Goal: Task Accomplishment & Management: Complete application form

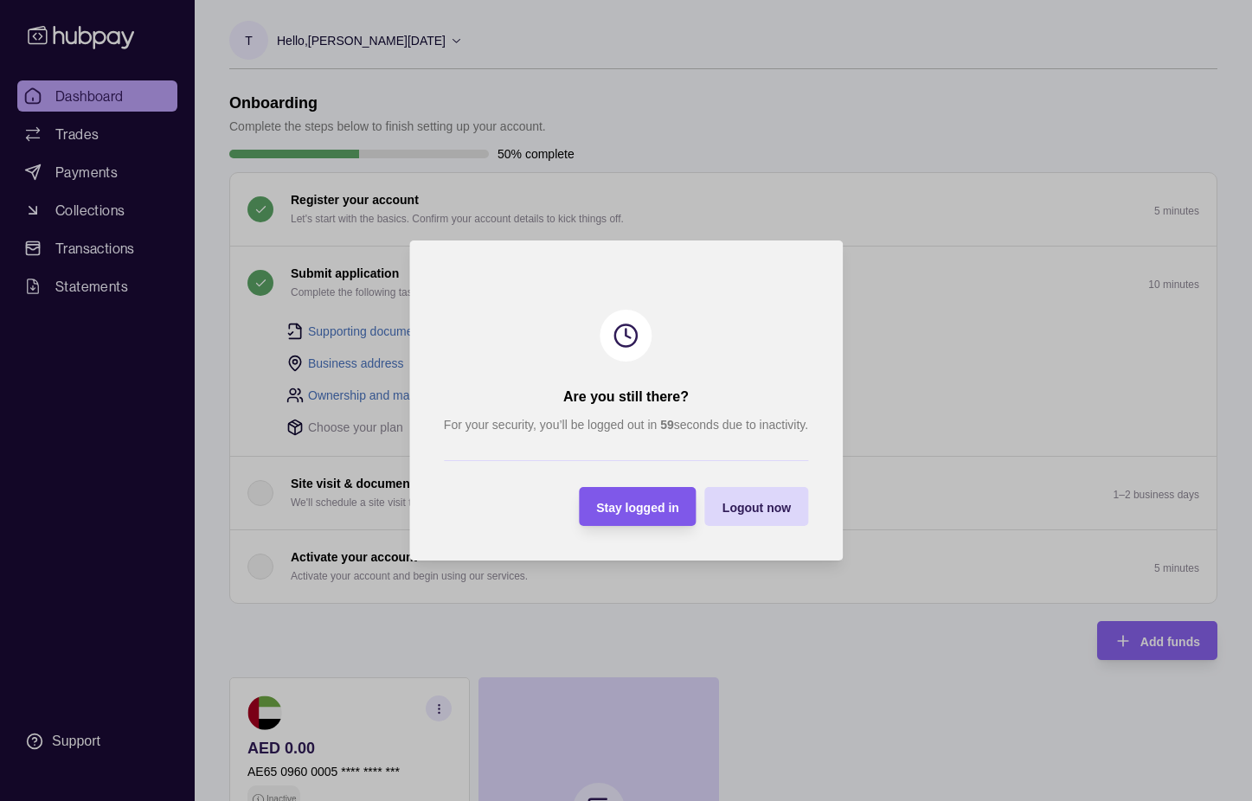
click at [650, 495] on div "Stay logged in" at bounding box center [624, 506] width 109 height 39
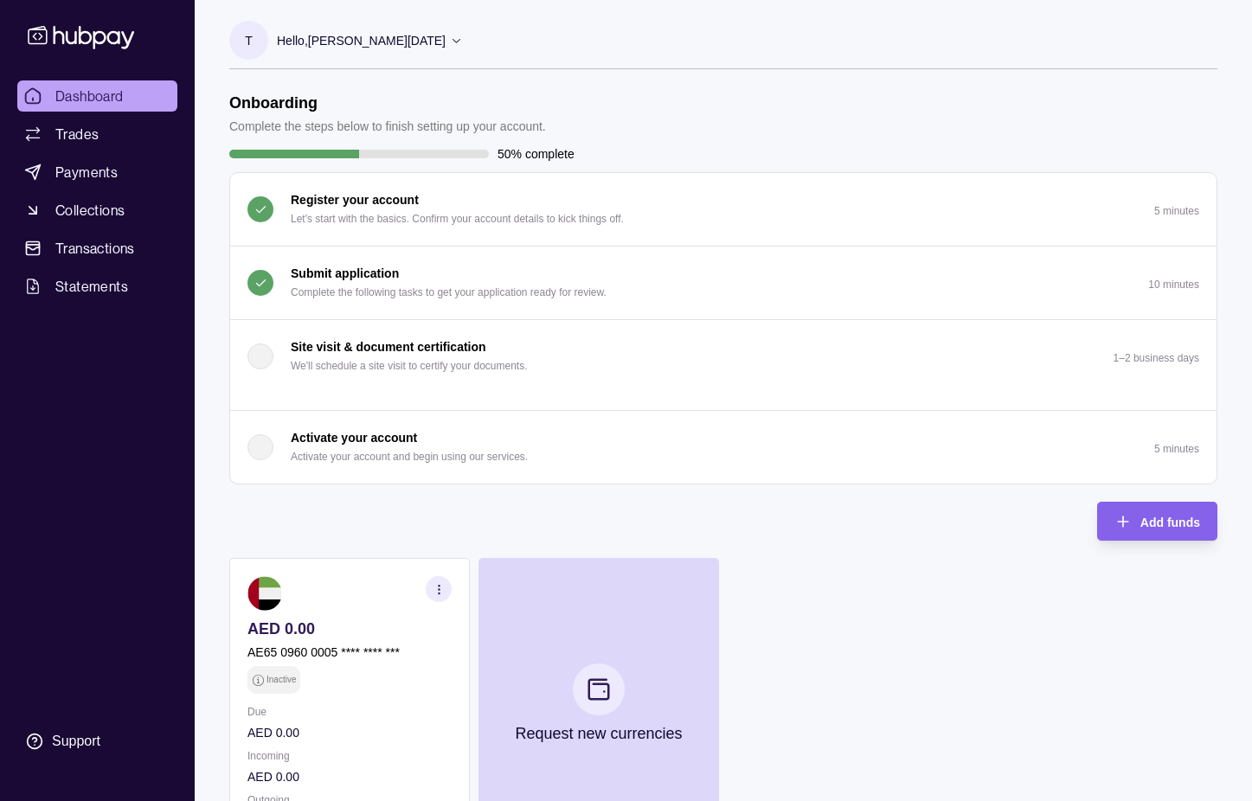
click at [836, 283] on button "Submit application Complete the following tasks to get your application ready f…" at bounding box center [723, 283] width 986 height 73
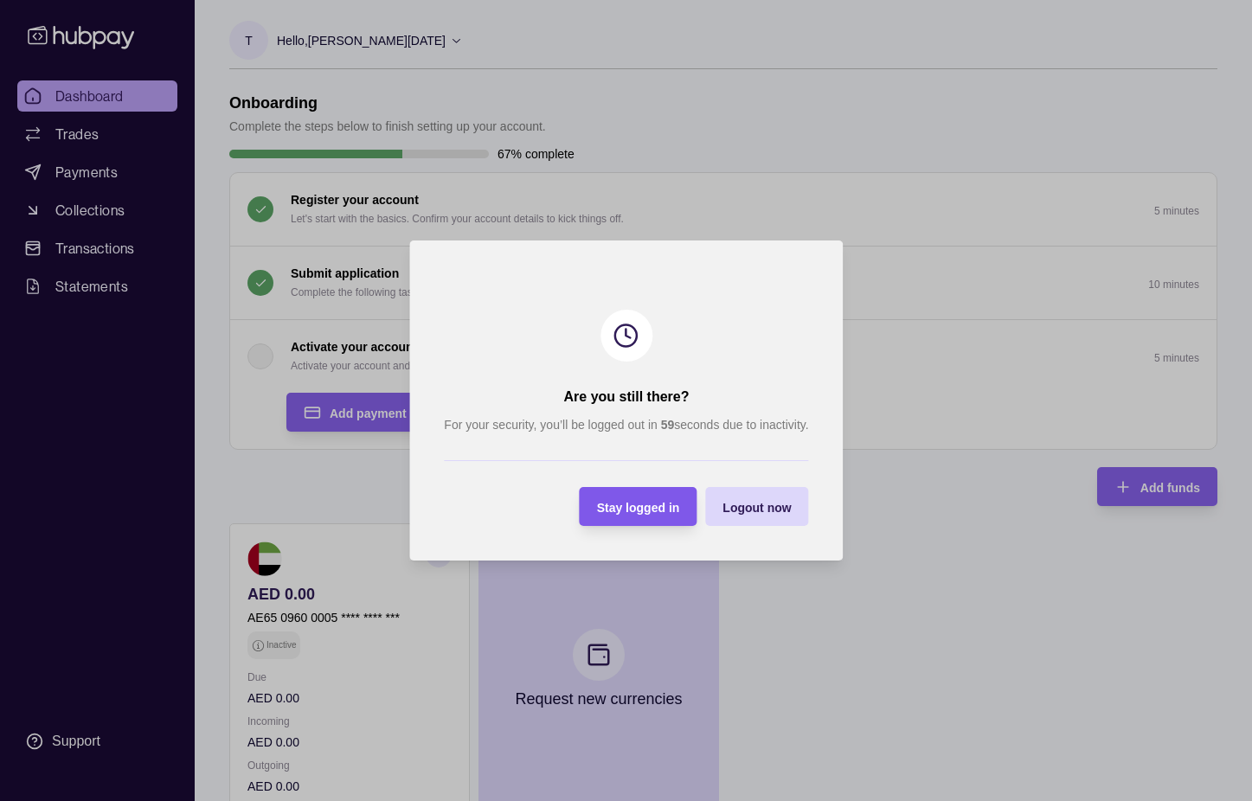
click at [603, 510] on span "Stay logged in" at bounding box center [637, 508] width 83 height 14
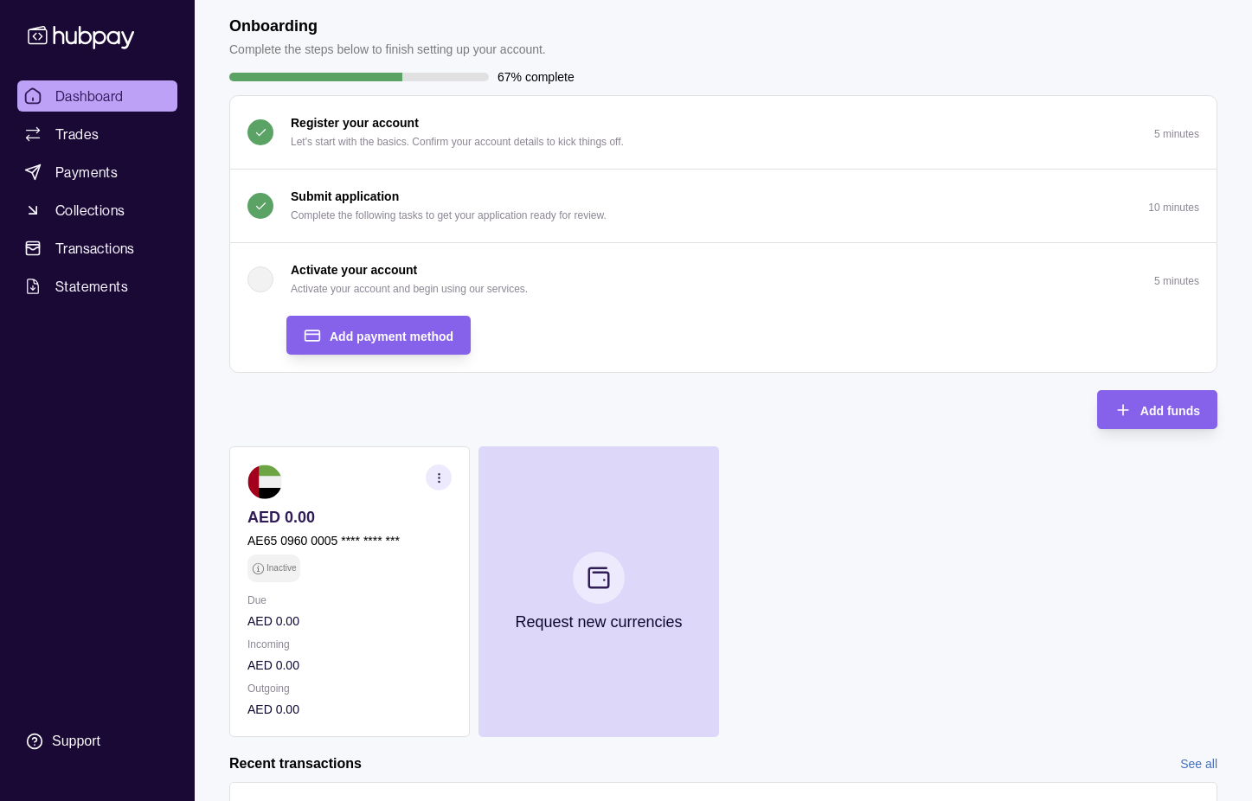
scroll to position [87, 0]
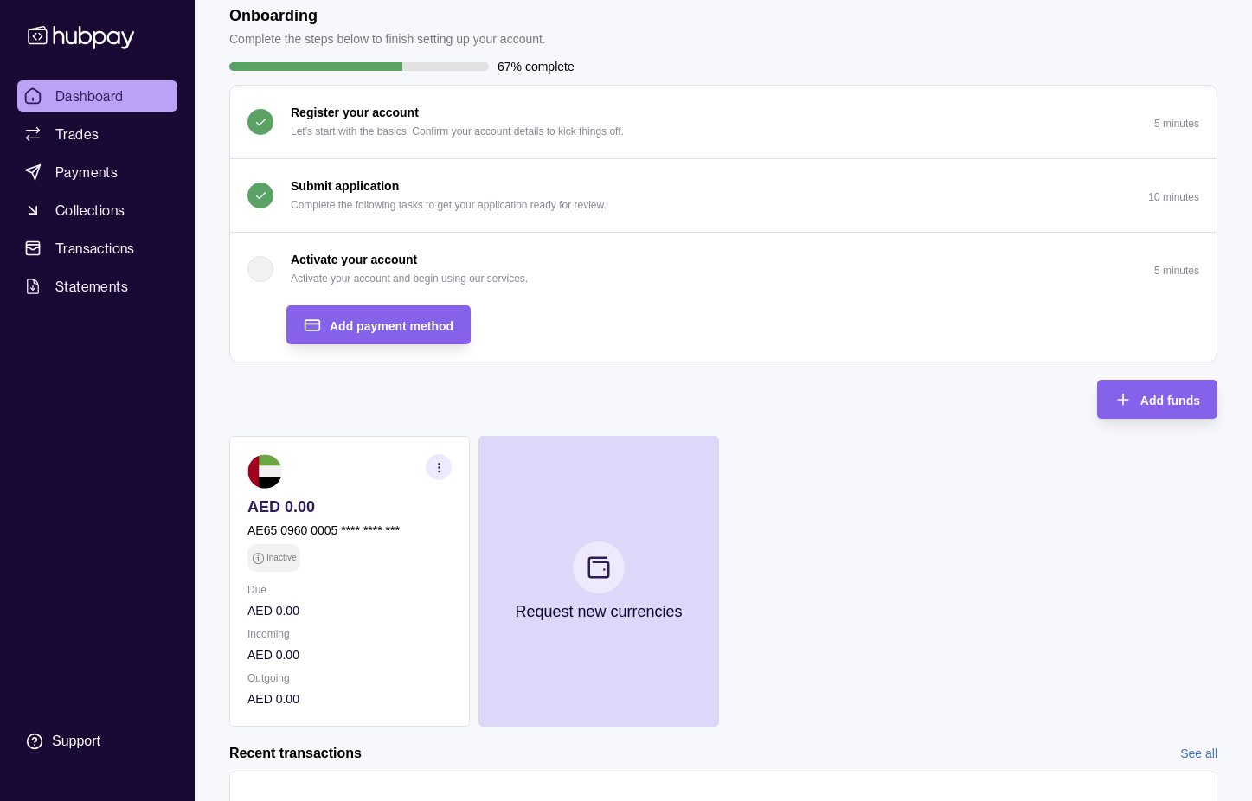
click at [816, 308] on div "Add payment method" at bounding box center [742, 324] width 913 height 39
click at [345, 269] on p "Activate your account and begin using our services." at bounding box center [409, 278] width 237 height 19
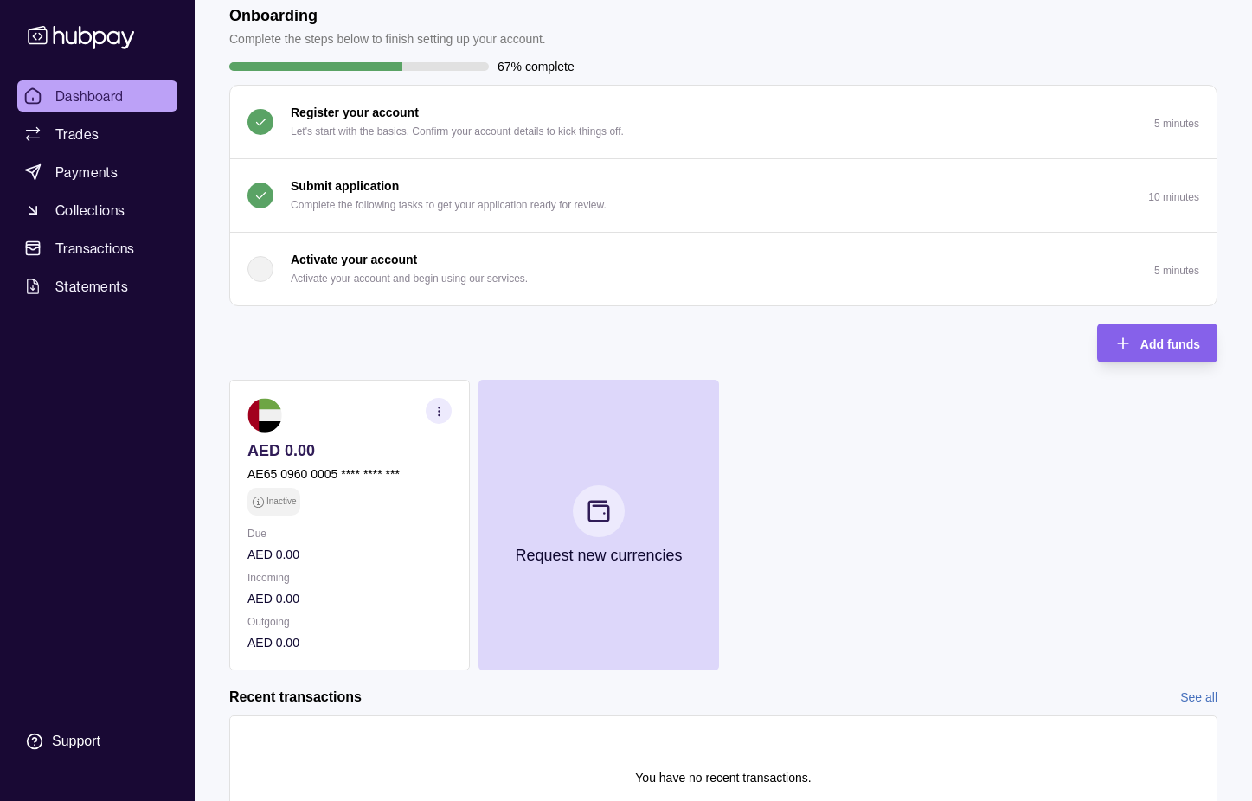
click at [345, 269] on p "Activate your account and begin using our services." at bounding box center [409, 278] width 237 height 19
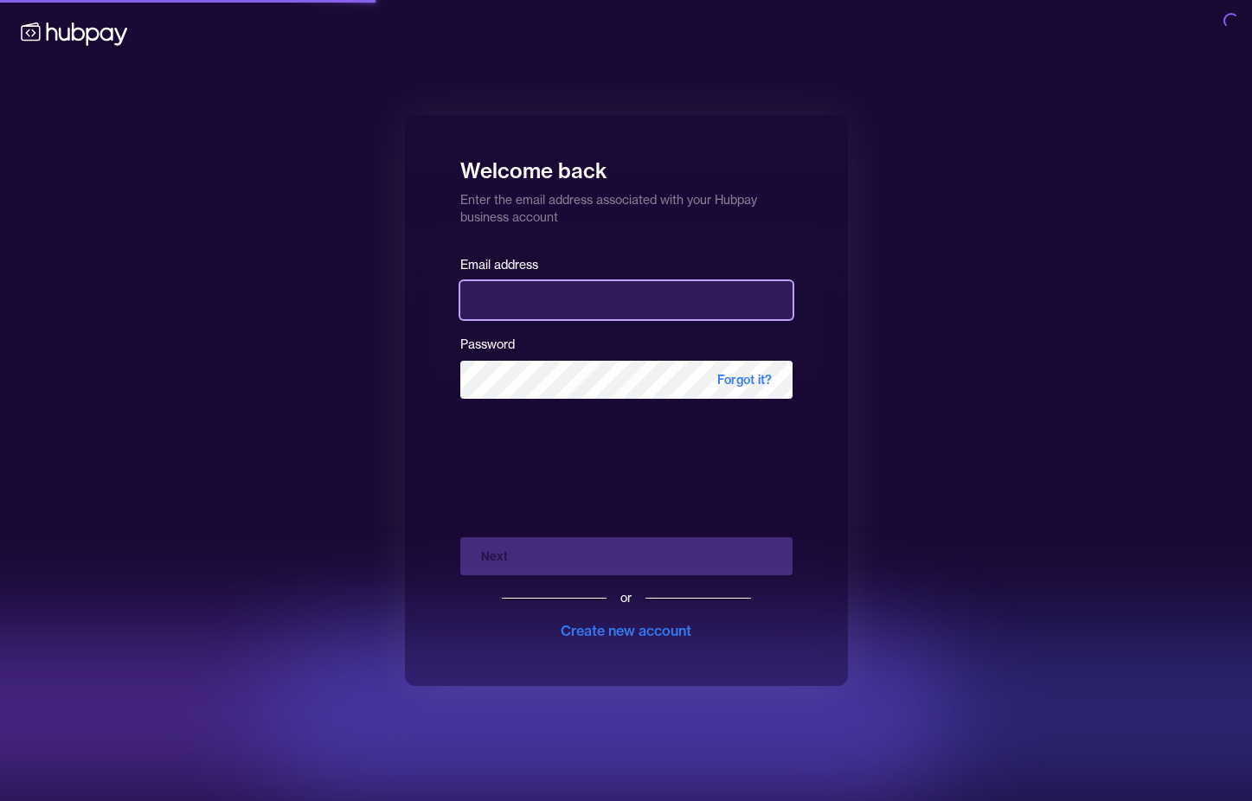
type input "**********"
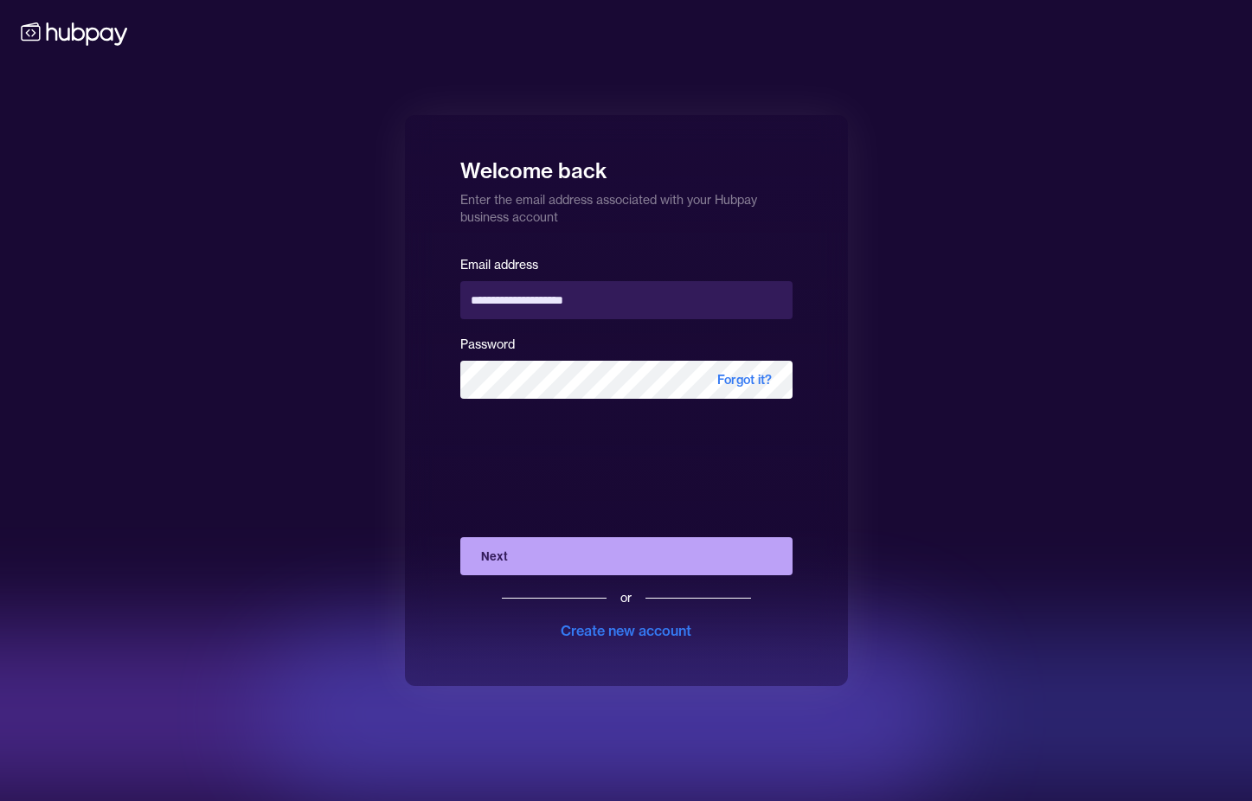
click at [579, 548] on button "Next" at bounding box center [626, 556] width 332 height 38
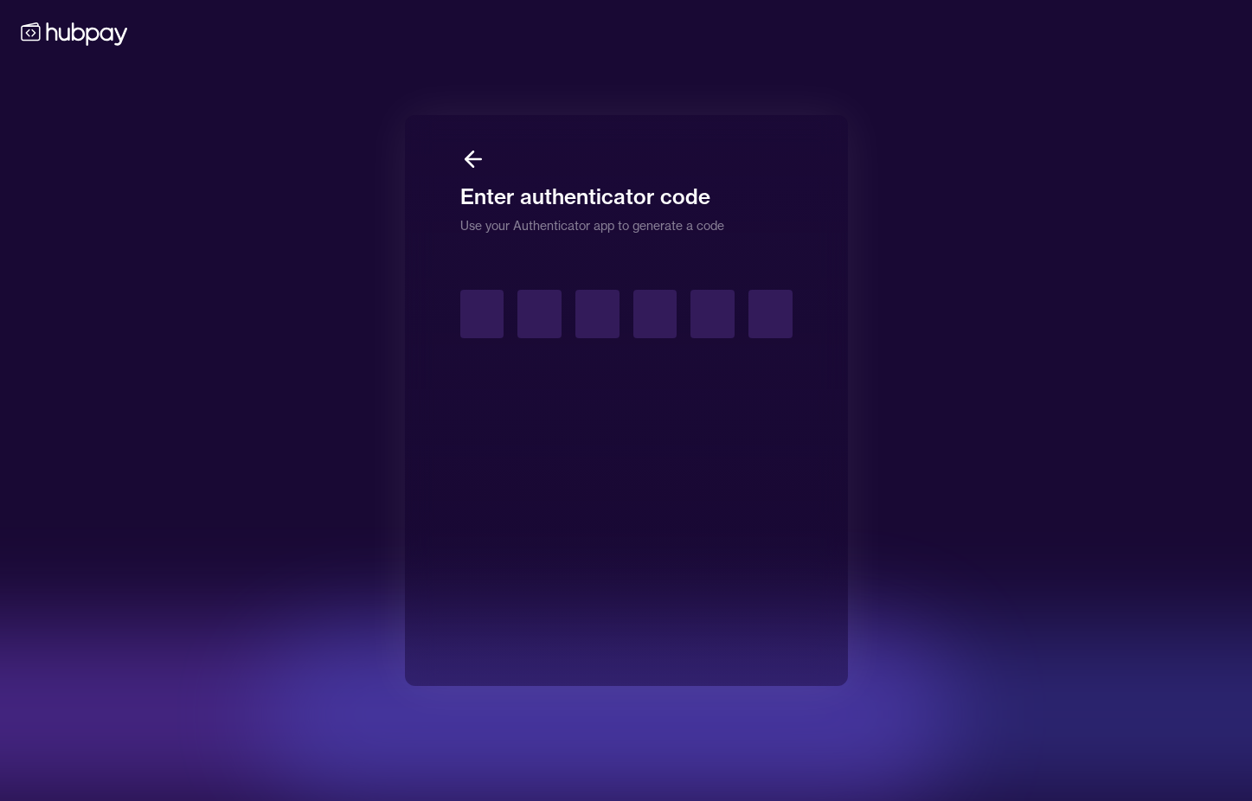
type input "*"
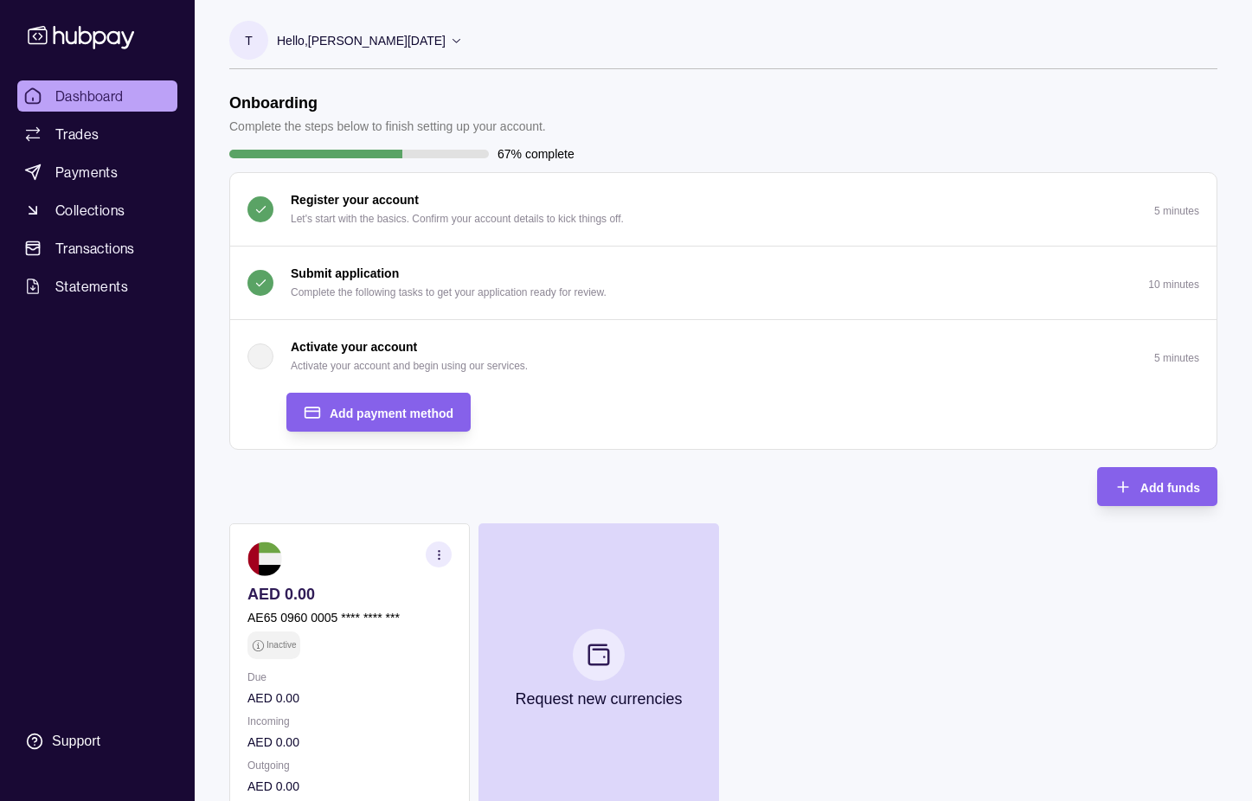
click at [715, 382] on button "Activate your account Activate your account and begin using our services. 5 min…" at bounding box center [723, 356] width 986 height 73
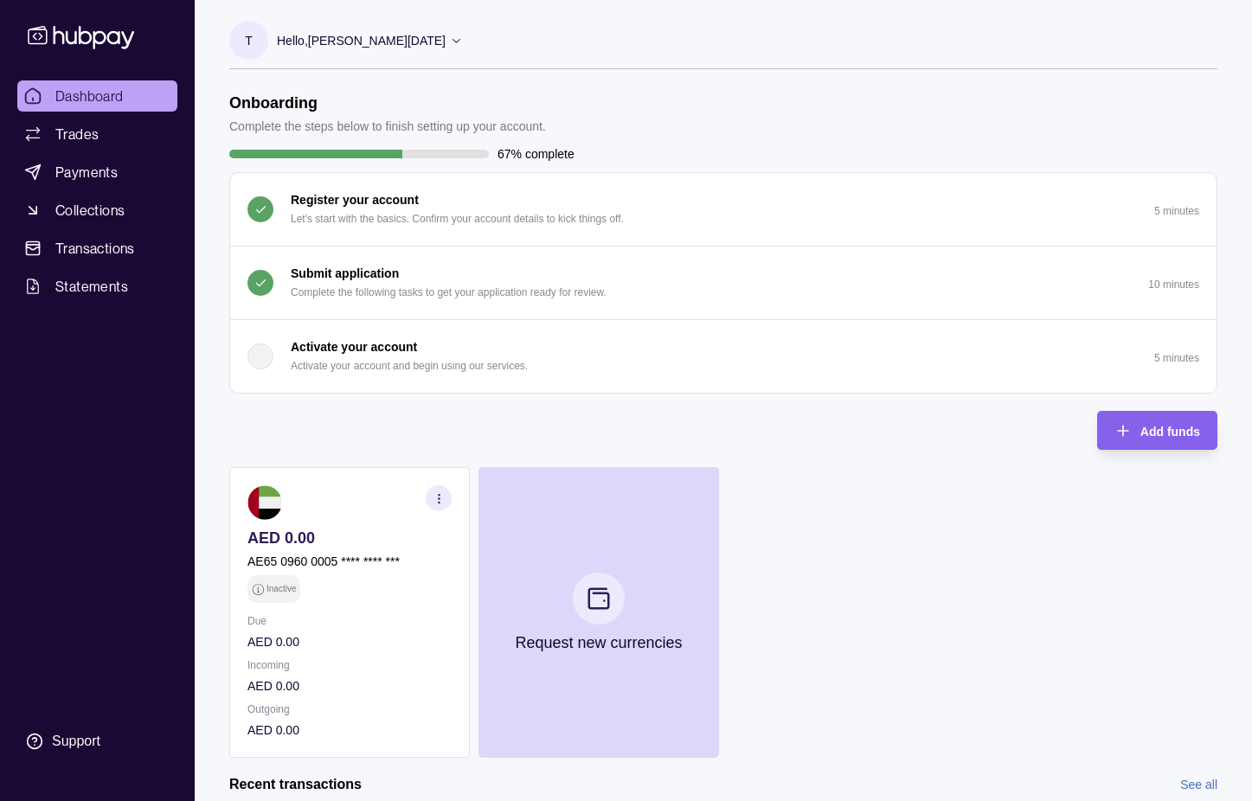
click at [664, 385] on button "Activate your account Activate your account and begin using our services. 5 min…" at bounding box center [723, 356] width 986 height 73
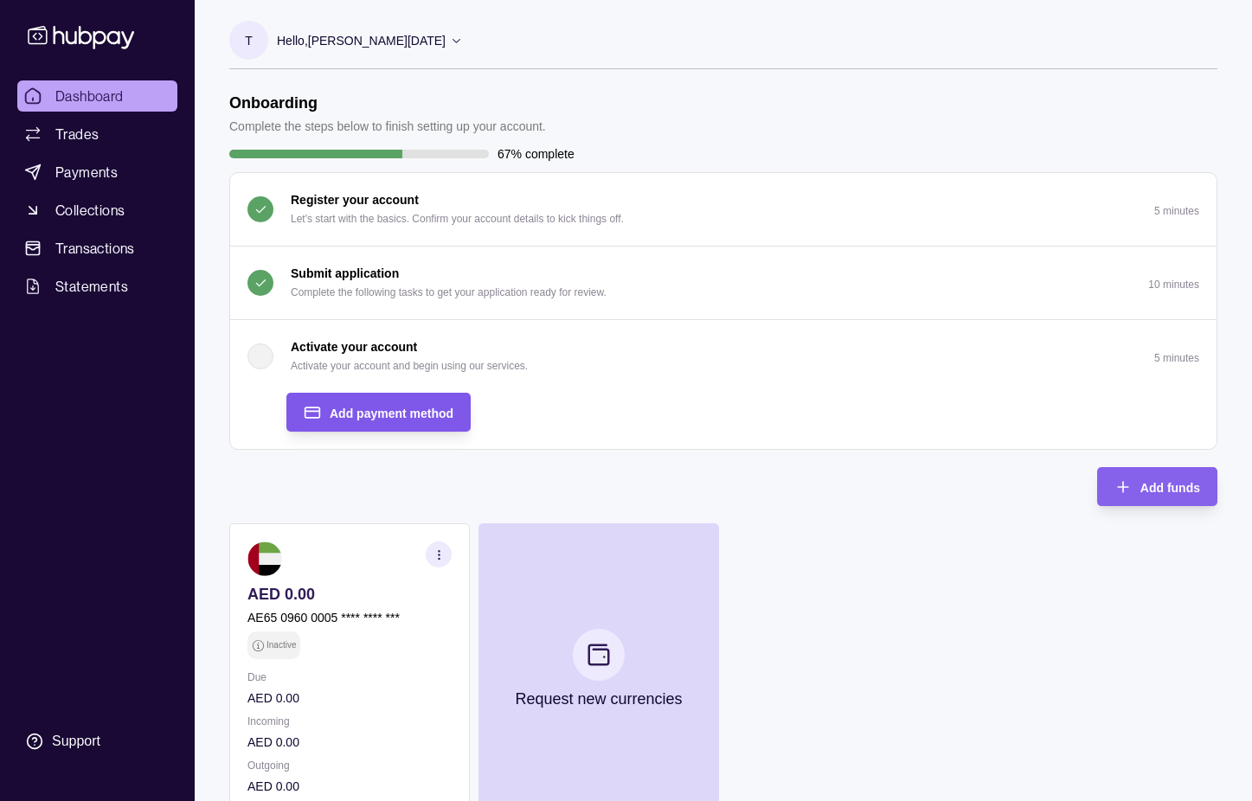
click at [425, 419] on span "Add payment method" at bounding box center [392, 414] width 124 height 14
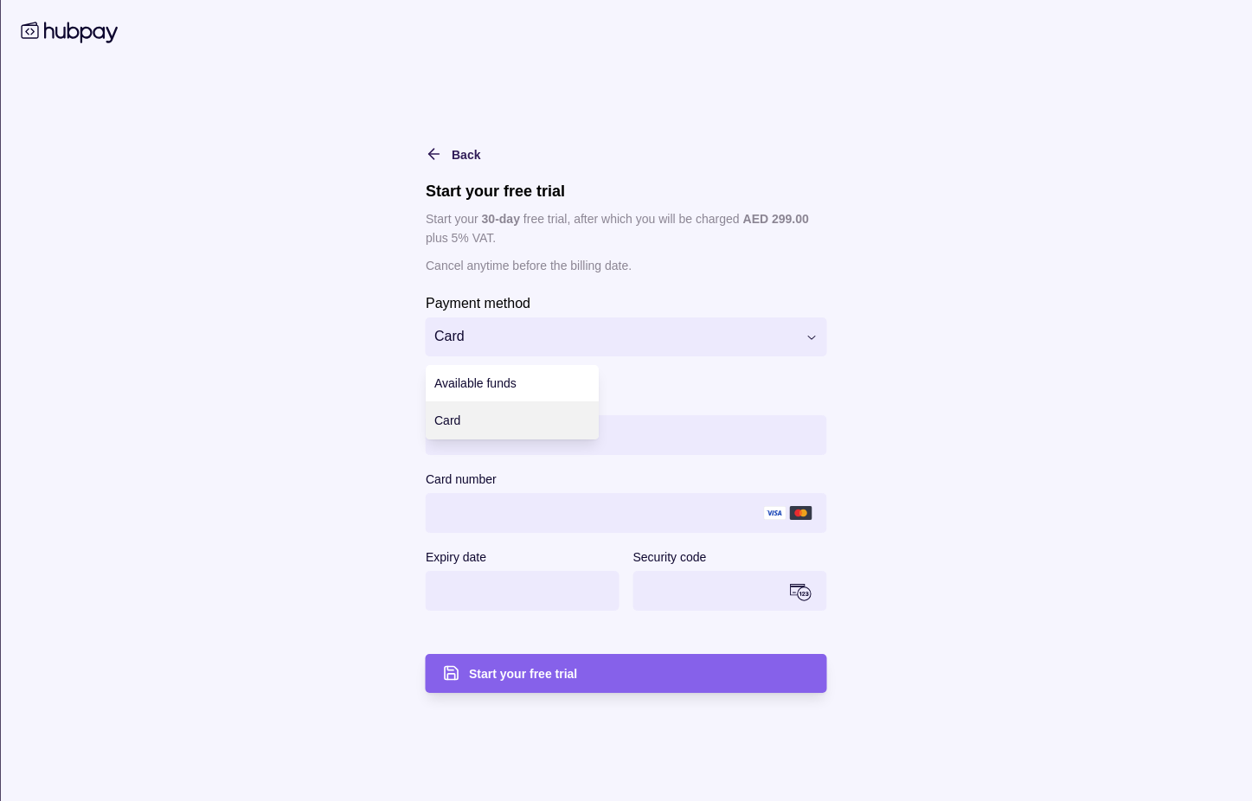
click at [655, 346] on html "**********" at bounding box center [626, 519] width 1252 height 1039
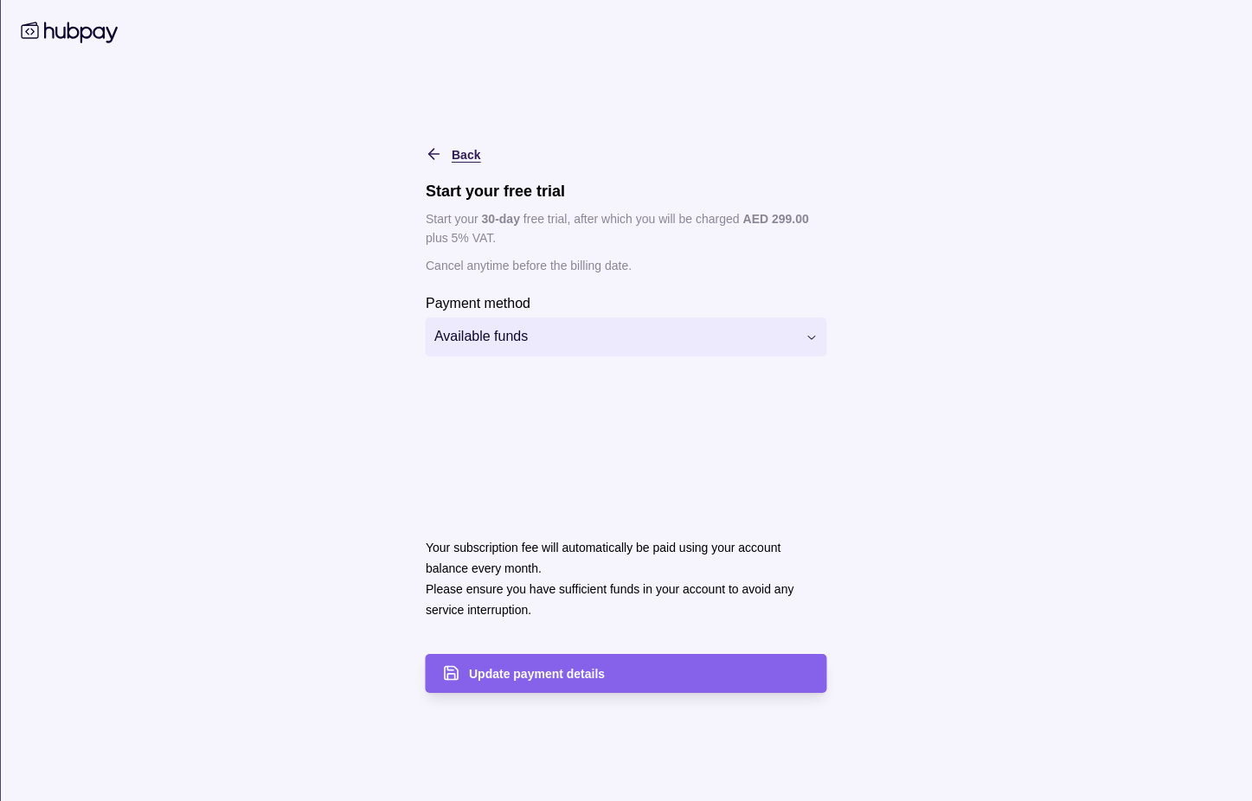
click at [453, 151] on span "Back" at bounding box center [466, 155] width 29 height 14
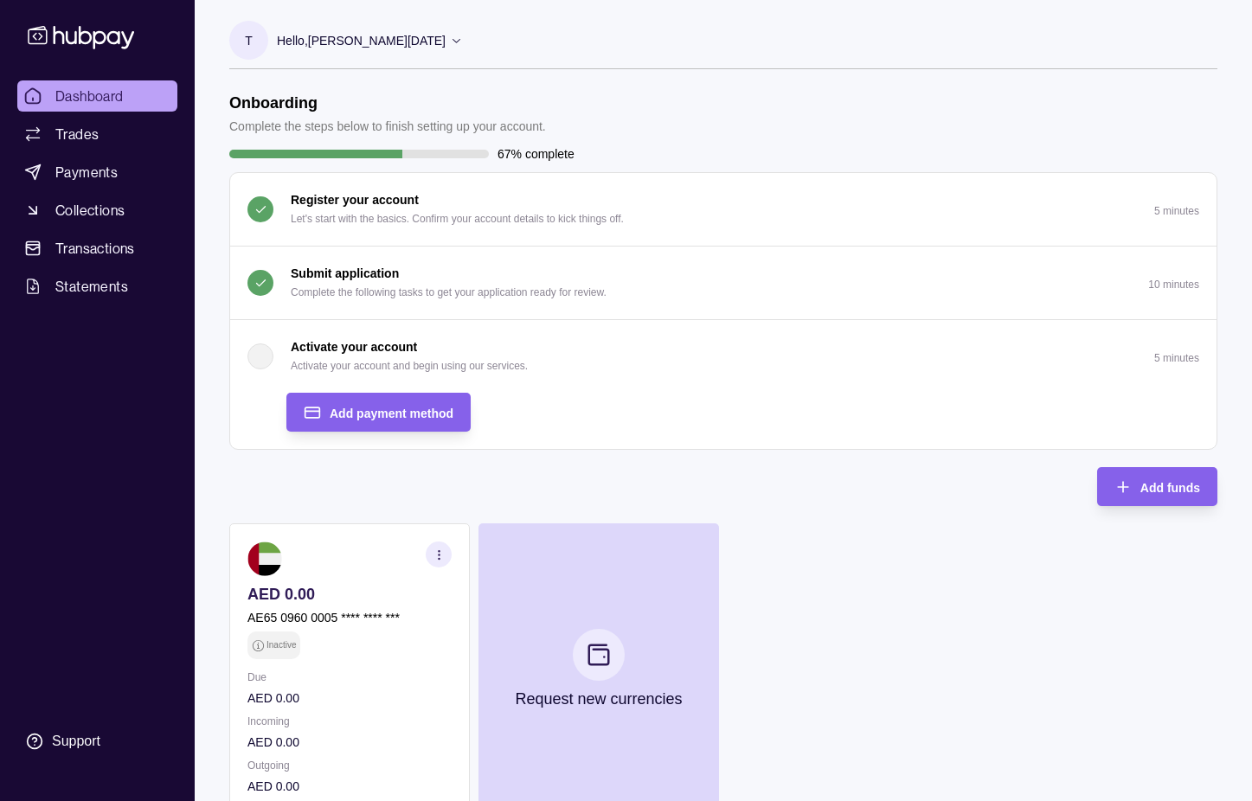
drag, startPoint x: 674, startPoint y: 361, endPoint x: 820, endPoint y: 490, distance: 194.9
click at [820, 490] on div "Onboarding Complete the steps below to finish setting up your account. 67% comp…" at bounding box center [723, 453] width 988 height 721
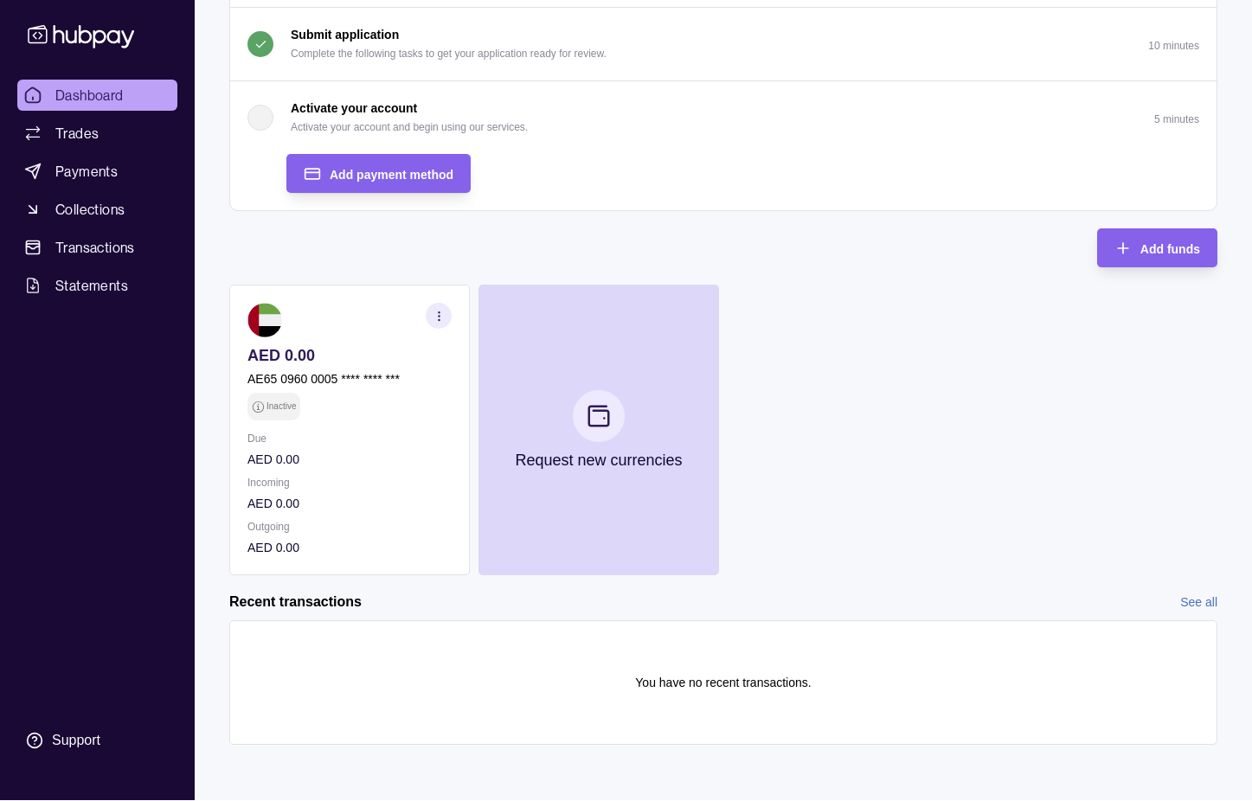
scroll to position [239, 0]
click at [438, 320] on icon "button" at bounding box center [439, 316] width 13 height 13
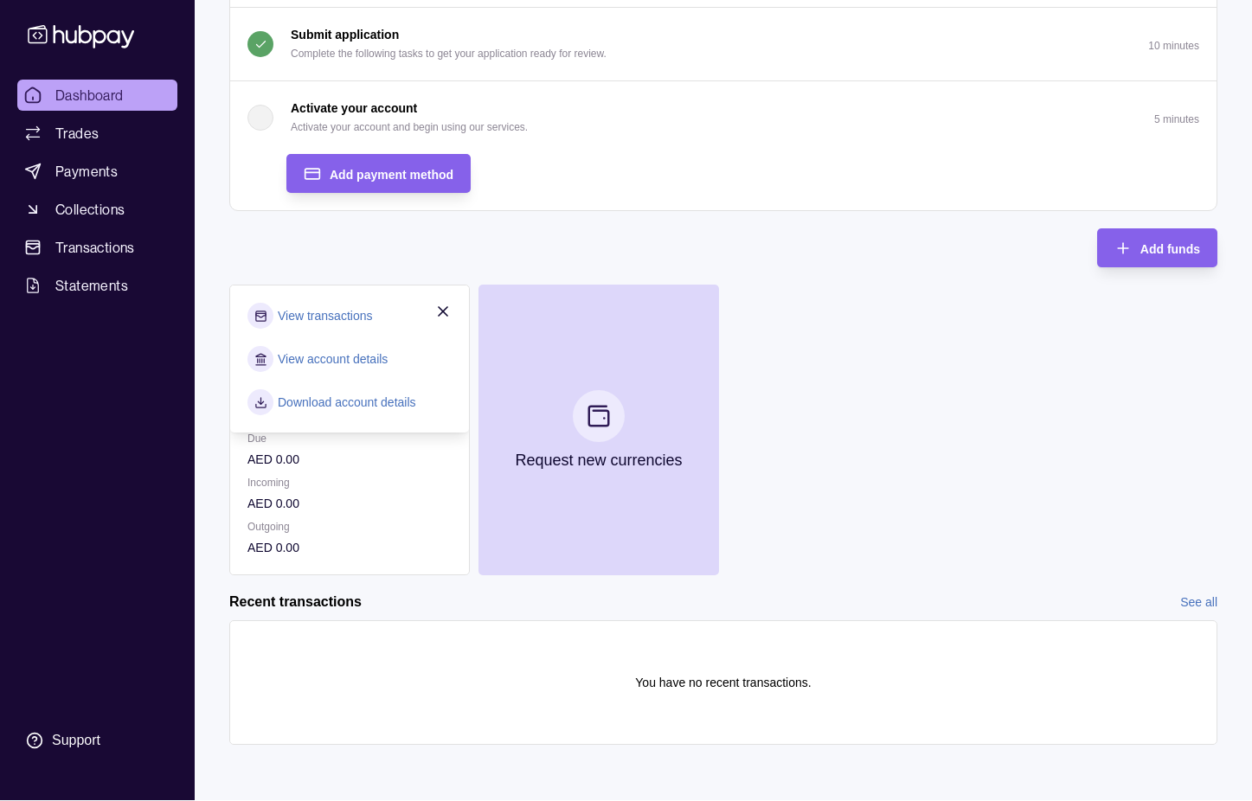
click at [385, 359] on link "View account details" at bounding box center [333, 359] width 110 height 19
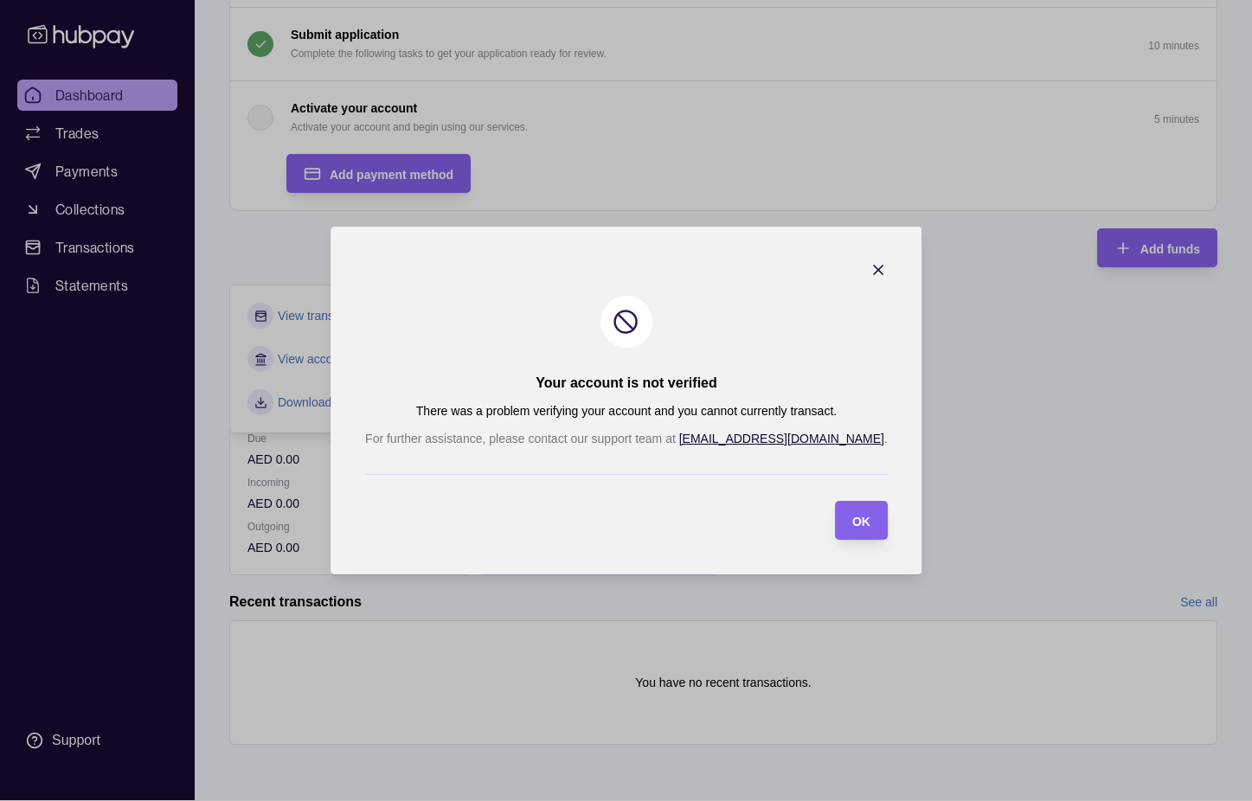
click at [869, 269] on icon "button" at bounding box center [877, 269] width 17 height 17
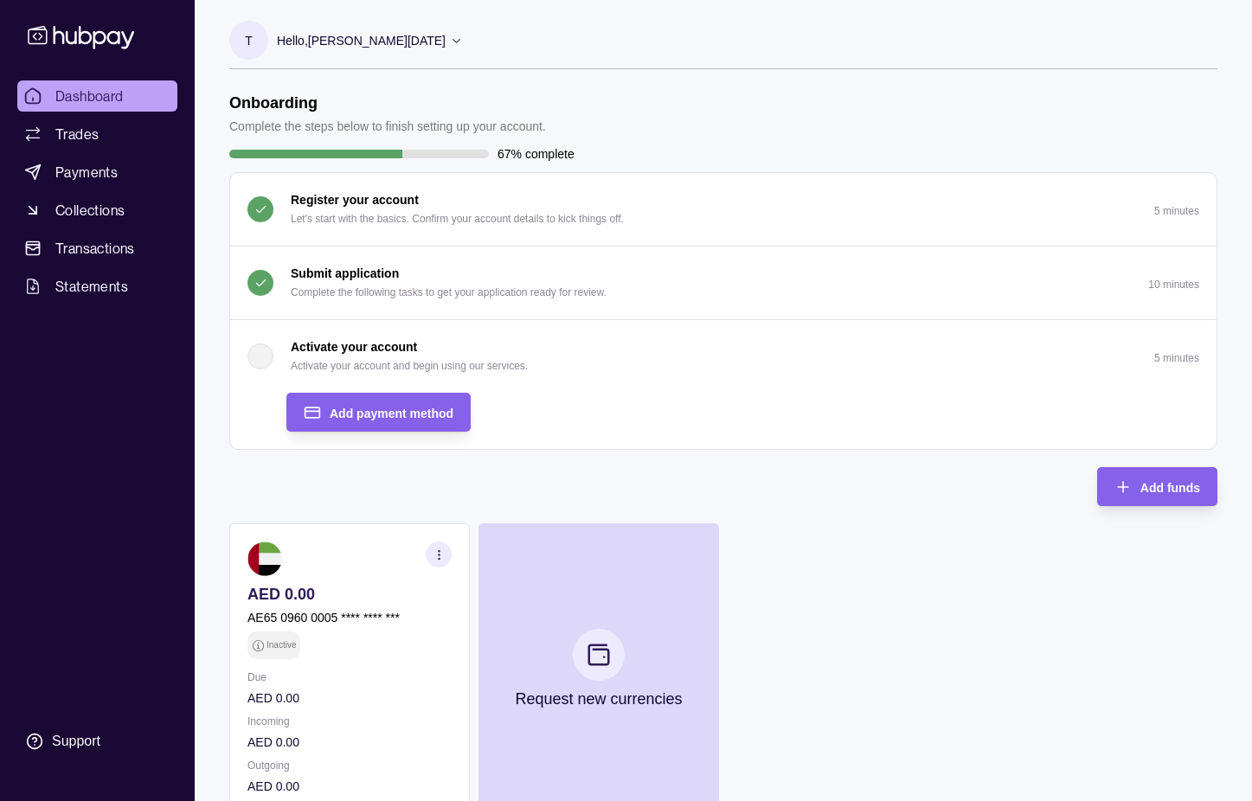
scroll to position [0, 0]
click at [737, 457] on div "Onboarding Complete the steps below to finish setting up your account. 67% comp…" at bounding box center [723, 453] width 988 height 721
click at [380, 414] on span "Add payment method" at bounding box center [392, 414] width 124 height 14
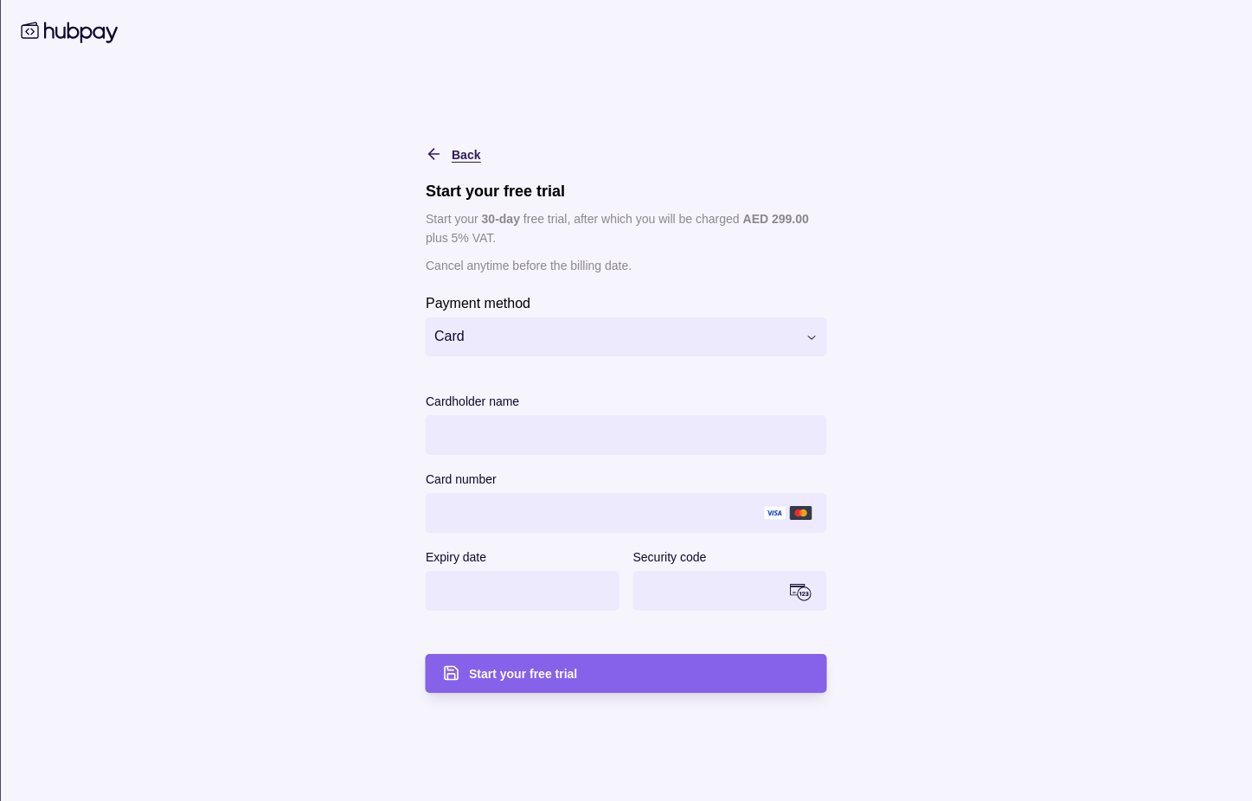
click at [433, 151] on icon "button" at bounding box center [434, 153] width 17 height 17
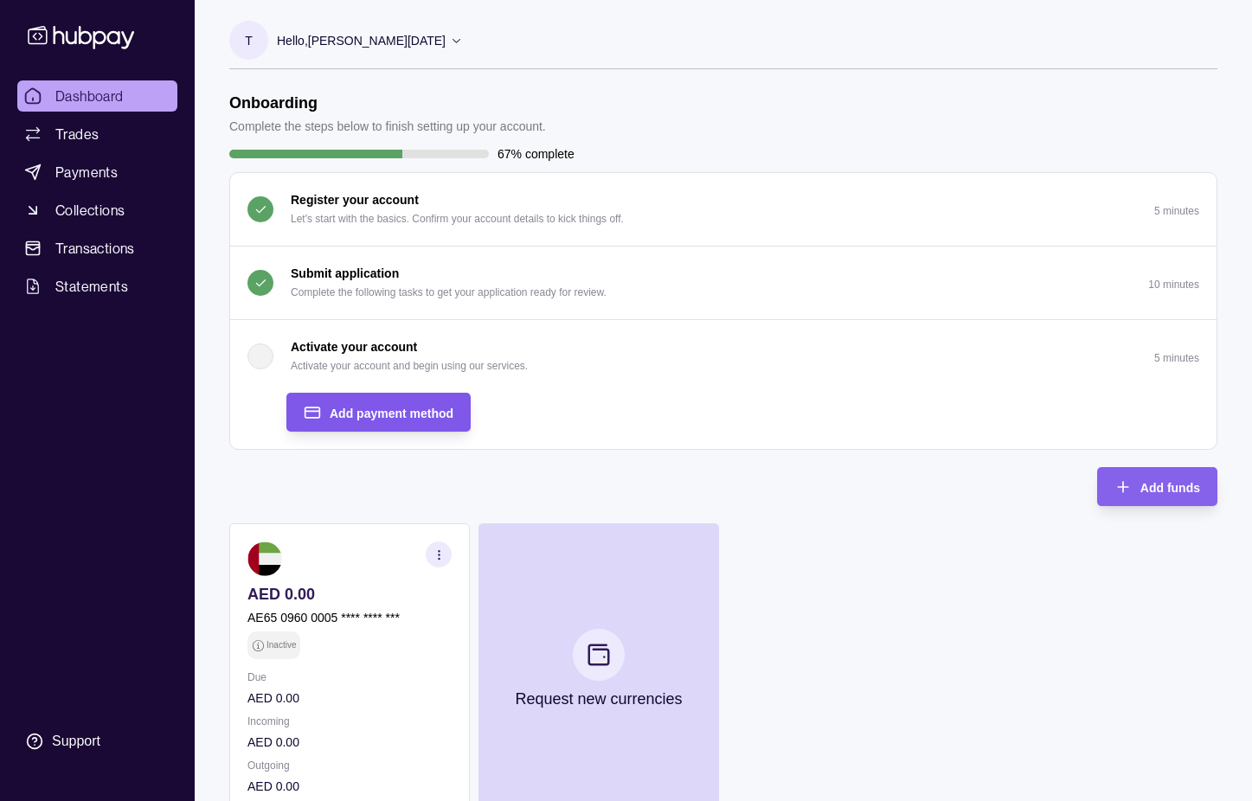
click at [388, 414] on span "Add payment method" at bounding box center [392, 414] width 124 height 14
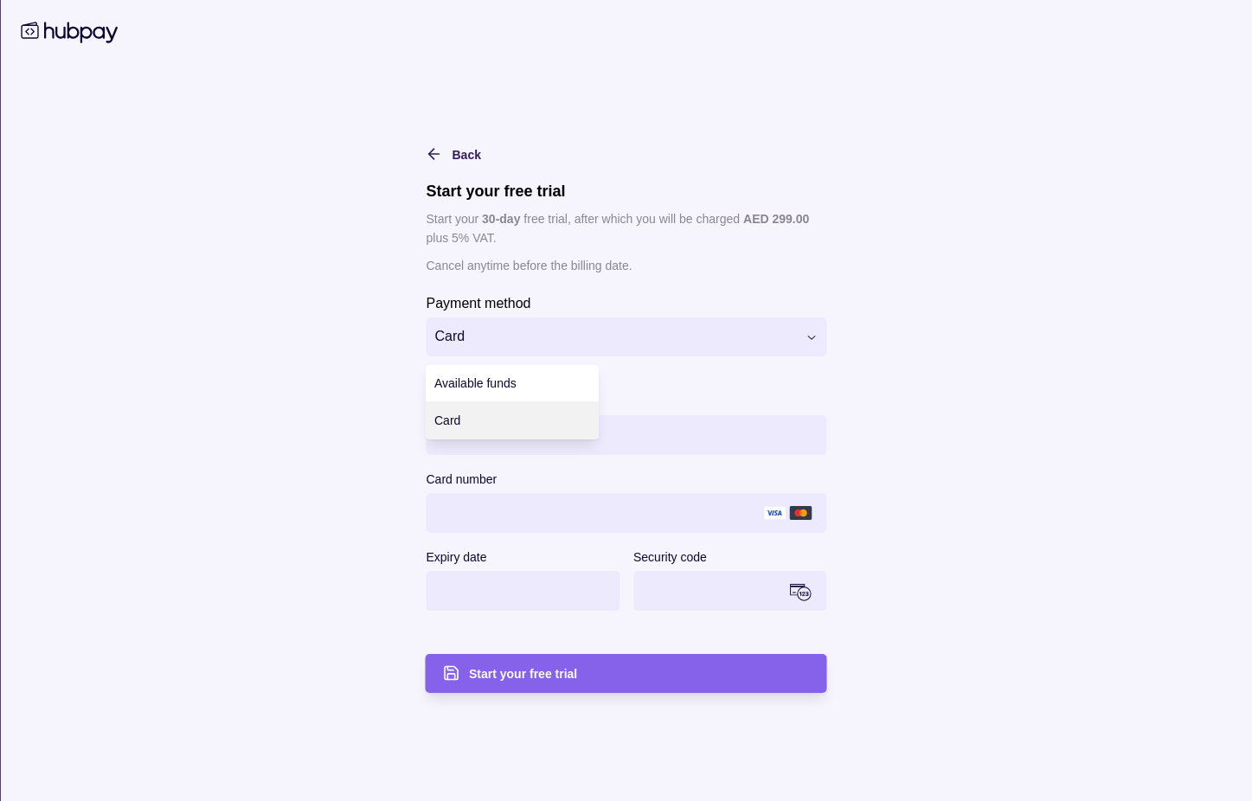
click at [782, 350] on html "**********" at bounding box center [626, 519] width 1252 height 1039
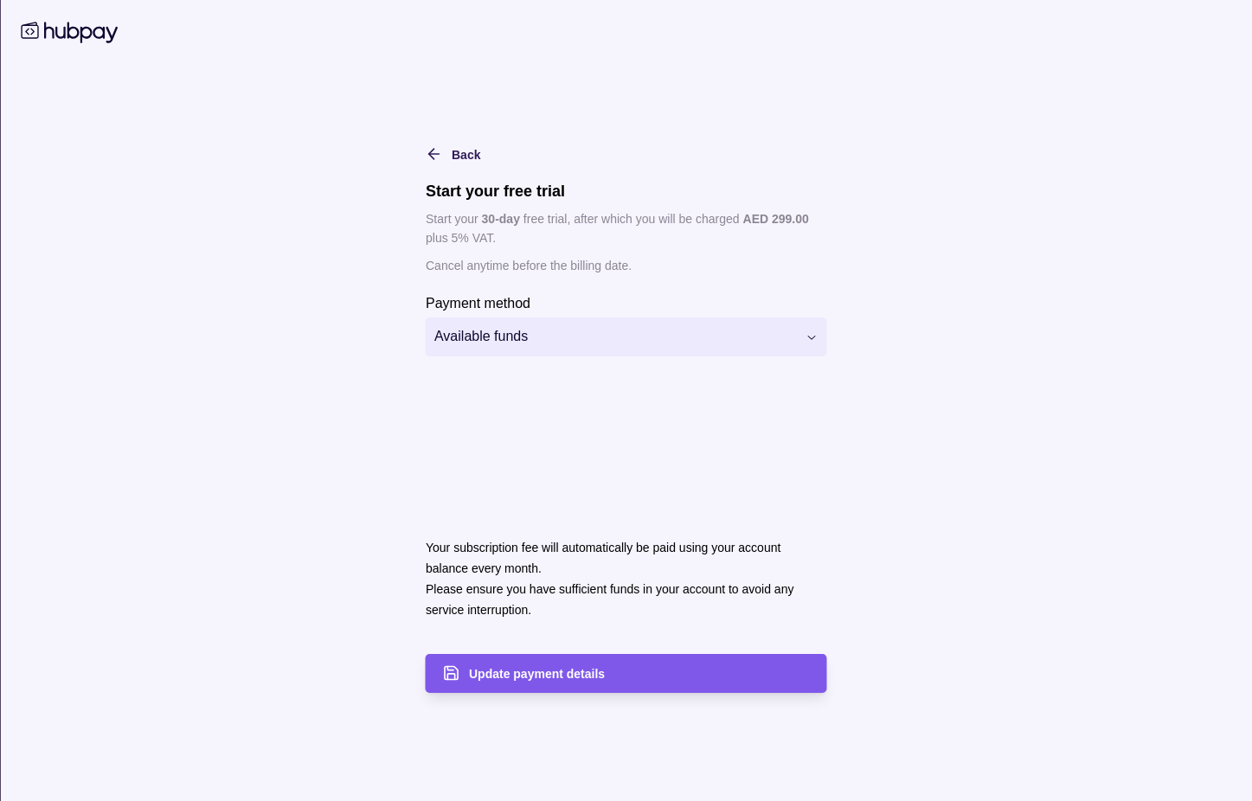
click at [518, 671] on span "Update payment details" at bounding box center [537, 674] width 136 height 14
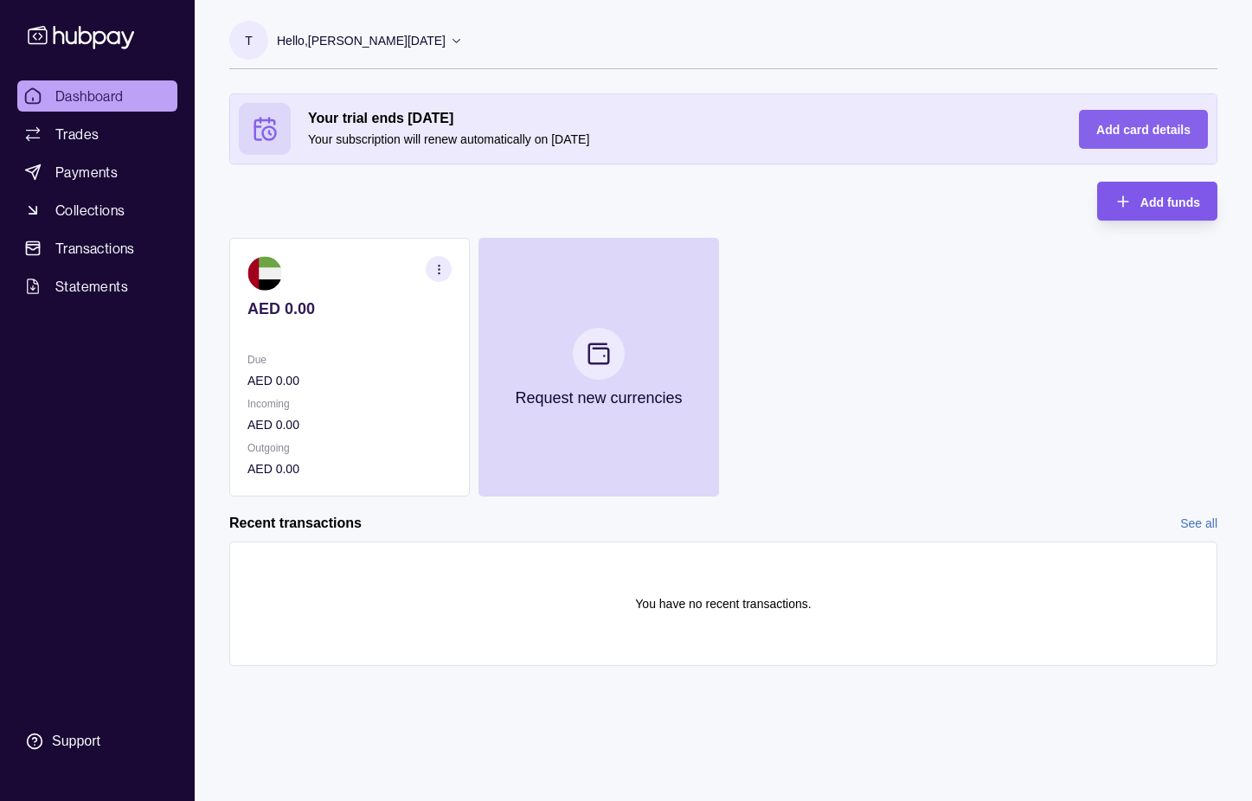
click at [1134, 200] on div "Add funds" at bounding box center [1144, 201] width 112 height 39
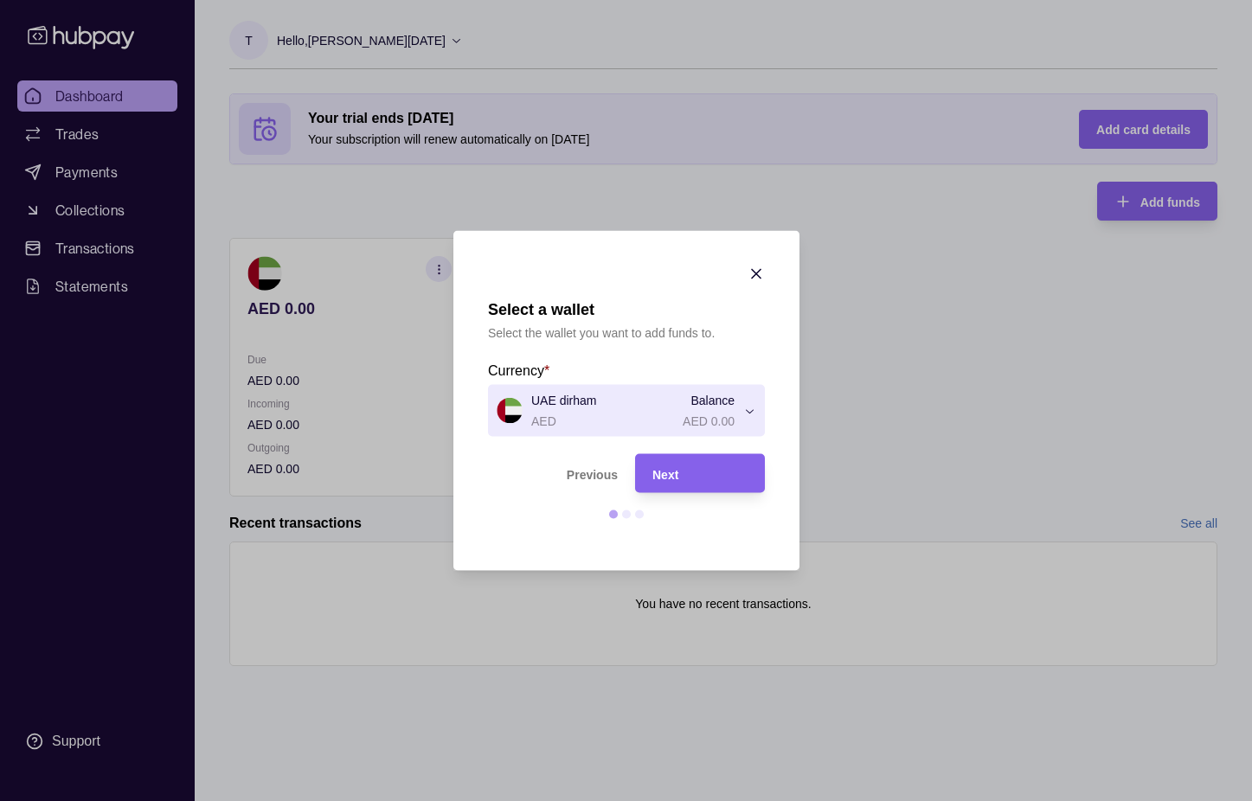
click at [734, 800] on div "Select a wallet Select the wallet you want to add funds to. Currency * UAE dirh…" at bounding box center [626, 801] width 1252 height 0
click at [737, 800] on div "Select a wallet Select the wallet you want to add funds to. Currency * UAE dirh…" at bounding box center [626, 801] width 1252 height 0
click at [718, 463] on div "Next" at bounding box center [699, 473] width 95 height 21
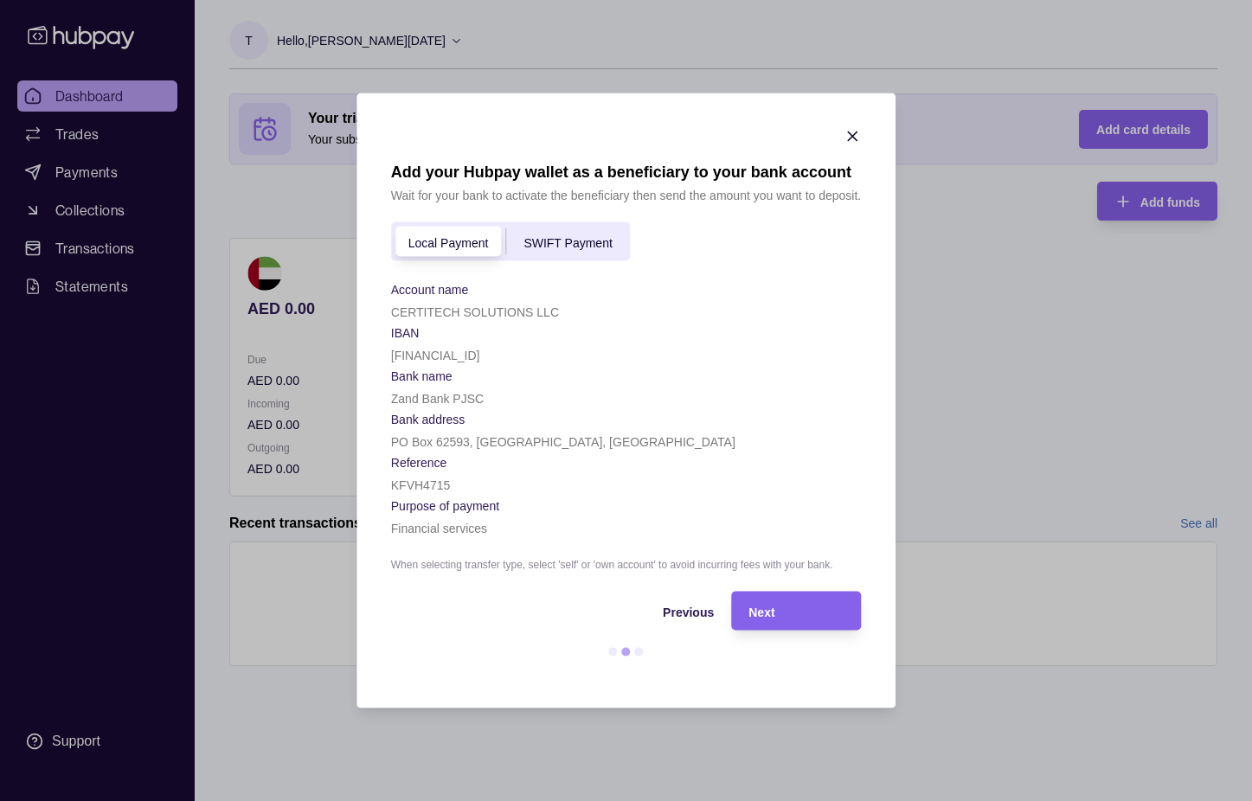
click at [552, 247] on span "SWIFT Payment" at bounding box center [567, 242] width 88 height 14
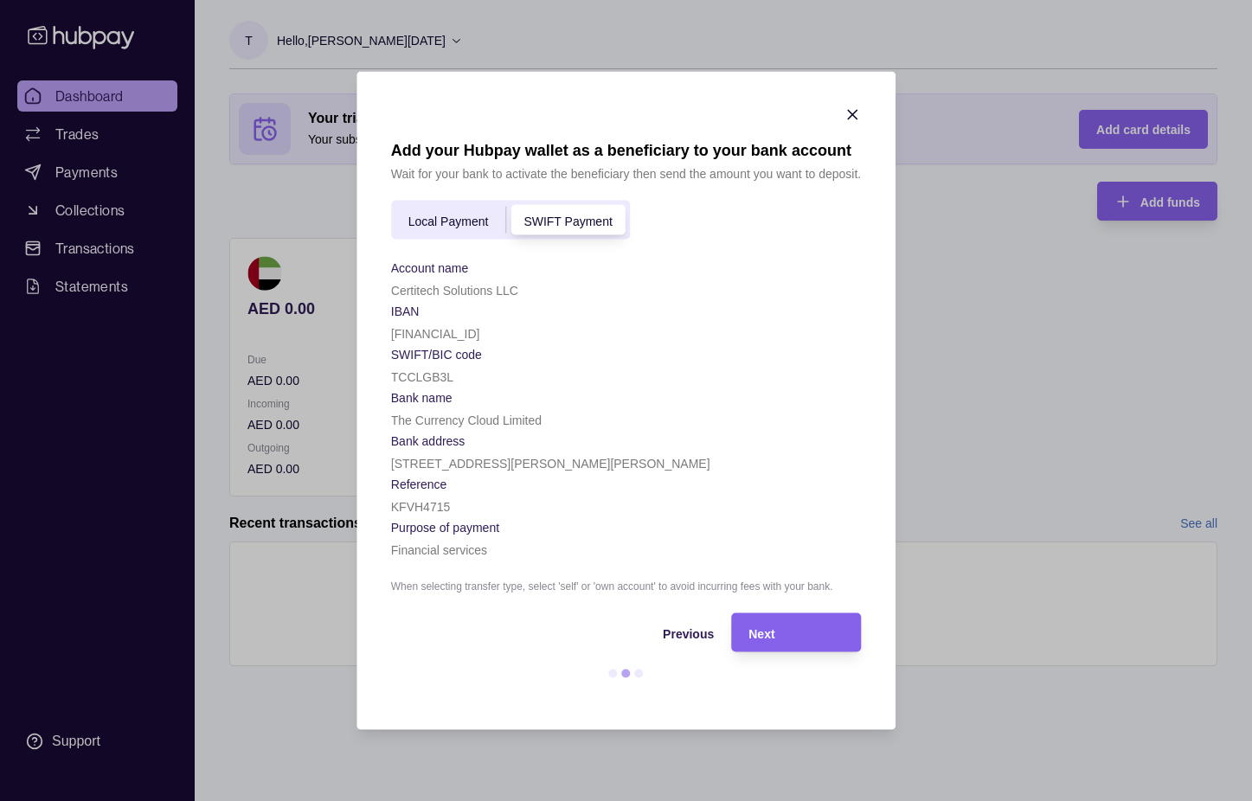
click at [472, 221] on span "Local Payment" at bounding box center [448, 221] width 80 height 14
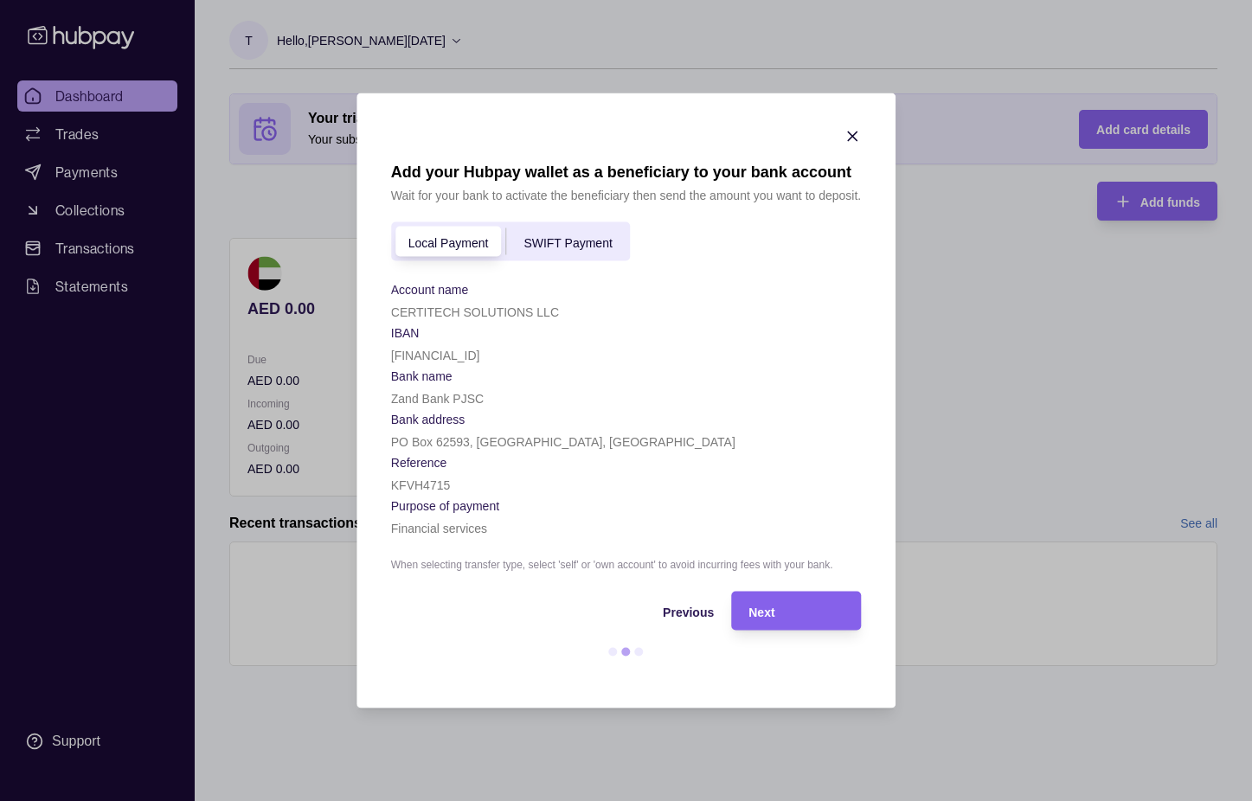
click at [591, 239] on span "SWIFT Payment" at bounding box center [567, 242] width 88 height 14
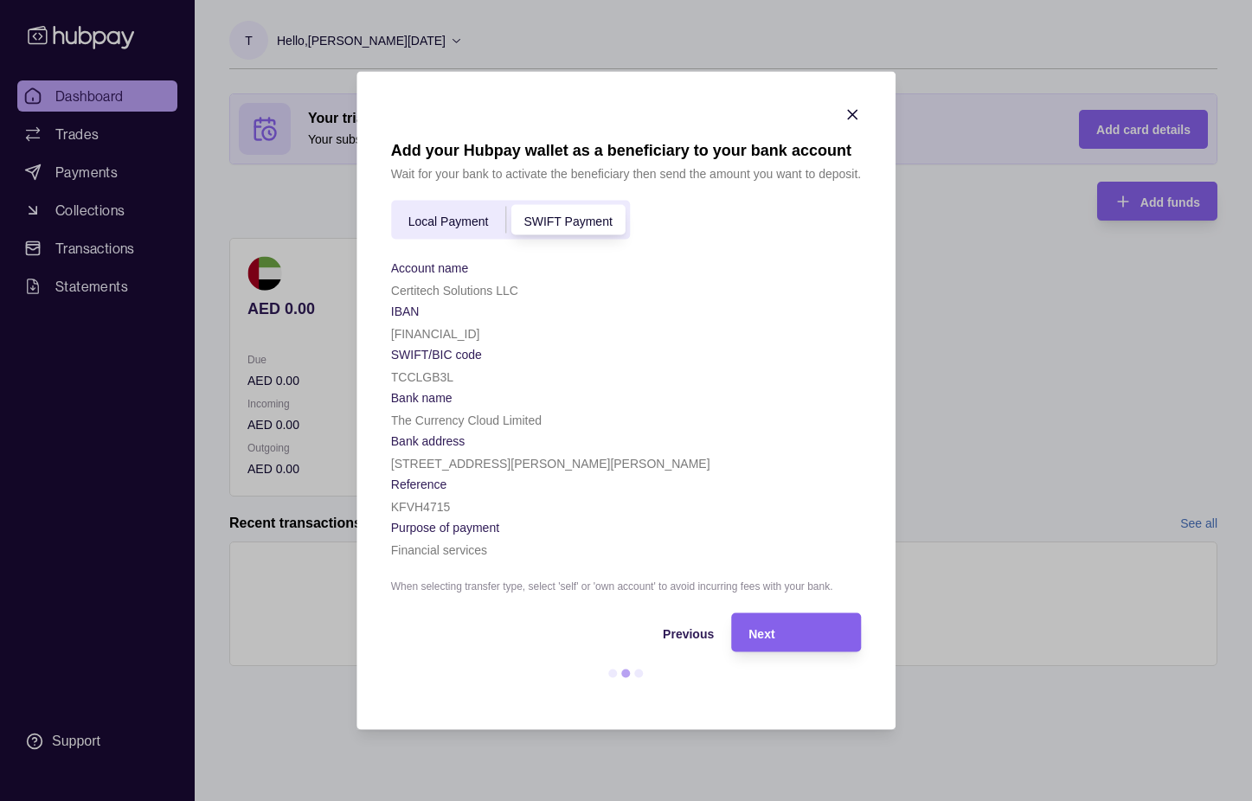
click at [437, 215] on span "Local Payment" at bounding box center [448, 221] width 80 height 14
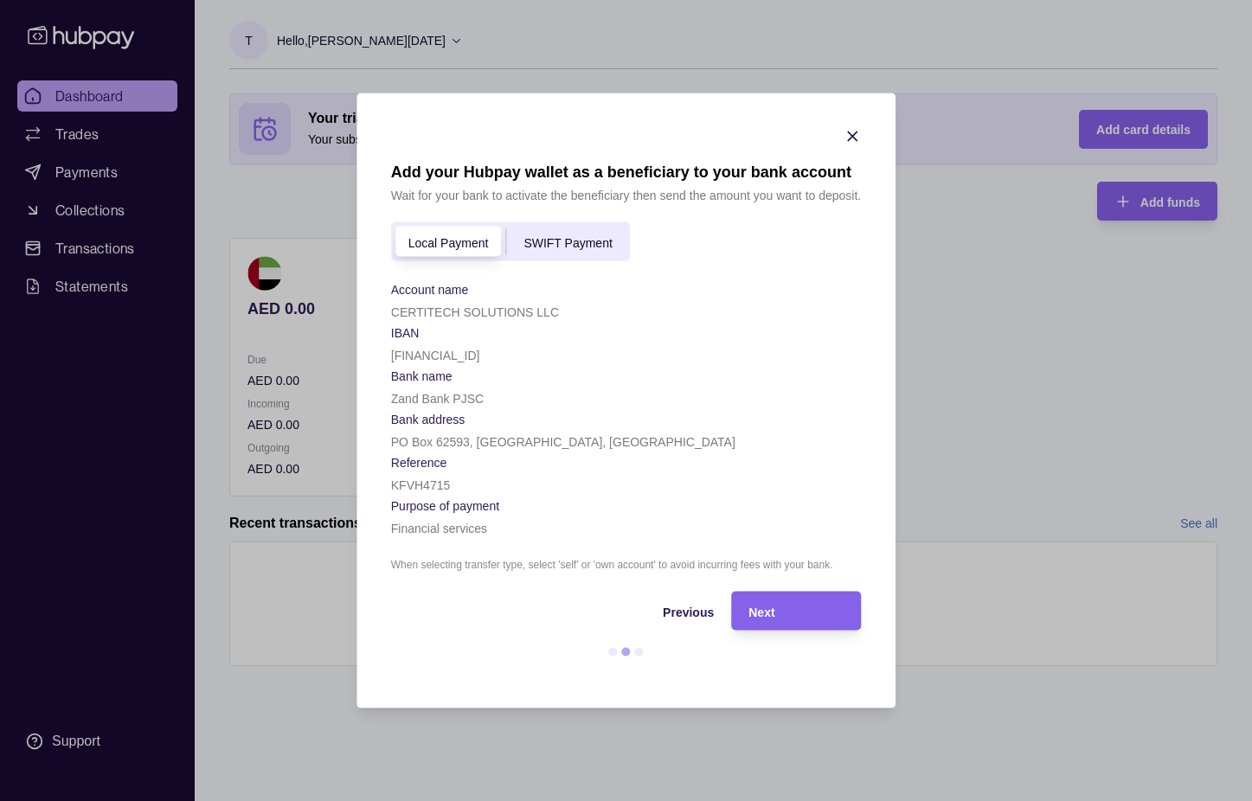
click at [572, 241] on span "SWIFT Payment" at bounding box center [567, 242] width 88 height 14
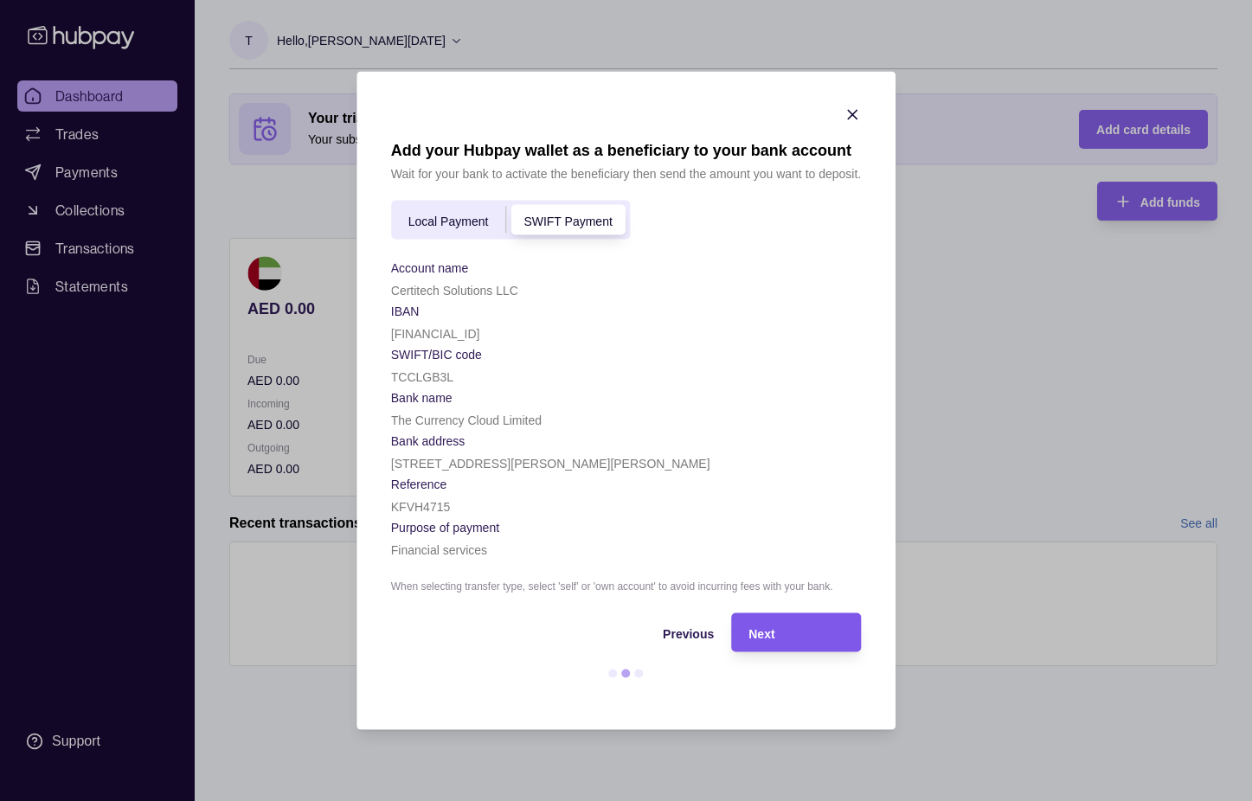
click at [761, 625] on div "Next" at bounding box center [795, 632] width 95 height 21
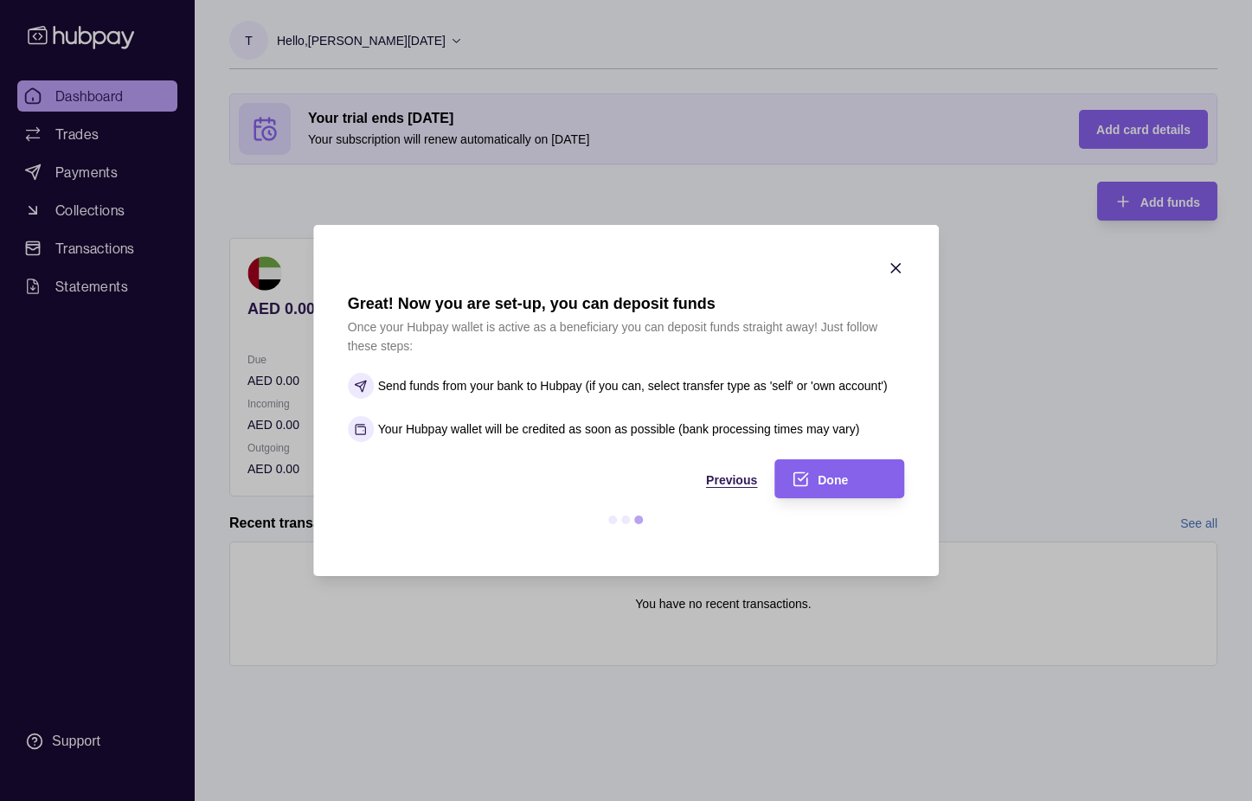
click at [728, 476] on span "Previous" at bounding box center [731, 480] width 51 height 14
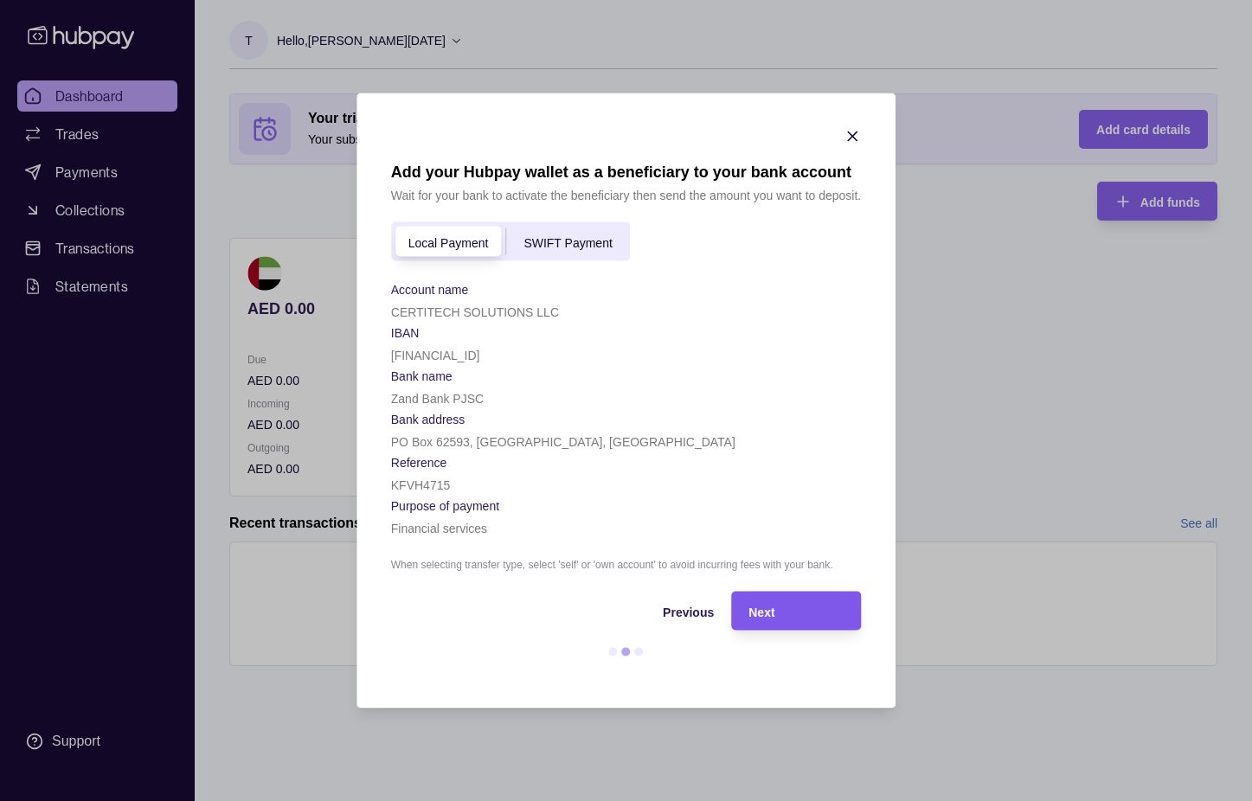
click at [802, 621] on div "Next" at bounding box center [795, 610] width 95 height 21
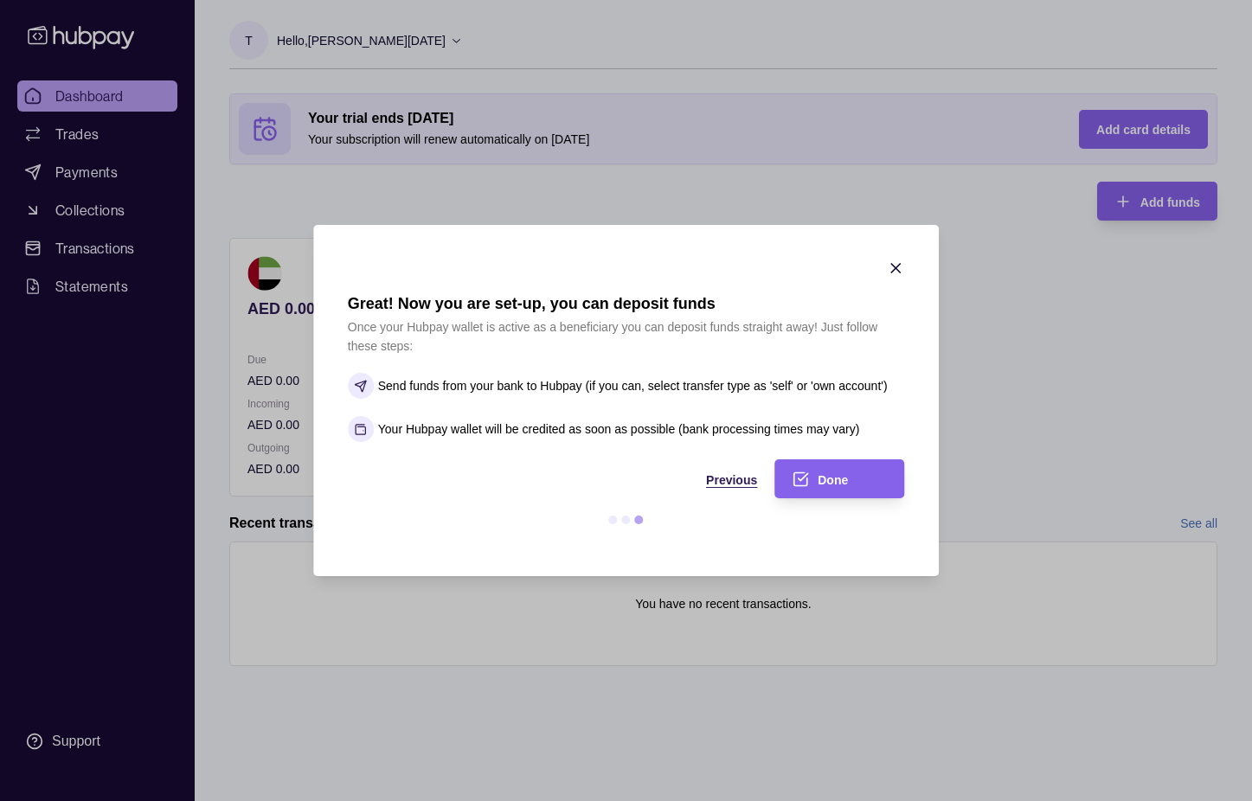
click at [702, 478] on div "Previous" at bounding box center [553, 479] width 410 height 21
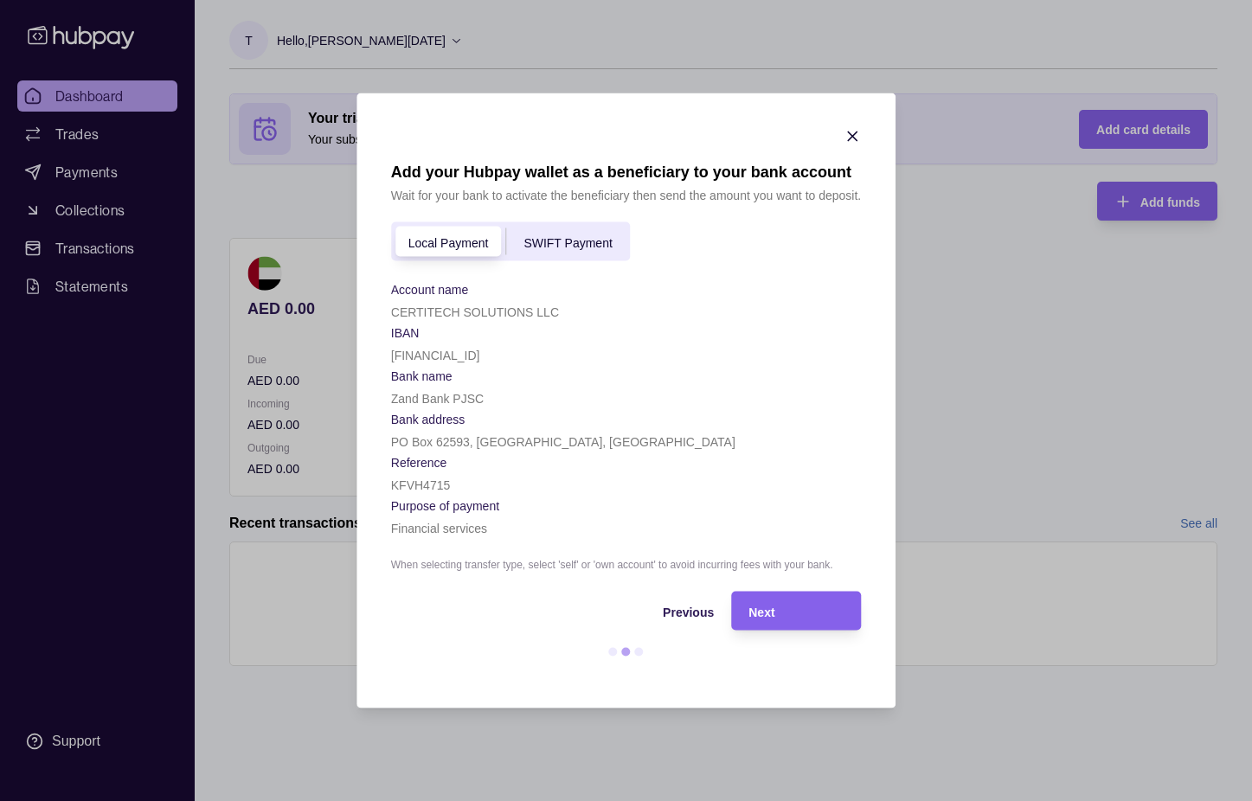
click at [581, 243] on span "SWIFT Payment" at bounding box center [567, 242] width 88 height 14
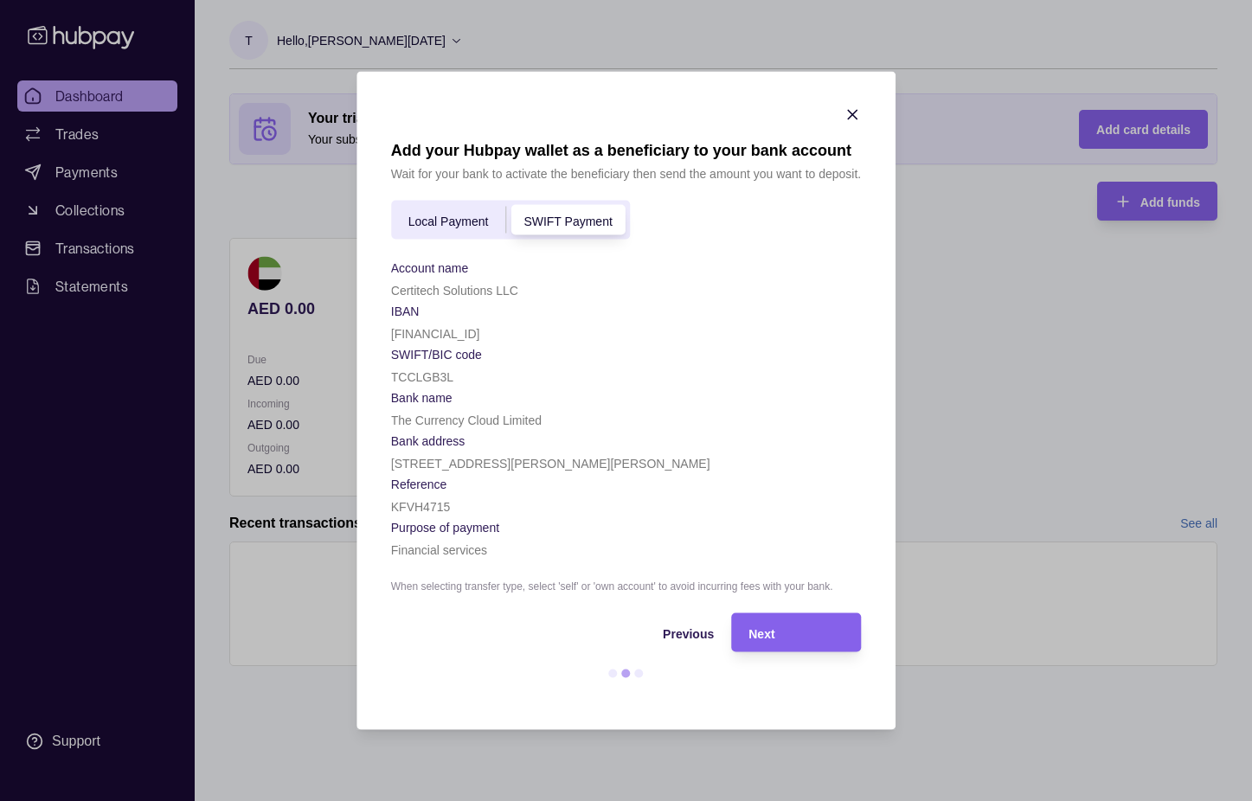
click at [441, 335] on p "[FINANCIAL_ID]" at bounding box center [435, 334] width 89 height 14
click at [477, 225] on span "Local Payment" at bounding box center [448, 221] width 80 height 14
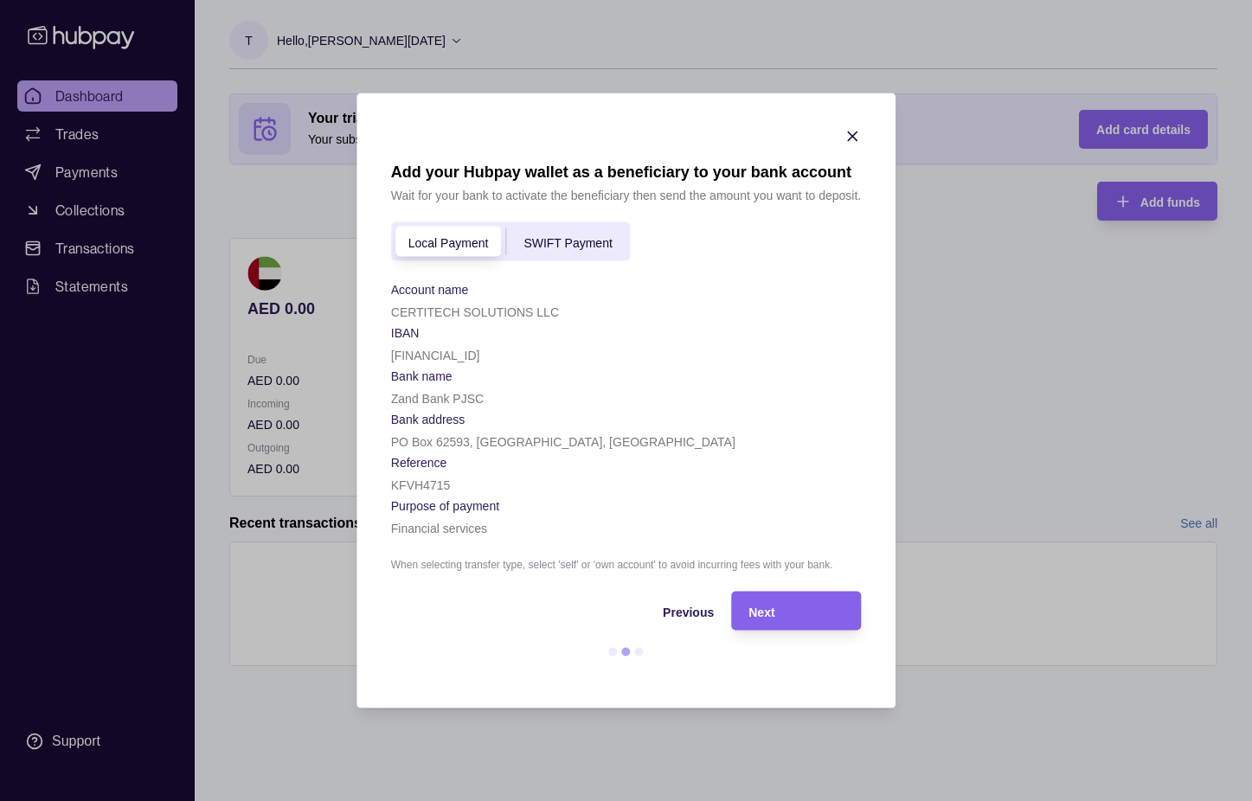
click at [847, 136] on icon "button" at bounding box center [851, 136] width 17 height 17
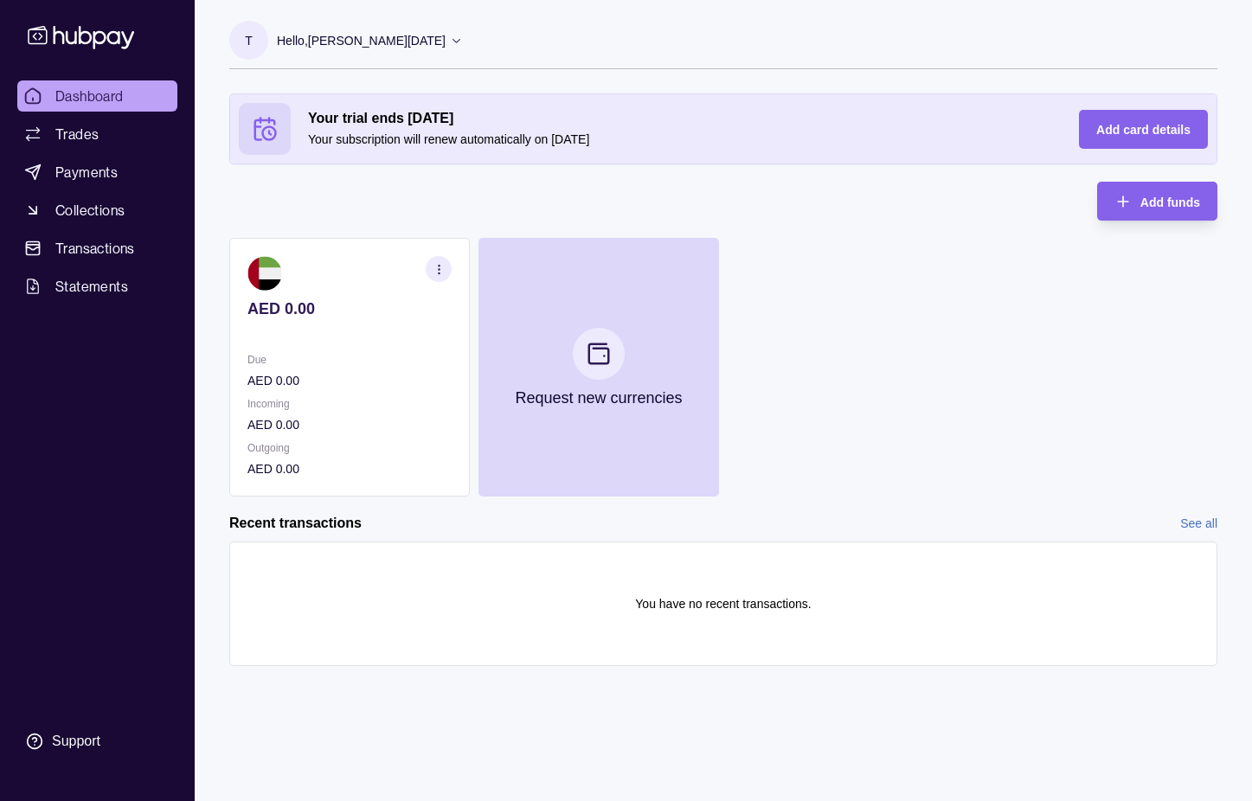
click at [399, 388] on p "AED 0.00" at bounding box center [349, 380] width 204 height 19
click at [344, 276] on section at bounding box center [349, 273] width 204 height 35
click at [440, 273] on icon "button" at bounding box center [439, 269] width 13 height 13
click at [345, 319] on section "View account details" at bounding box center [349, 312] width 204 height 26
click at [347, 313] on link "View account details" at bounding box center [333, 312] width 110 height 19
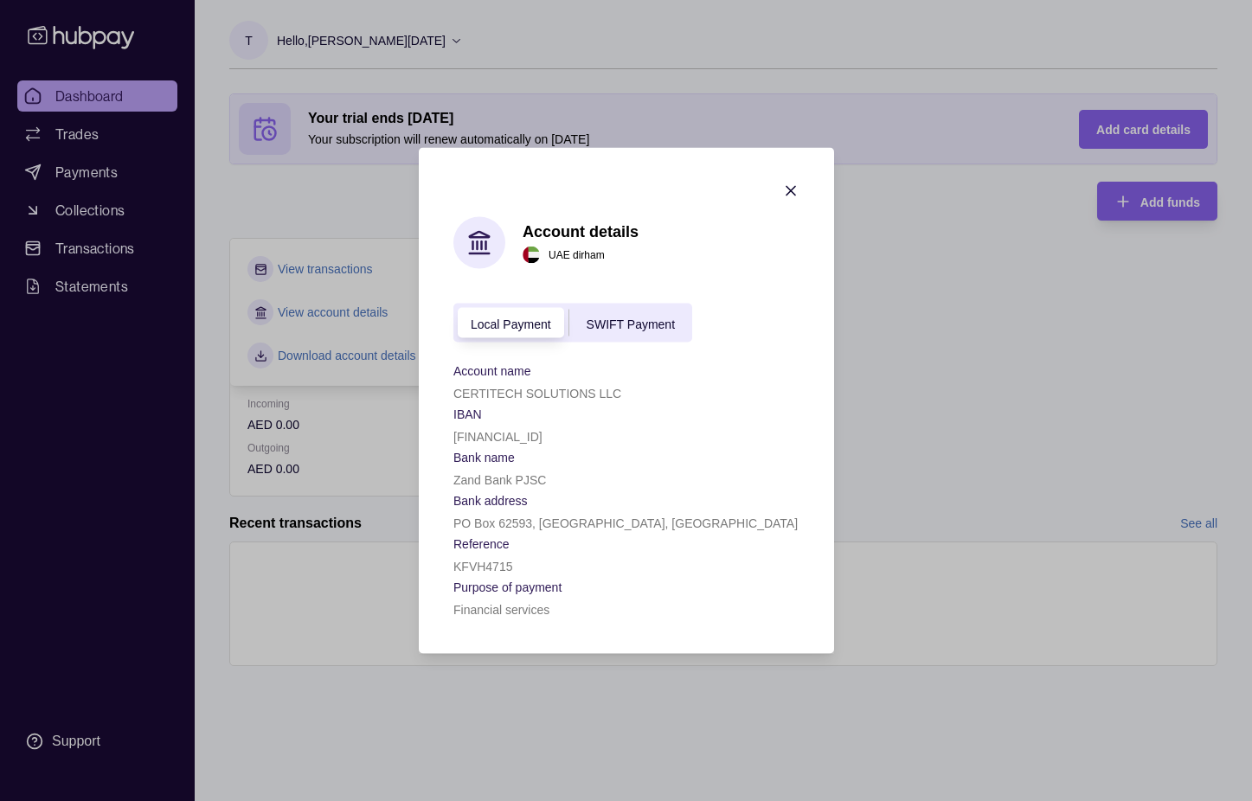
click at [635, 321] on span "SWIFT Payment" at bounding box center [630, 324] width 88 height 14
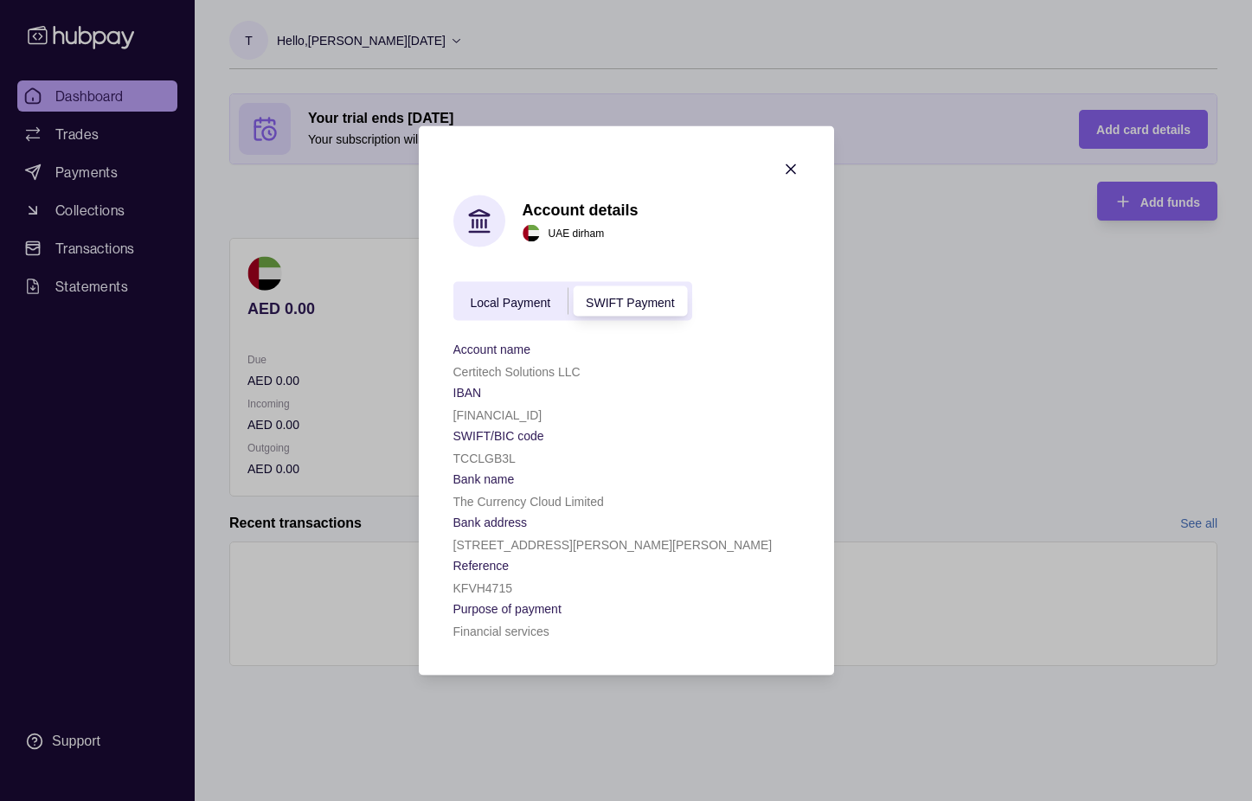
click at [781, 172] on section "Account details [GEOGRAPHIC_DATA] dirham Local Payment SWIFT Payment Account na…" at bounding box center [626, 400] width 415 height 549
click at [790, 168] on icon "button" at bounding box center [790, 169] width 9 height 9
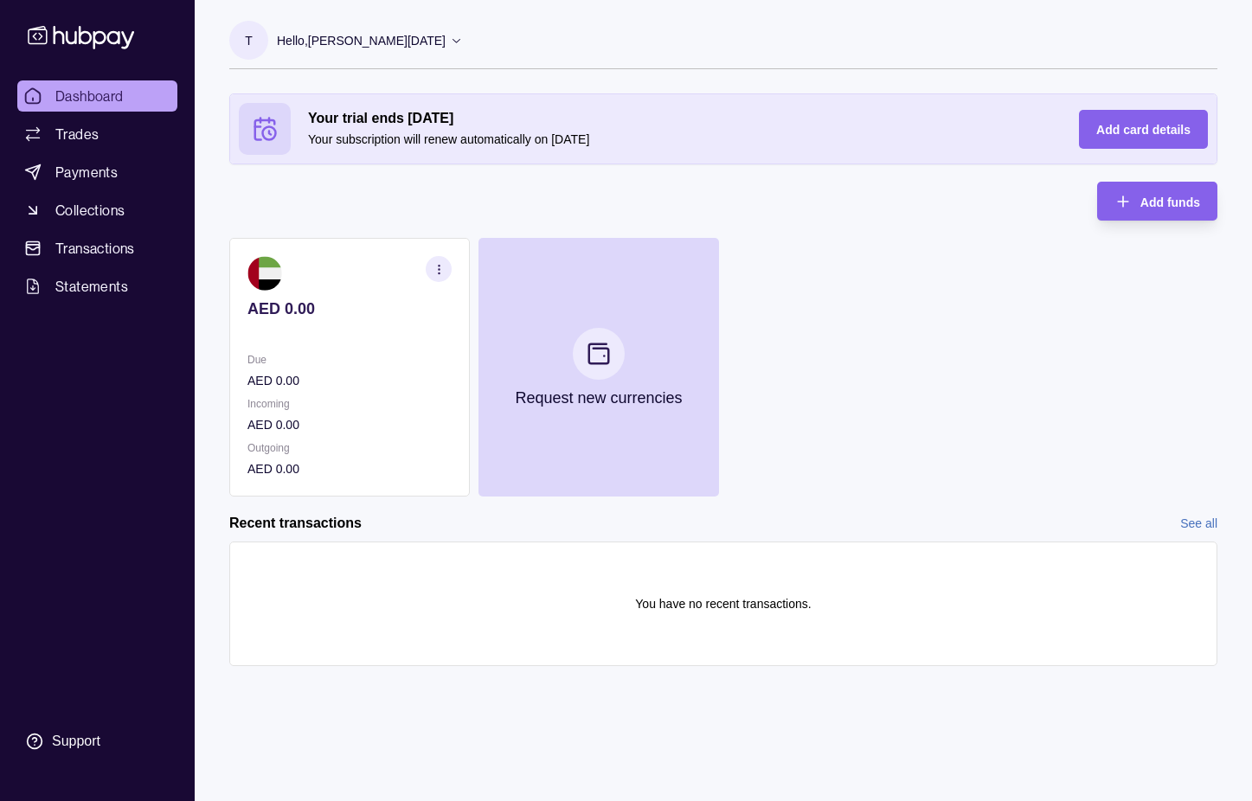
click at [440, 271] on icon "button" at bounding box center [439, 269] width 13 height 13
click at [347, 307] on link "View account details" at bounding box center [333, 312] width 110 height 19
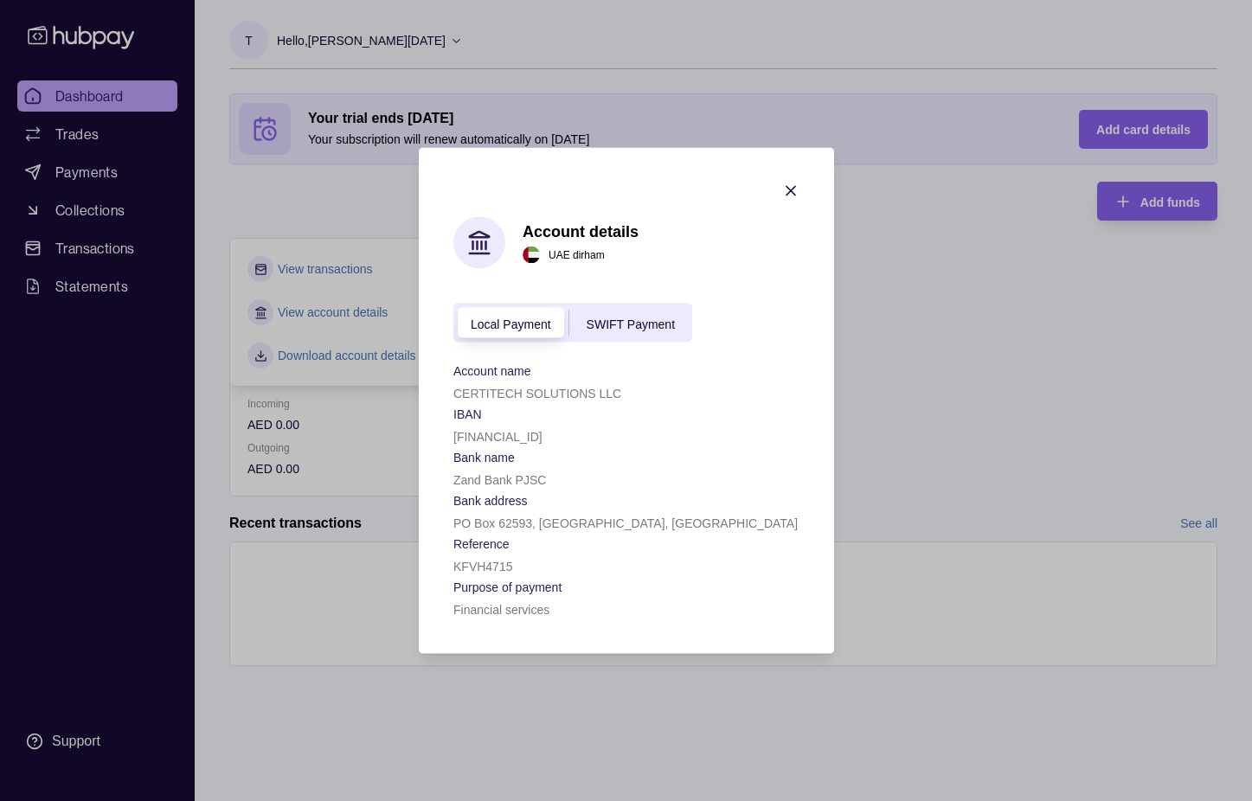
click at [632, 324] on span "SWIFT Payment" at bounding box center [630, 324] width 88 height 14
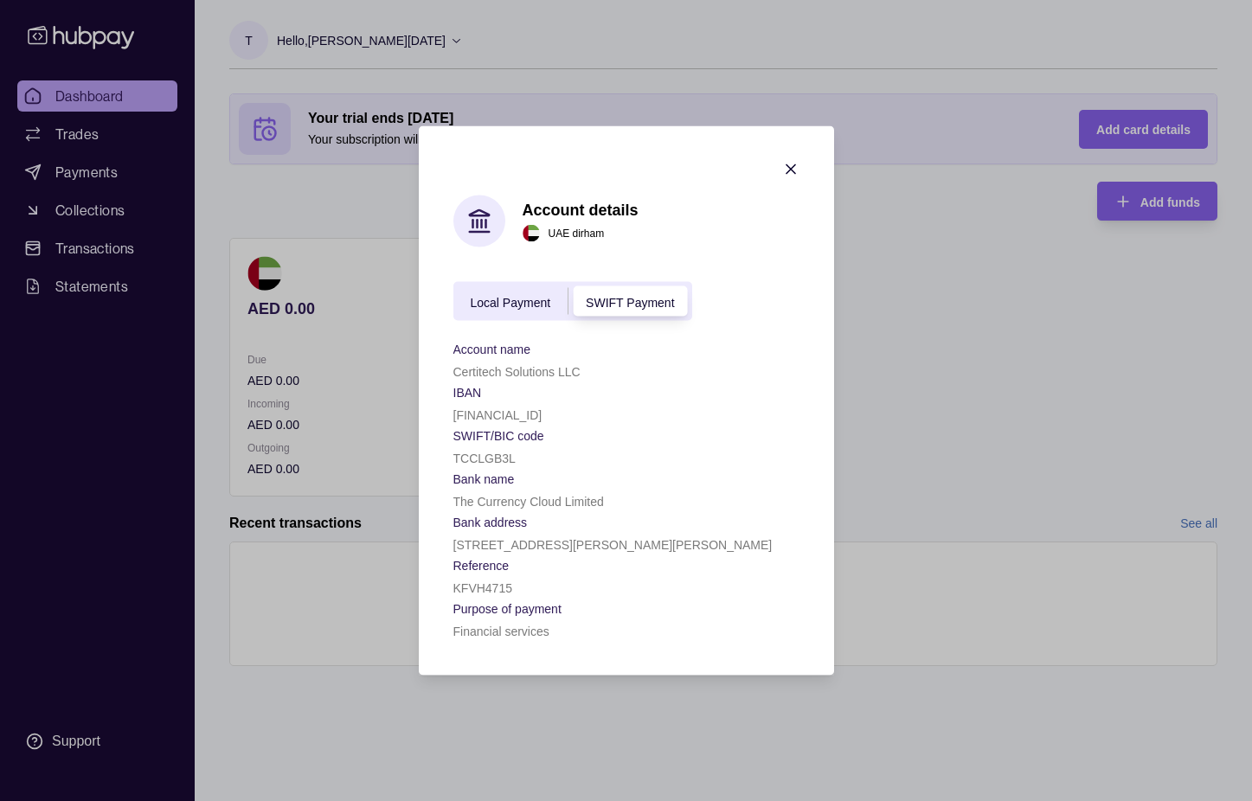
click at [792, 170] on icon "button" at bounding box center [790, 169] width 9 height 9
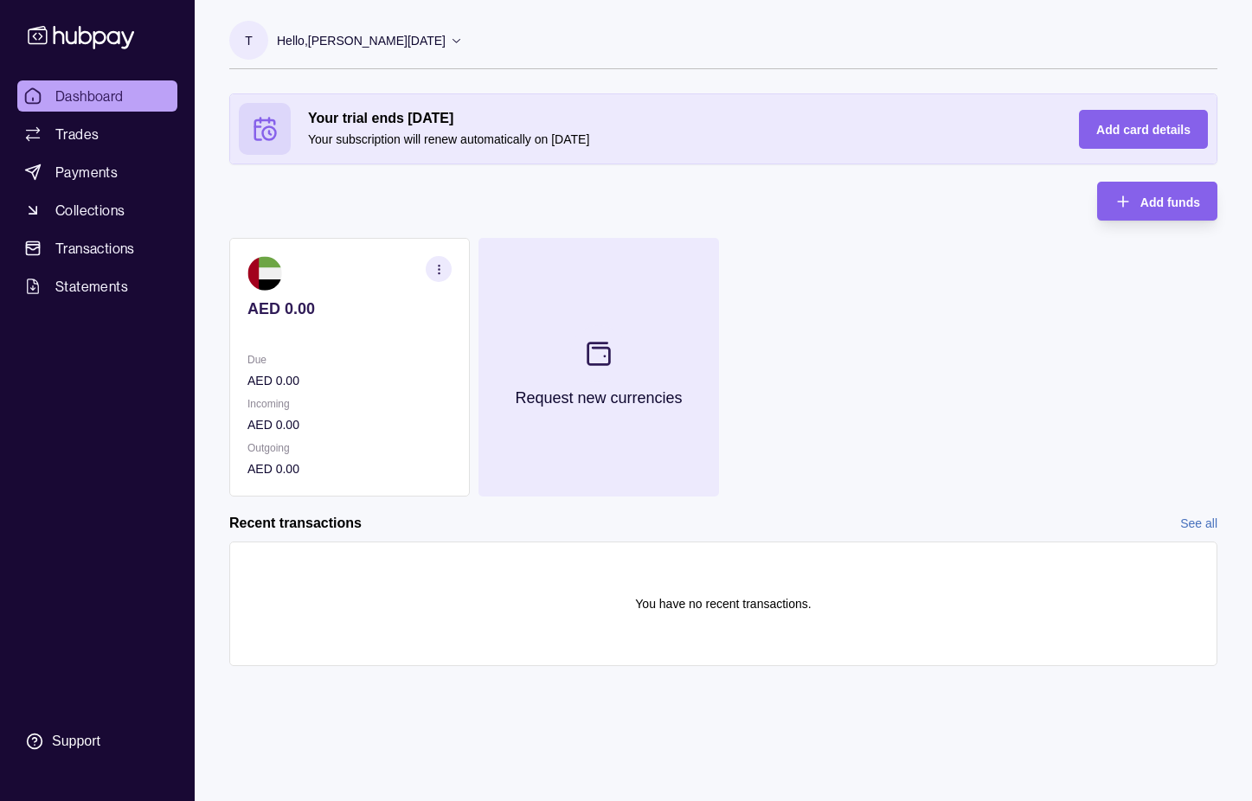
click at [602, 362] on icon at bounding box center [599, 353] width 29 height 29
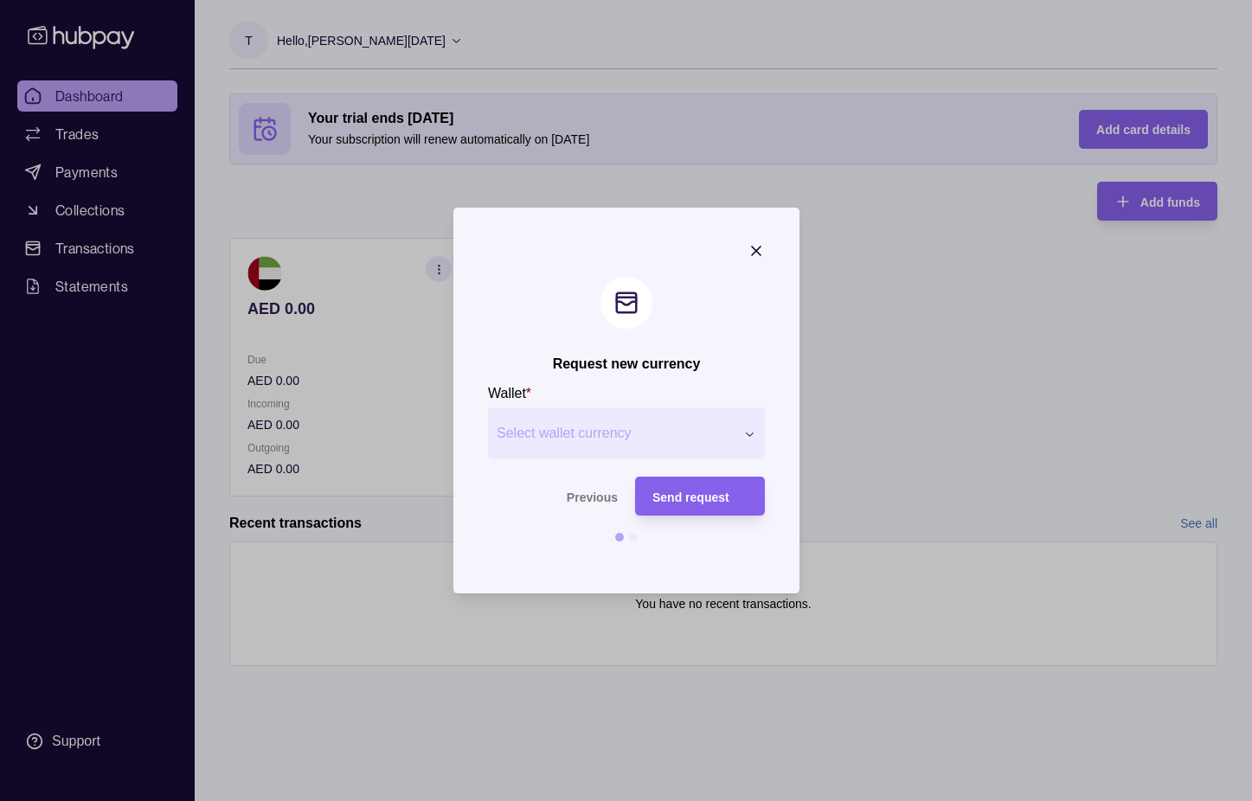
click at [644, 800] on div "Request new currency Wallet * Select wallet currency *** *** *** *** *** *** **…" at bounding box center [626, 801] width 1252 height 0
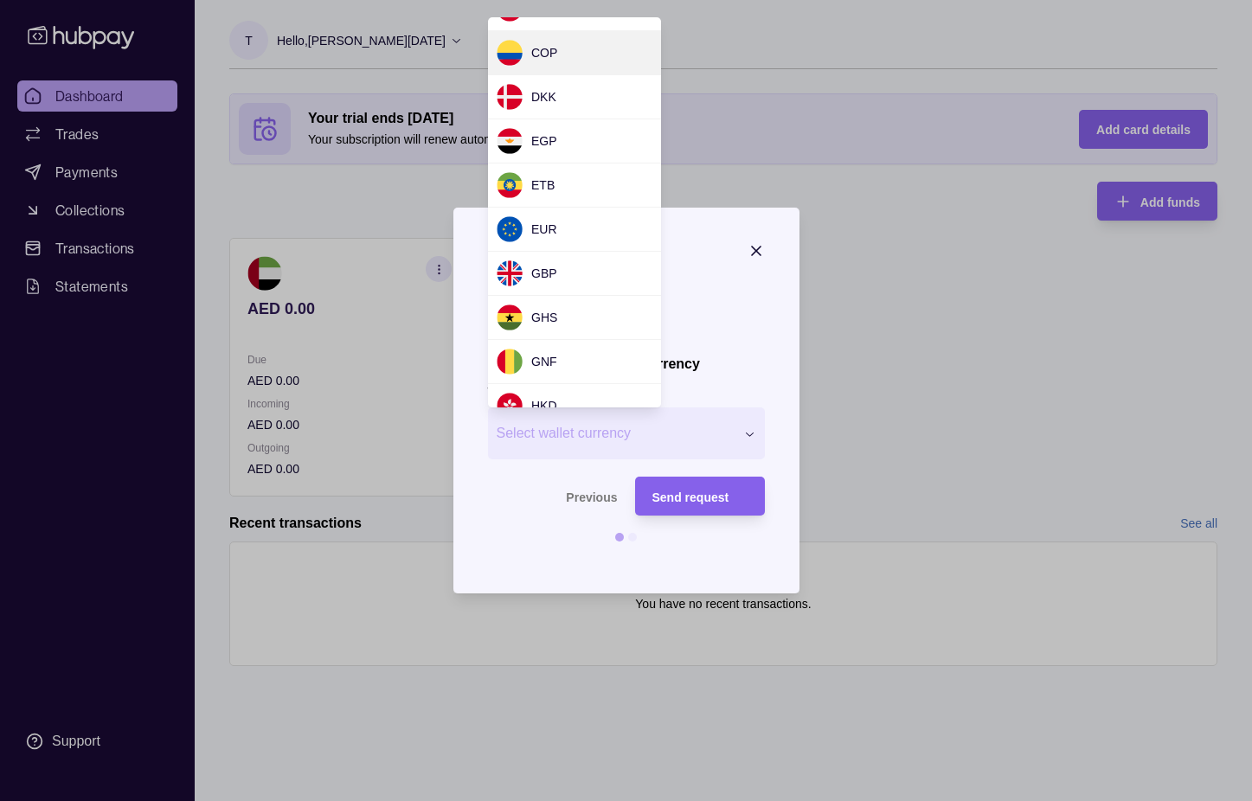
scroll to position [208, 0]
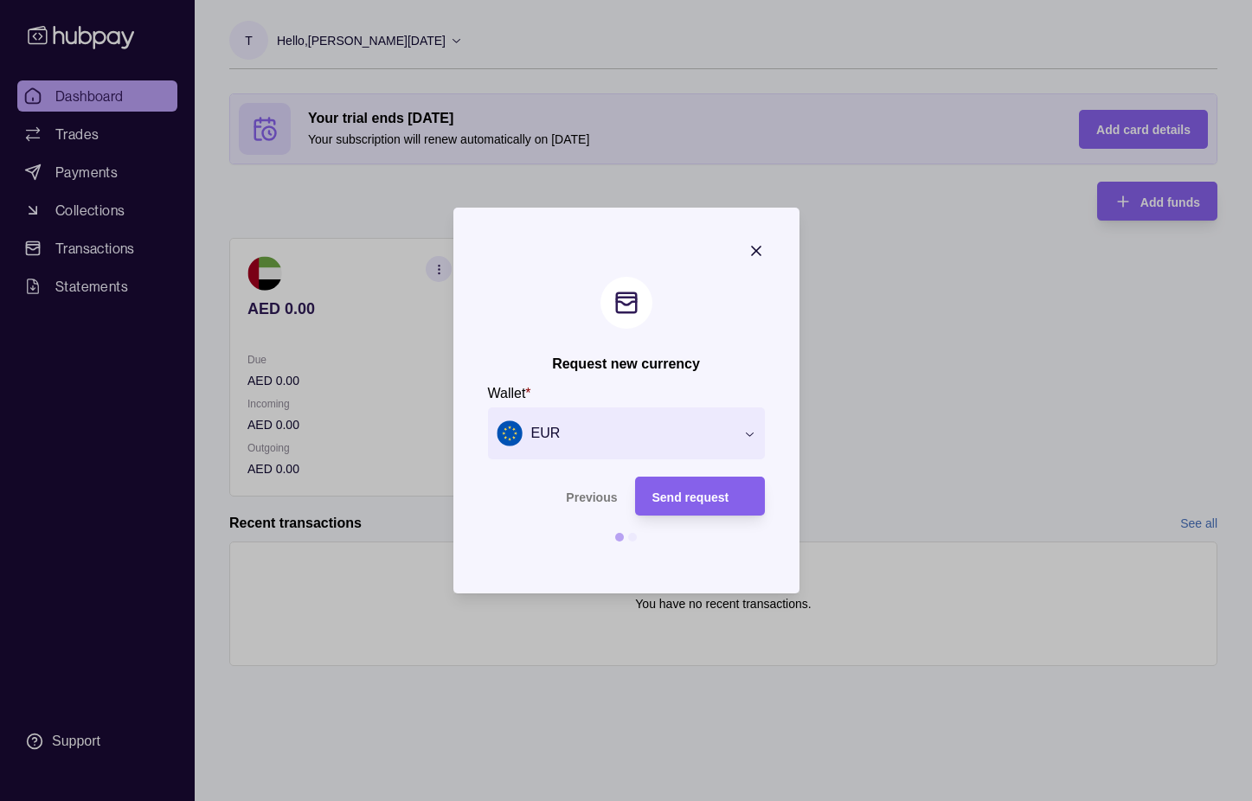
click at [631, 538] on div at bounding box center [632, 537] width 9 height 9
click at [757, 250] on icon "button" at bounding box center [756, 251] width 9 height 9
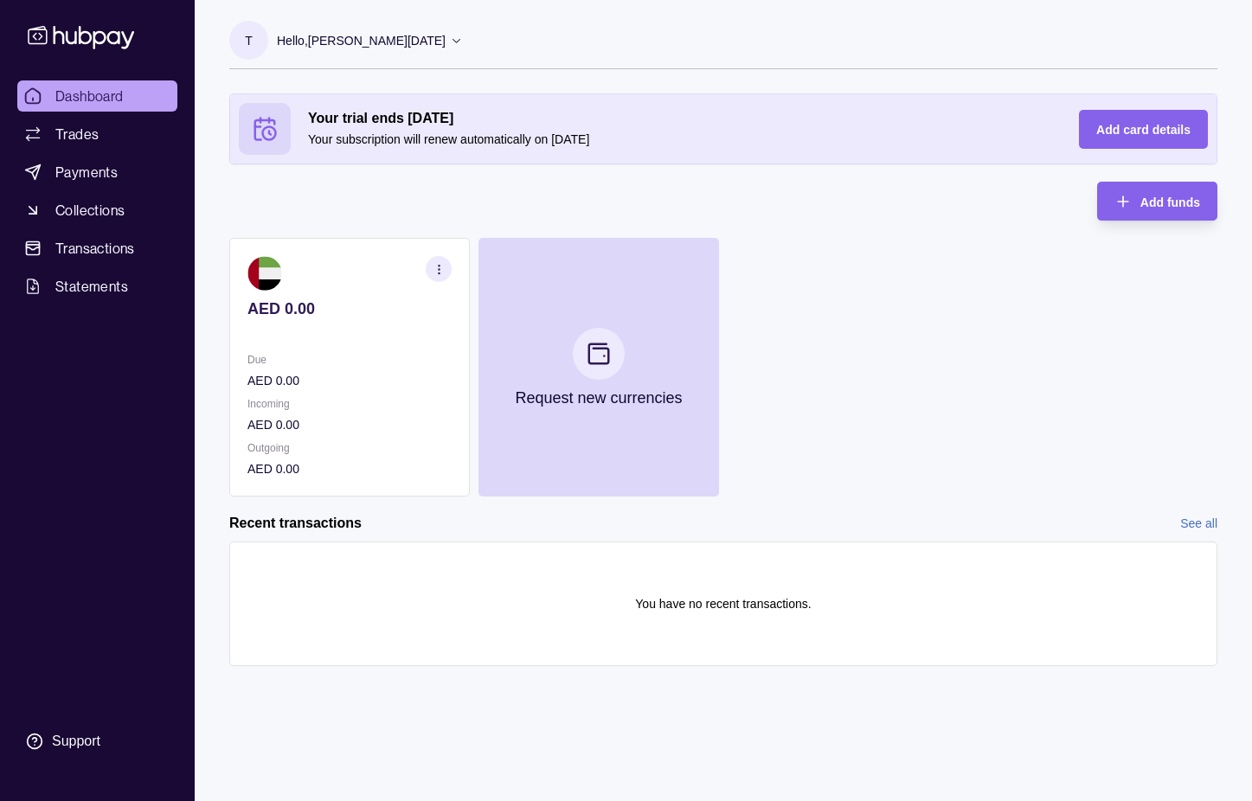
click at [803, 208] on div "Your trial ends [DATE] Your subscription will renew automatically on [DATE] Add…" at bounding box center [723, 294] width 988 height 403
click at [270, 392] on div "Due AED 0.00 Incoming AED 0.00 Outgoing AED 0.00" at bounding box center [349, 414] width 204 height 128
click at [435, 267] on icon "button" at bounding box center [439, 269] width 13 height 13
click at [758, 282] on div "AED 0.00 Due AED 0.00 Incoming AED 0.00 Outgoing AED 0.00 View transactions Vie…" at bounding box center [723, 367] width 988 height 259
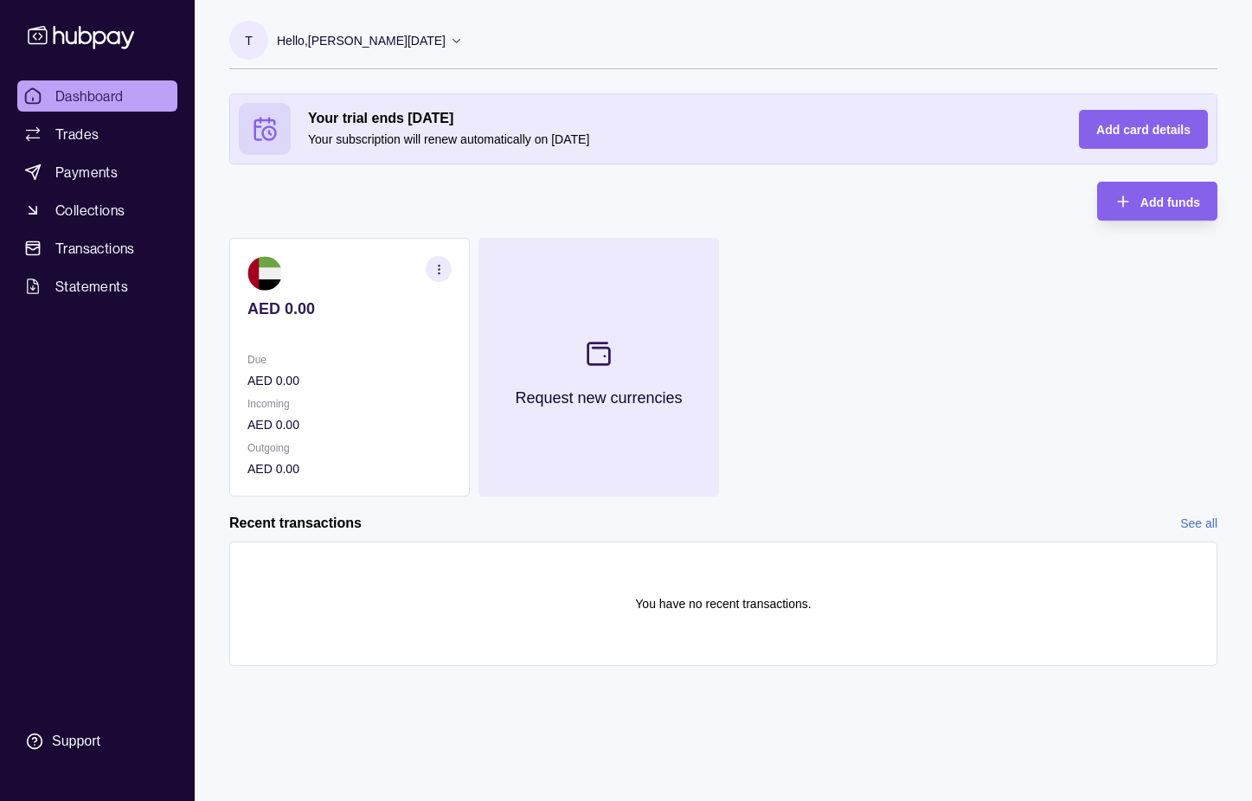
click at [597, 350] on icon at bounding box center [599, 353] width 29 height 29
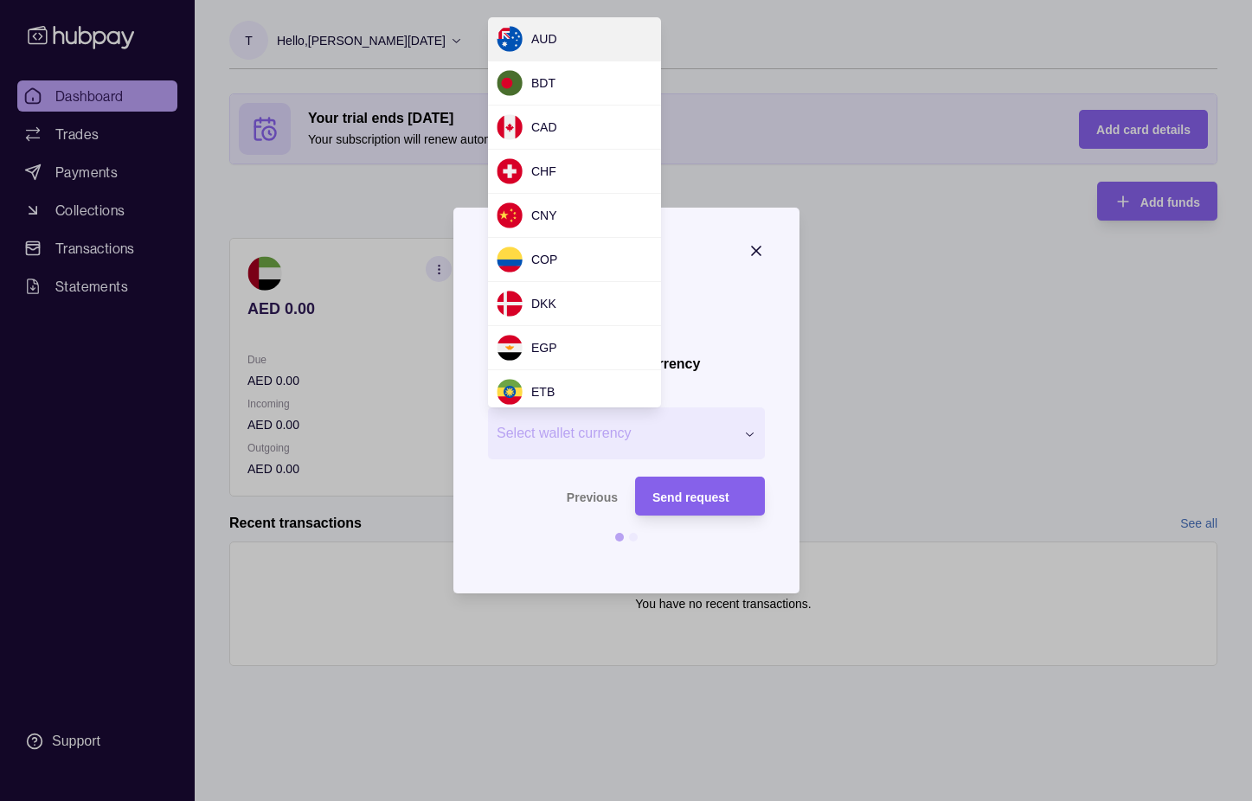
click at [641, 800] on div "Request new currency Wallet * Select wallet currency *** *** *** *** *** *** **…" at bounding box center [626, 801] width 1252 height 0
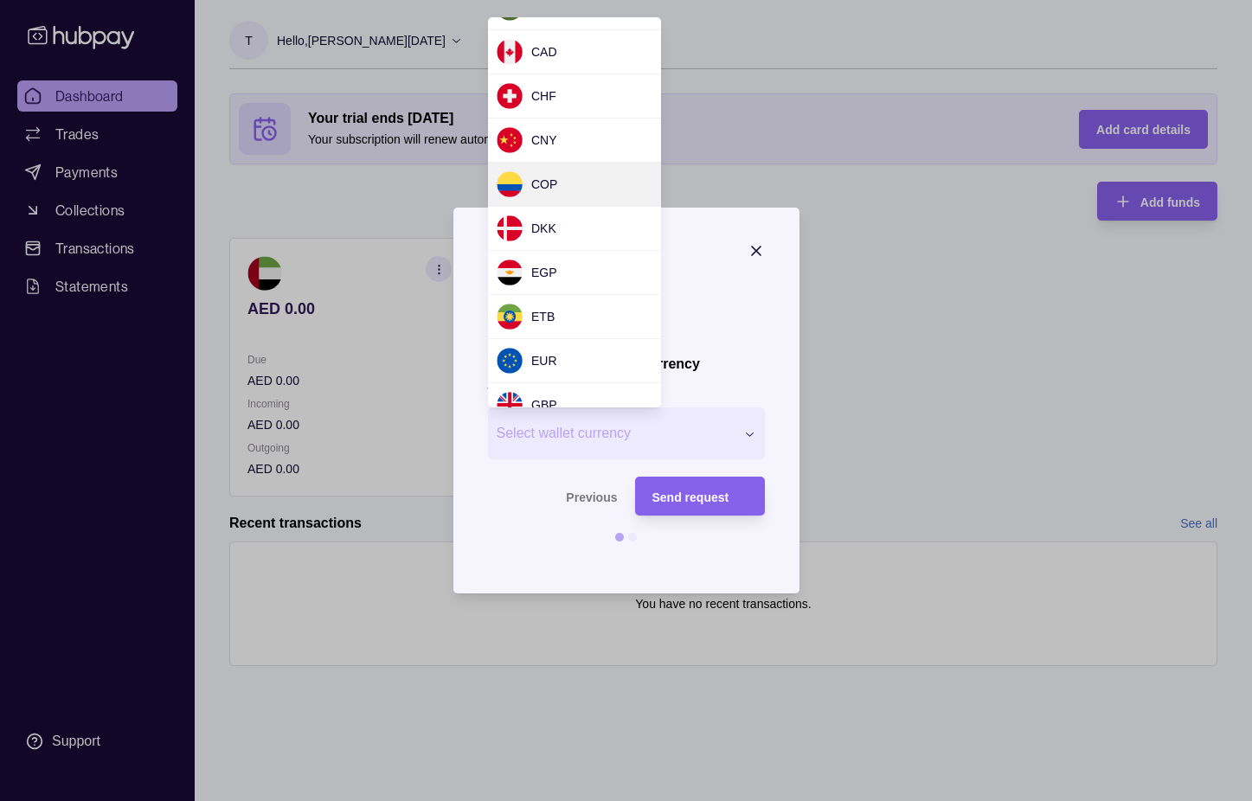
scroll to position [80, 0]
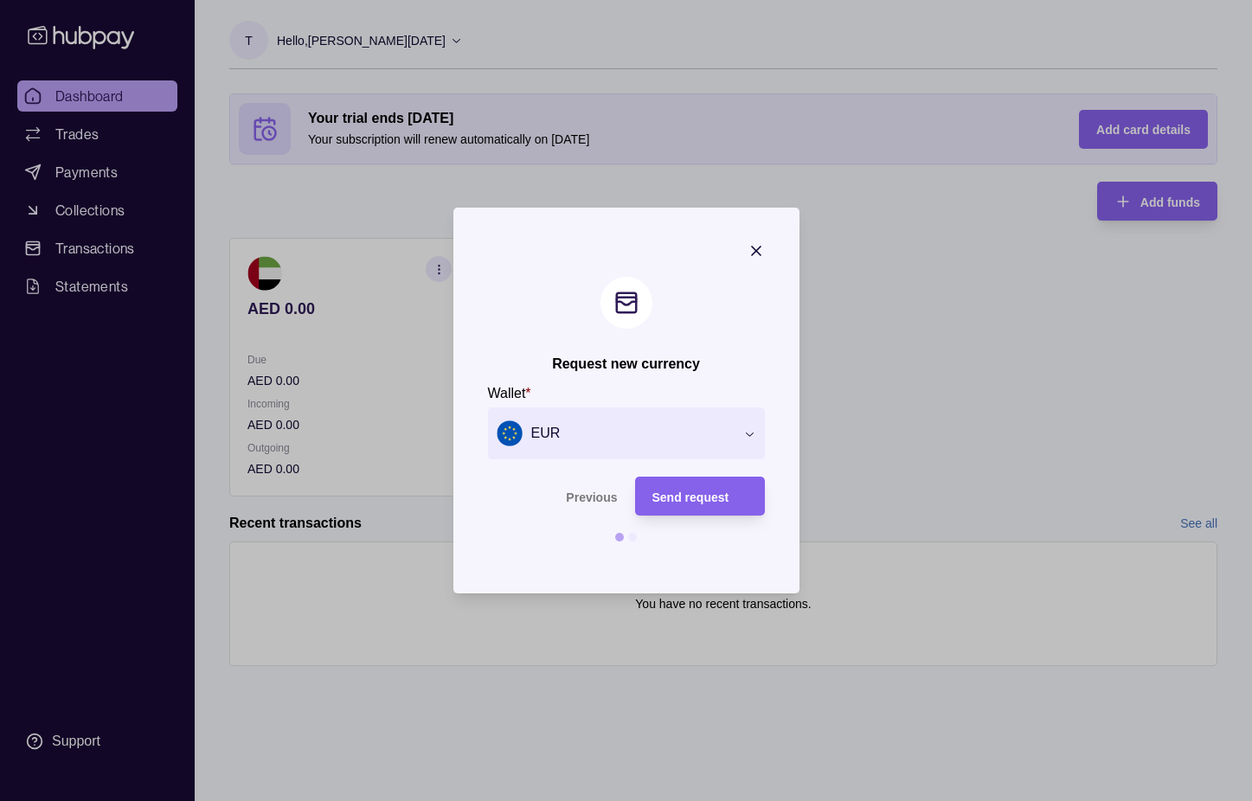
click at [629, 539] on div at bounding box center [632, 537] width 9 height 9
click at [629, 535] on div at bounding box center [632, 537] width 9 height 9
click at [664, 503] on span "Send request" at bounding box center [690, 498] width 77 height 14
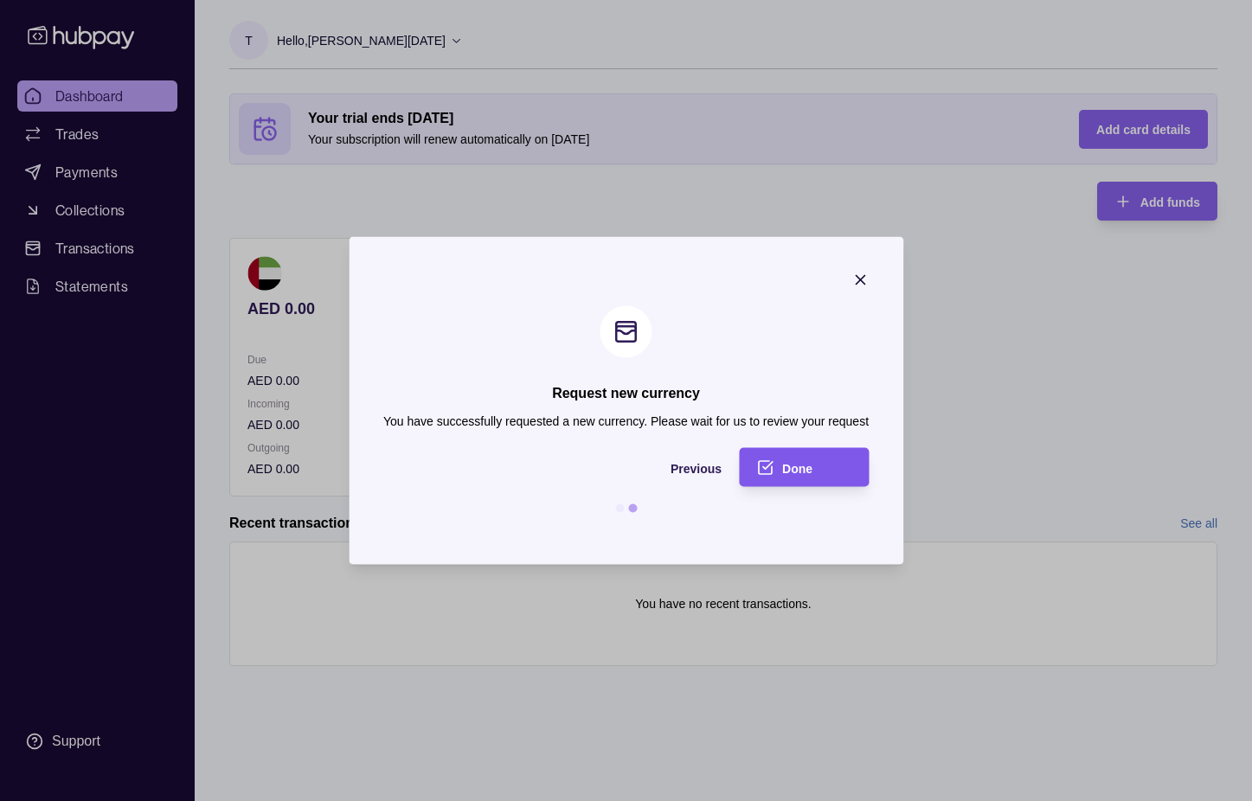
click at [804, 470] on span "Done" at bounding box center [797, 468] width 30 height 14
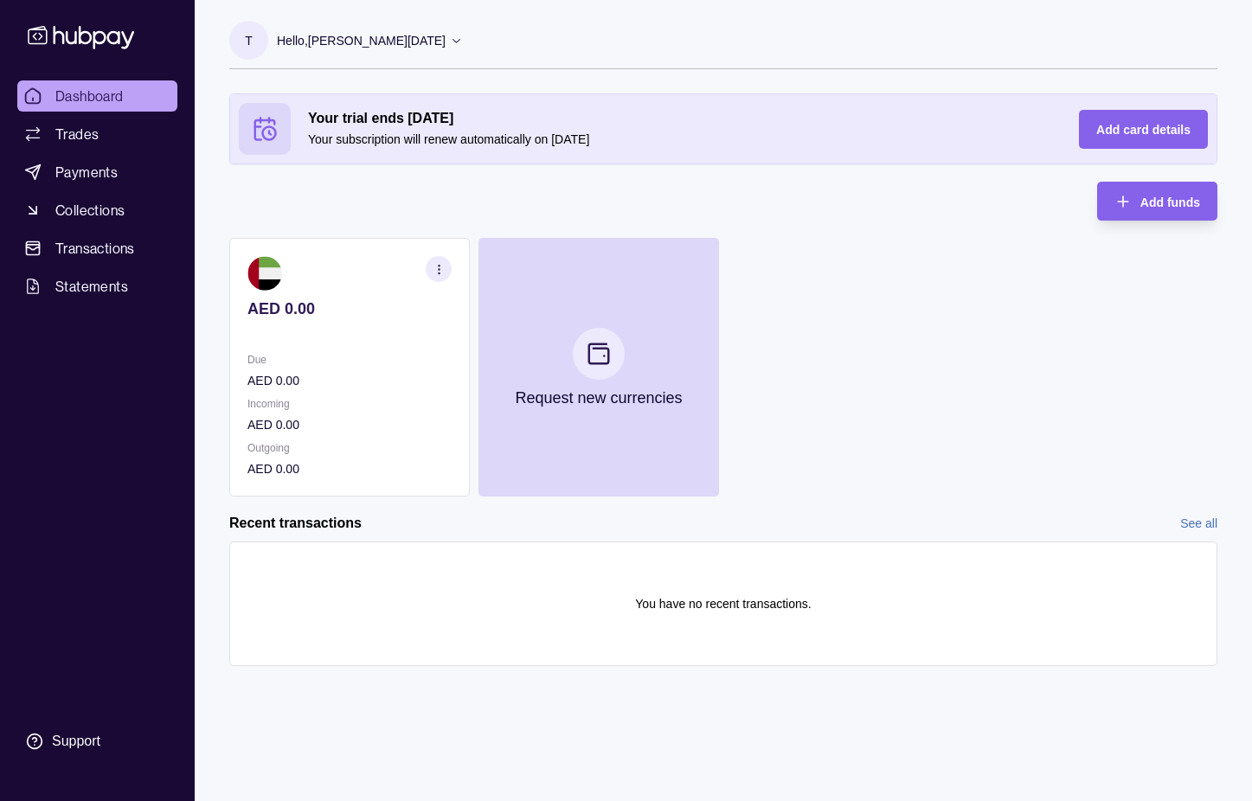
scroll to position [0, 0]
click at [87, 98] on span "Dashboard" at bounding box center [89, 96] width 68 height 21
click at [426, 38] on p "Hello, [PERSON_NAME][DATE]" at bounding box center [361, 40] width 169 height 19
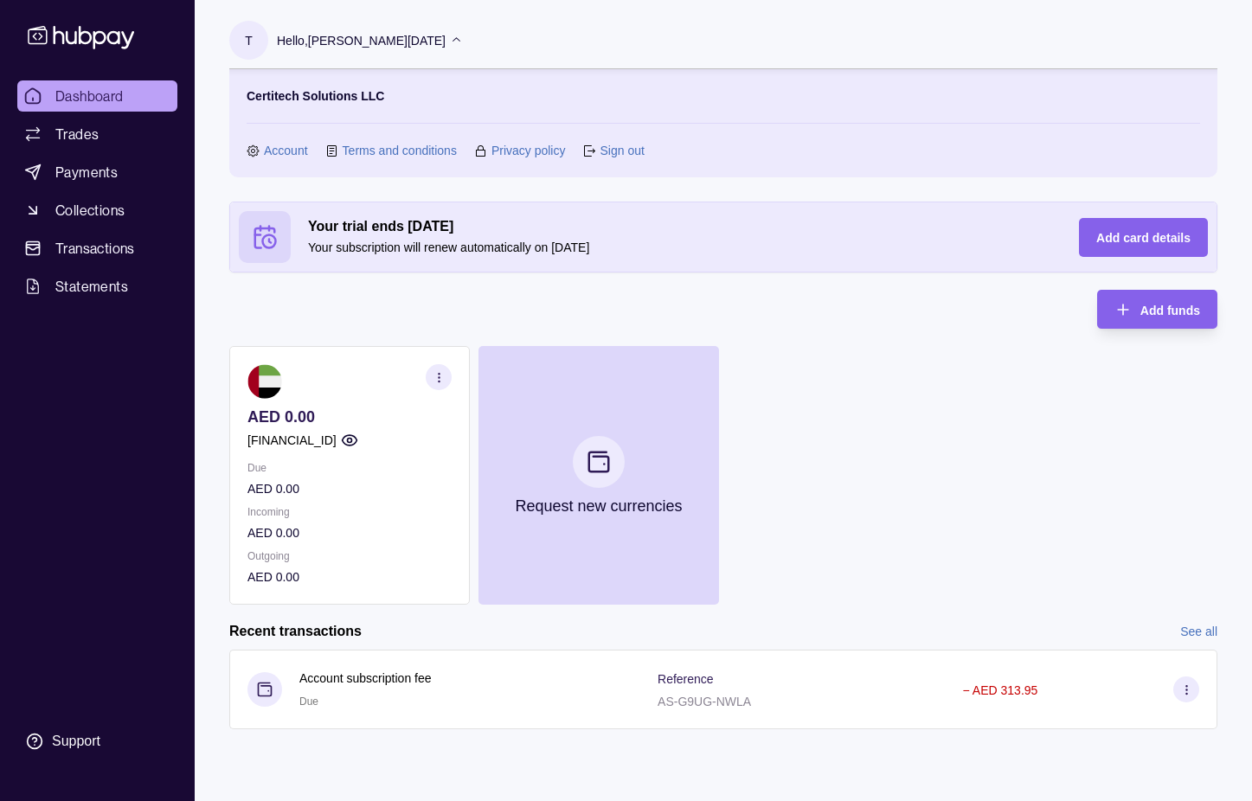
click at [285, 143] on link "Account" at bounding box center [286, 150] width 44 height 19
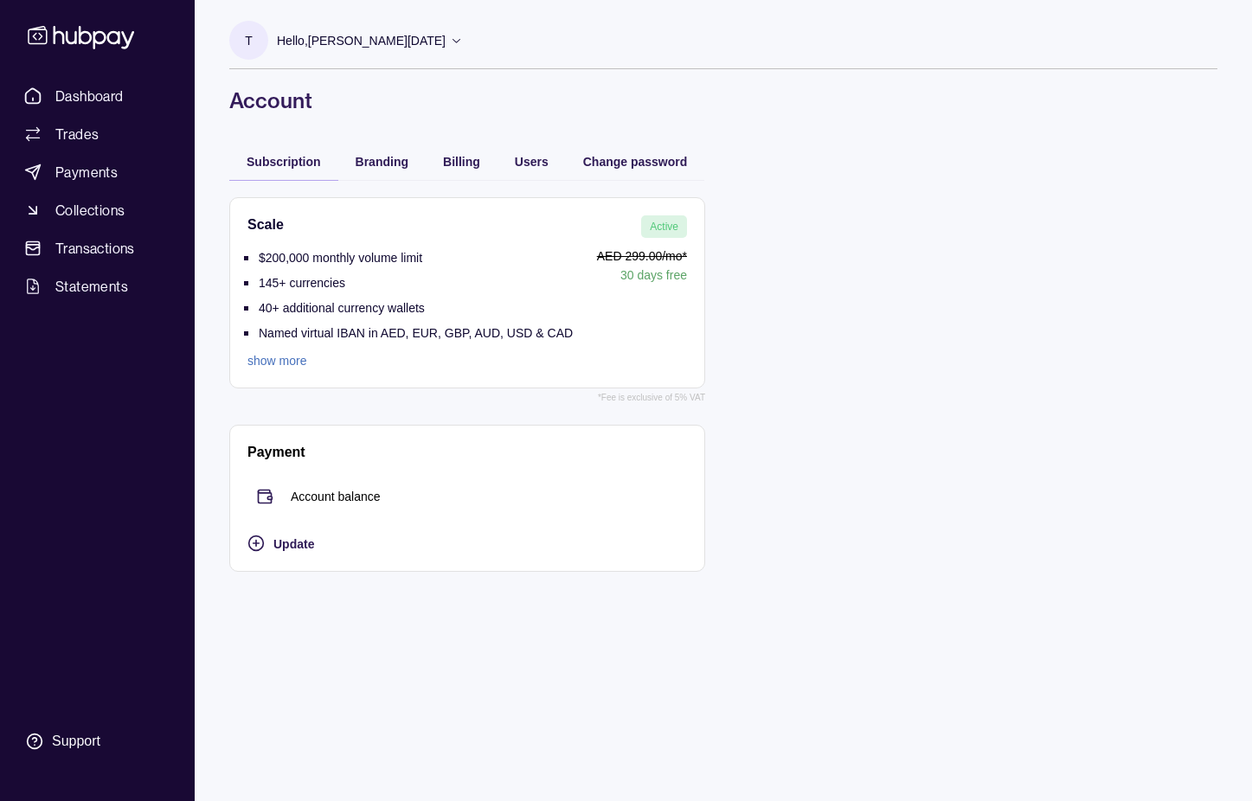
click at [276, 363] on link "show more" at bounding box center [409, 360] width 325 height 19
click at [382, 162] on span "Branding" at bounding box center [382, 162] width 53 height 14
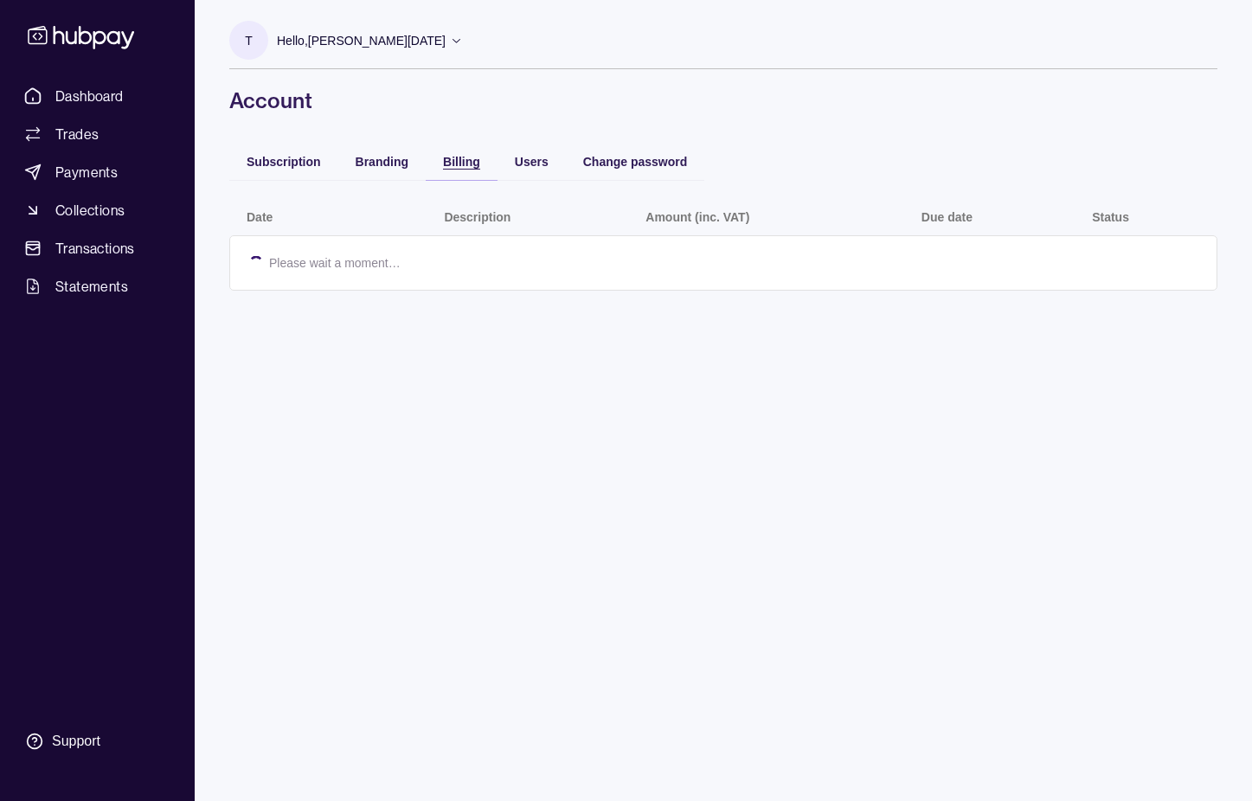
click at [442, 161] on div "Billing" at bounding box center [448, 161] width 63 height 21
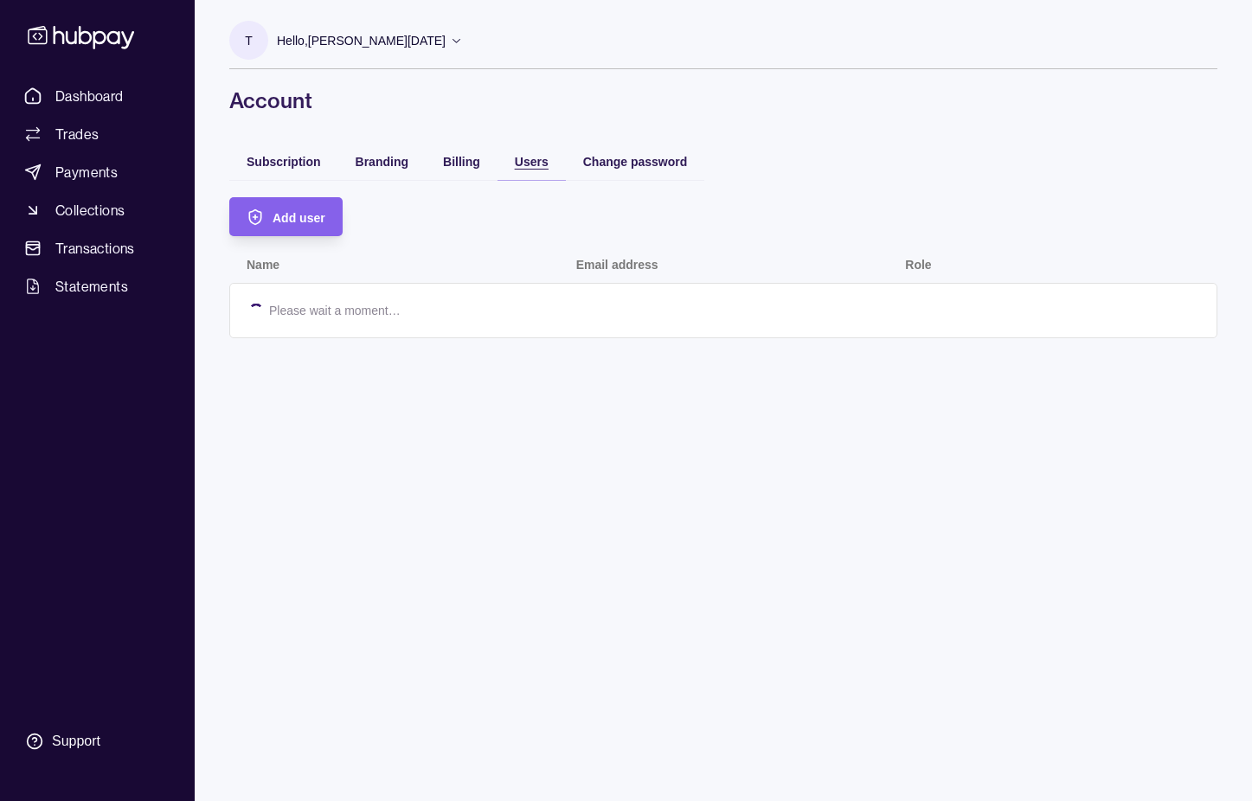
click at [534, 164] on span "Users" at bounding box center [532, 162] width 34 height 14
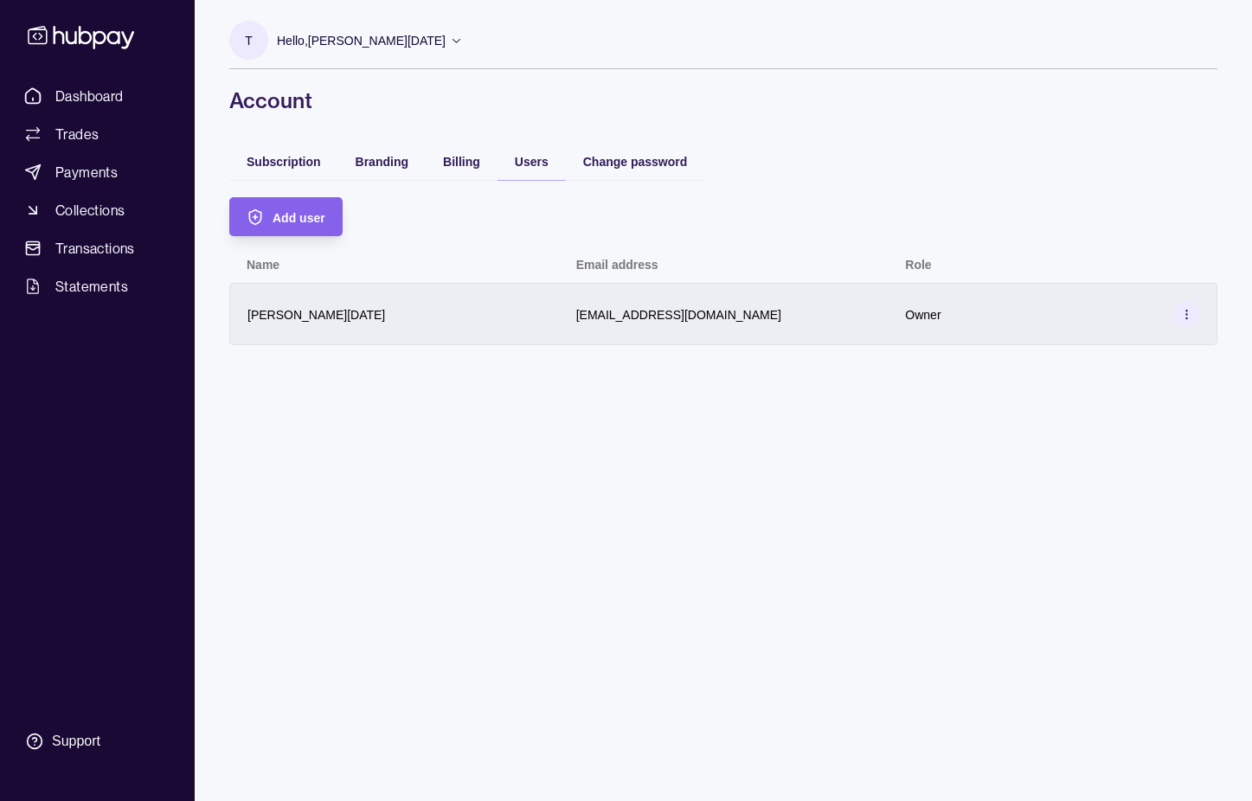
click at [1186, 312] on icon at bounding box center [1186, 314] width 13 height 13
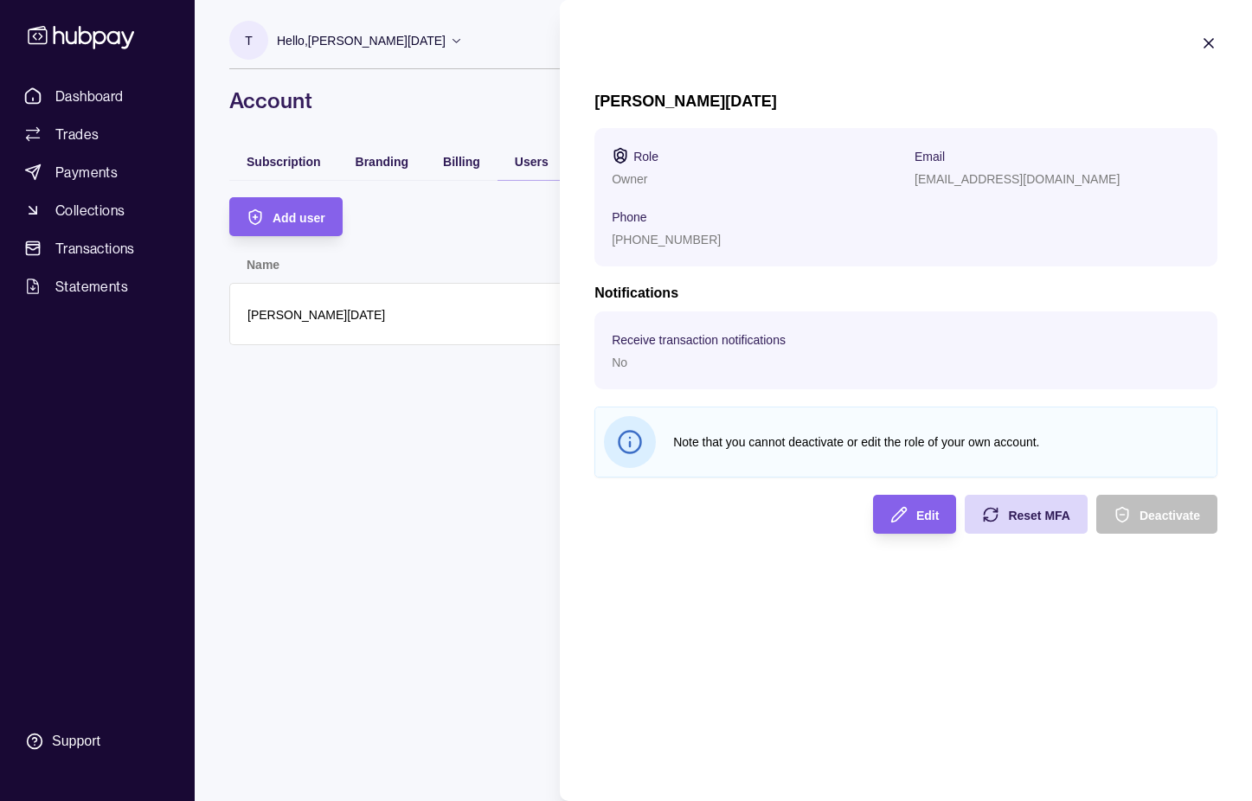
click at [933, 151] on p "Email" at bounding box center [929, 157] width 30 height 14
drag, startPoint x: 709, startPoint y: 150, endPoint x: 637, endPoint y: 170, distance: 74.5
click at [704, 153] on section "Role" at bounding box center [754, 155] width 285 height 21
drag, startPoint x: 633, startPoint y: 178, endPoint x: 651, endPoint y: 310, distance: 132.6
click at [633, 181] on p "Owner" at bounding box center [629, 179] width 35 height 14
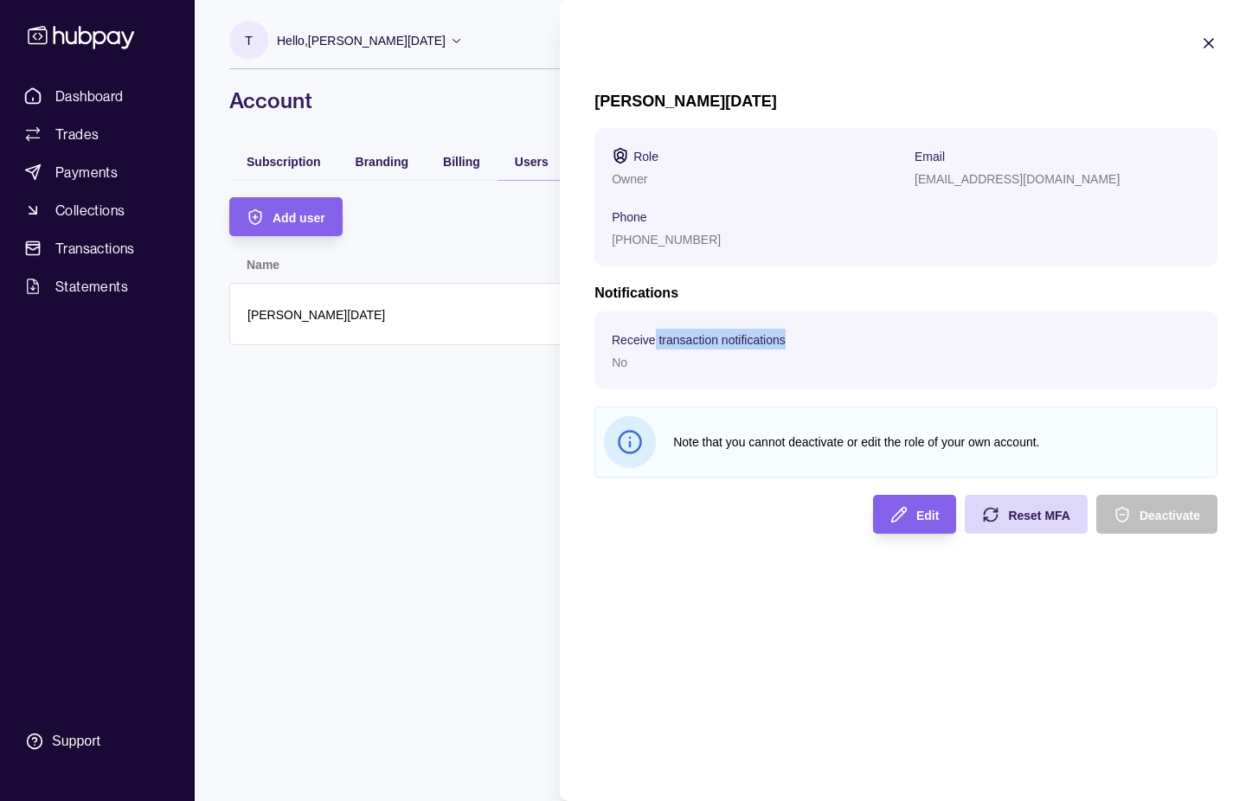
drag, startPoint x: 654, startPoint y: 346, endPoint x: 700, endPoint y: 401, distance: 71.9
click at [655, 352] on div "Receive transaction notifications No" at bounding box center [754, 350] width 285 height 43
click at [913, 518] on div "Edit" at bounding box center [901, 514] width 74 height 39
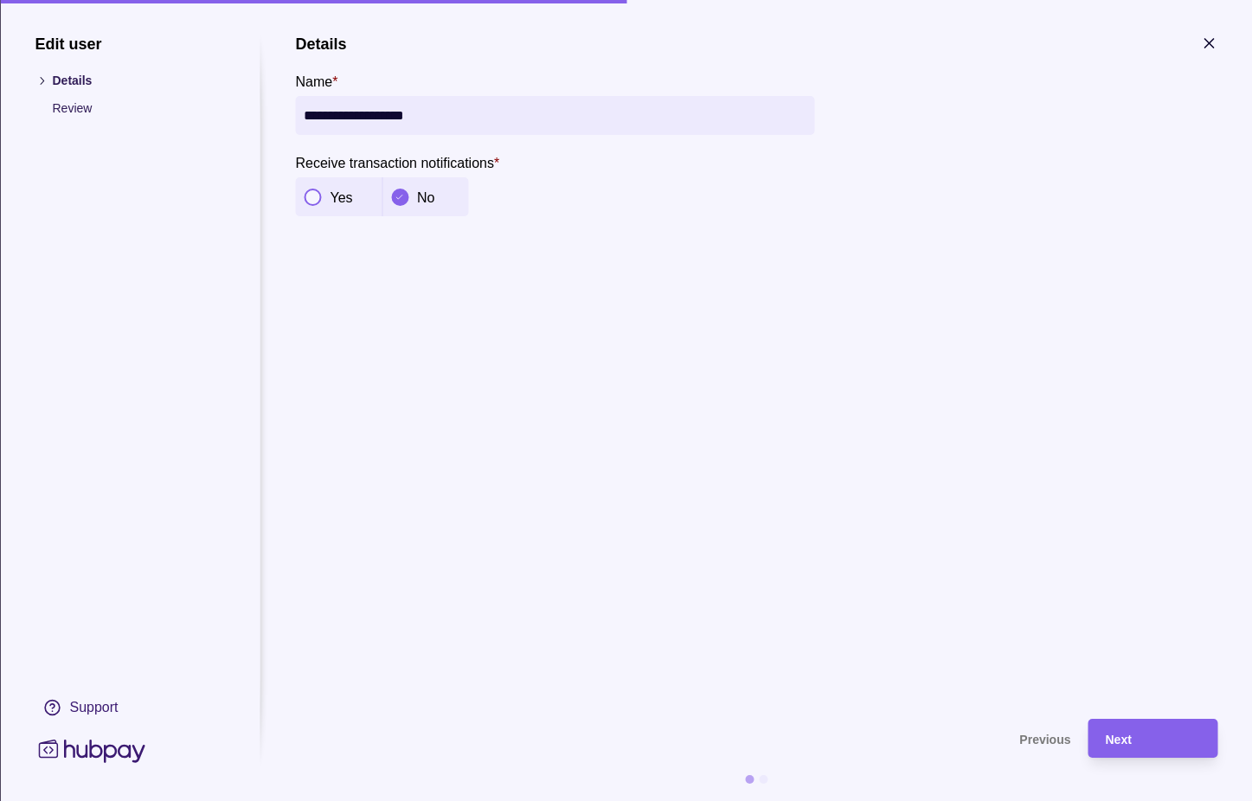
click at [67, 112] on p "Review" at bounding box center [138, 108] width 173 height 19
click at [69, 105] on p "Review" at bounding box center [138, 108] width 173 height 19
click at [1203, 48] on icon "button" at bounding box center [1208, 43] width 17 height 17
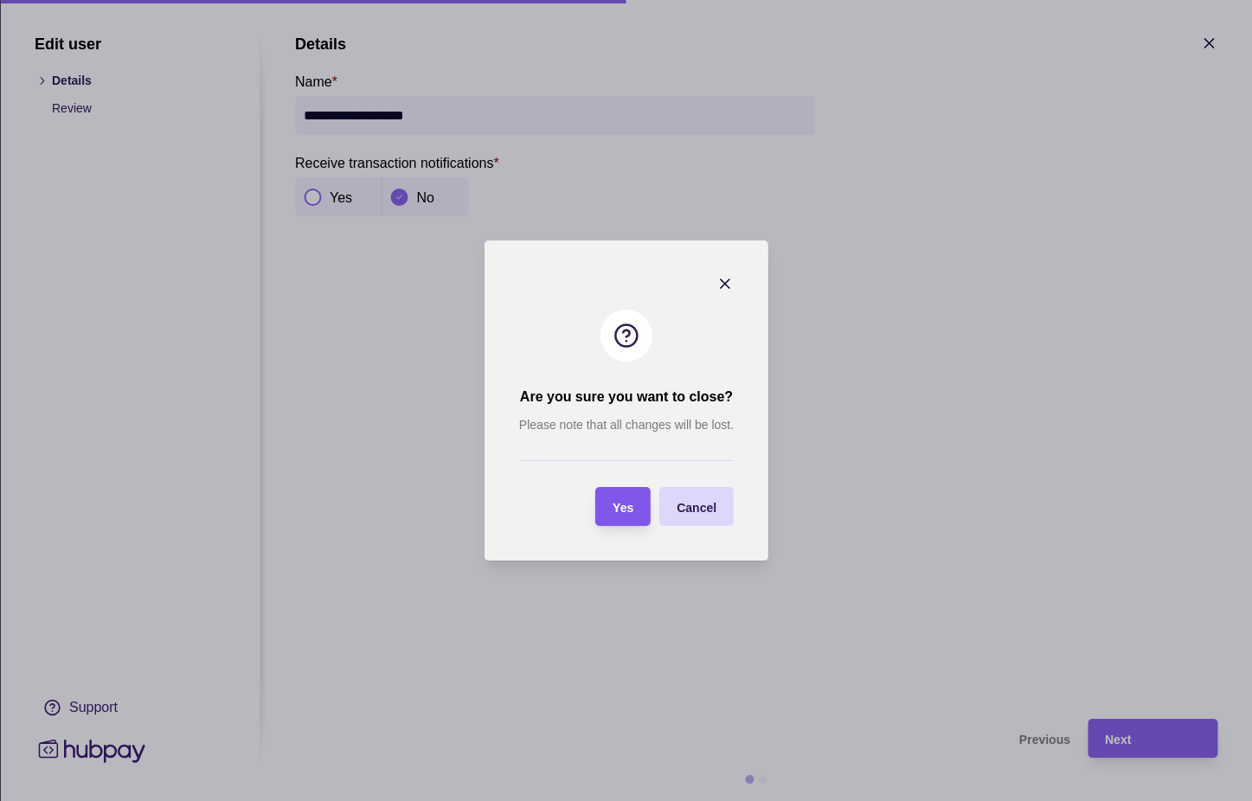
click at [627, 511] on span "Yes" at bounding box center [622, 508] width 21 height 14
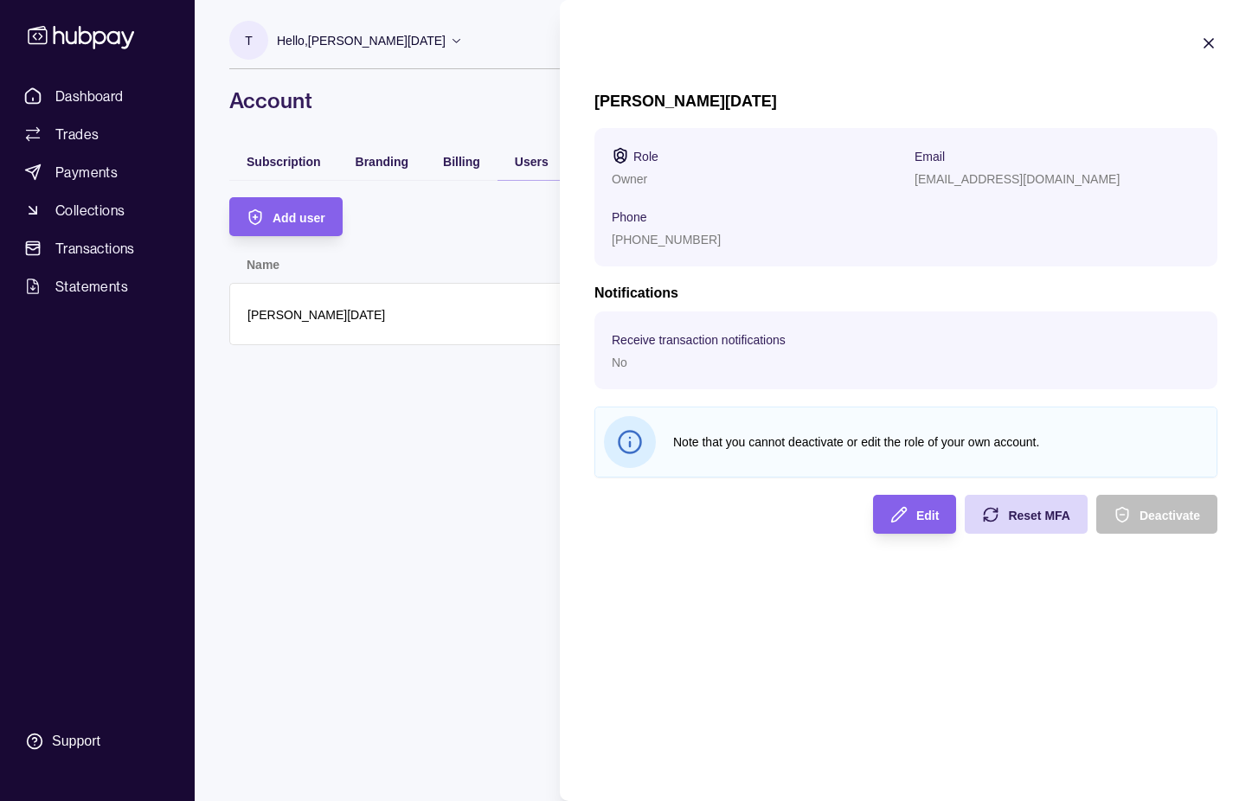
click at [630, 446] on icon at bounding box center [630, 444] width 0 height 4
click at [940, 177] on p "[EMAIL_ADDRESS][DOMAIN_NAME]" at bounding box center [1016, 179] width 205 height 14
drag, startPoint x: 843, startPoint y: 227, endPoint x: 846, endPoint y: 208, distance: 19.2
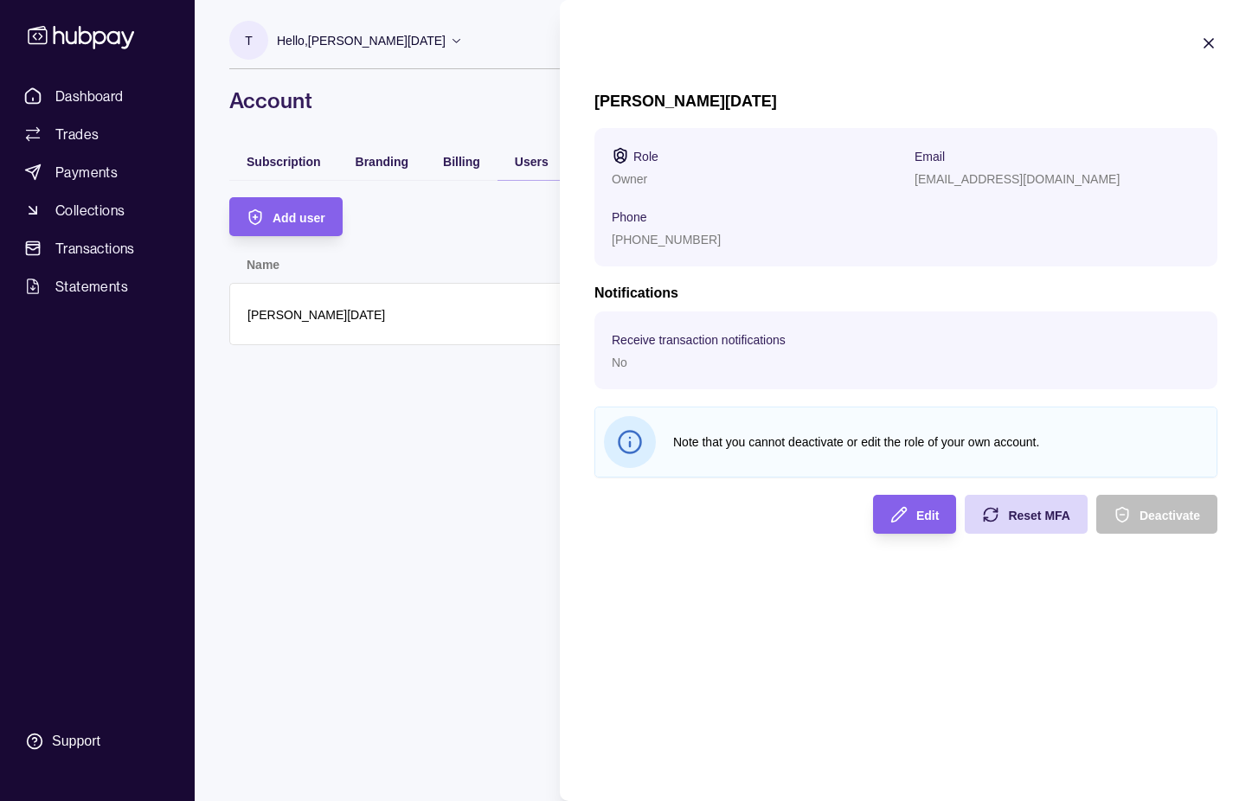
click at [843, 227] on div "Phone [PHONE_NUMBER]" at bounding box center [754, 227] width 285 height 43
click at [947, 182] on p "[EMAIL_ADDRESS][DOMAIN_NAME]" at bounding box center [1016, 179] width 205 height 14
click at [964, 103] on h1 "[PERSON_NAME][DATE]" at bounding box center [905, 101] width 623 height 19
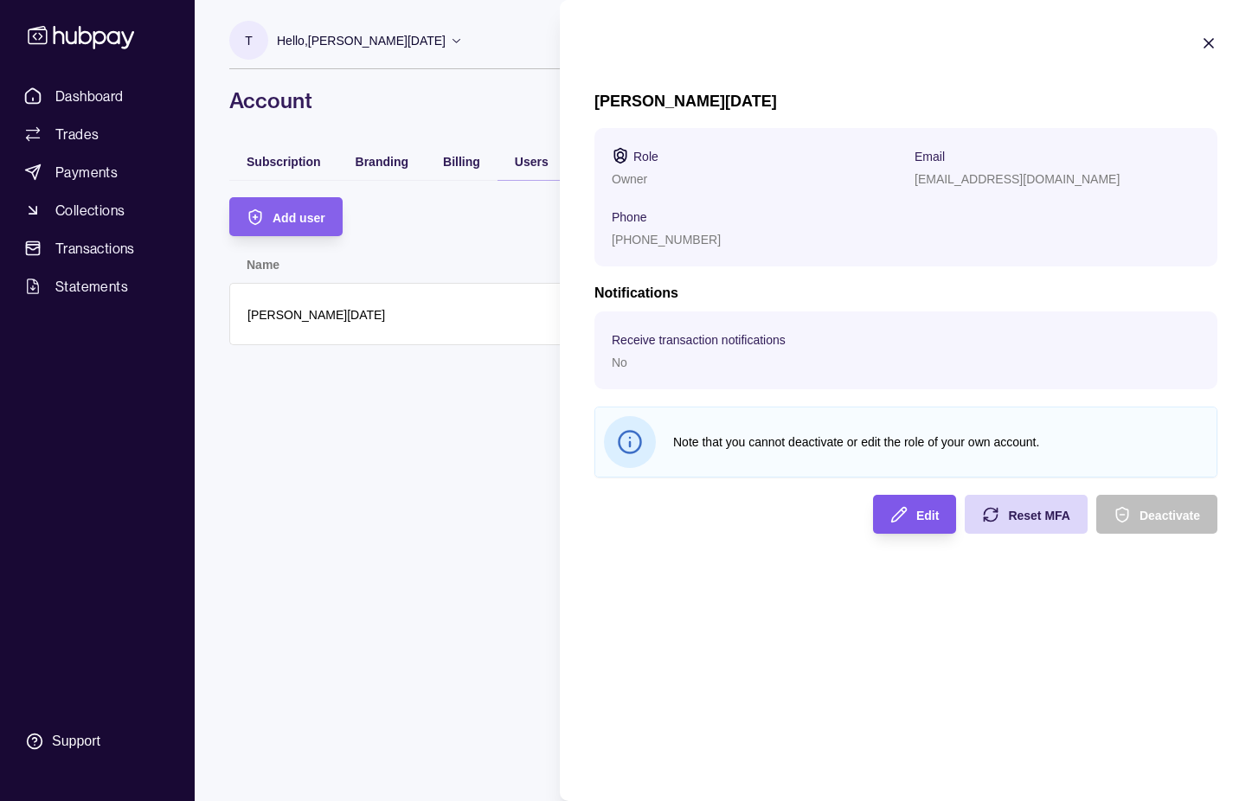
click at [927, 510] on span "Edit" at bounding box center [927, 516] width 22 height 14
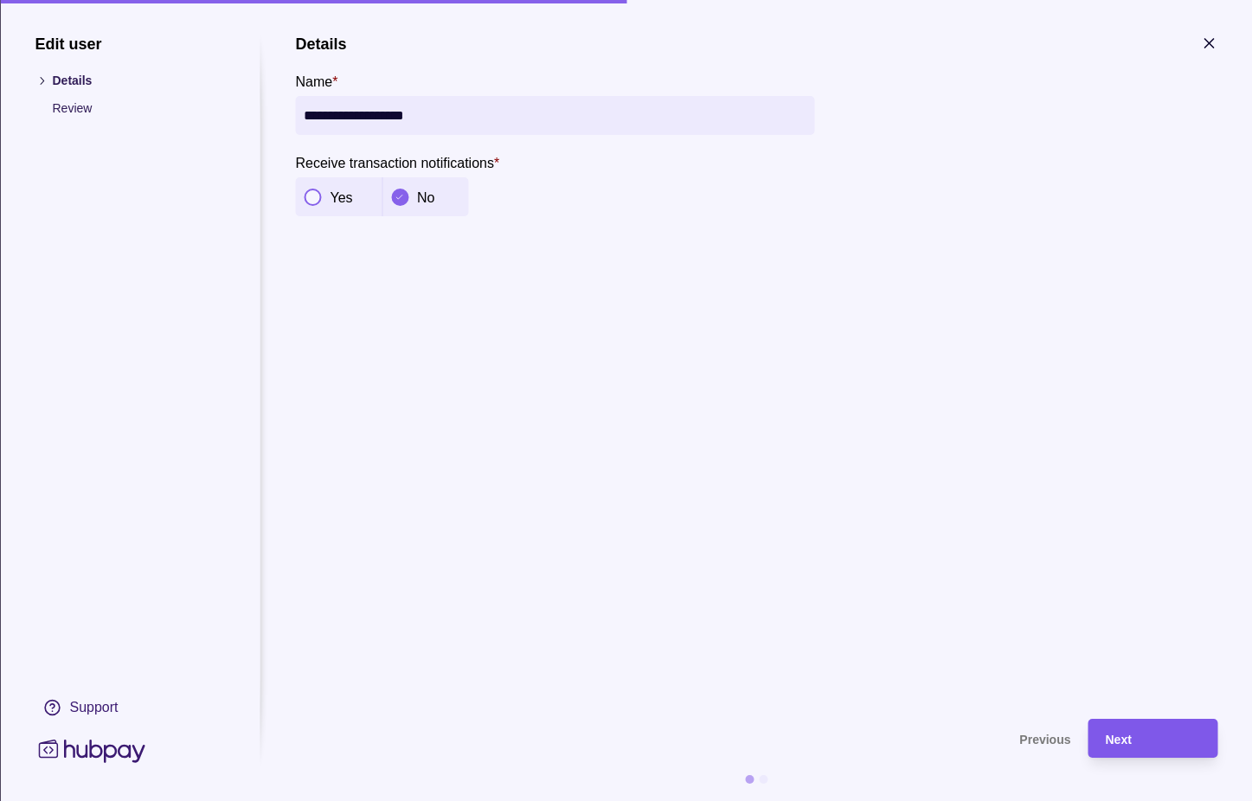
click at [1116, 741] on span "Next" at bounding box center [1118, 740] width 26 height 14
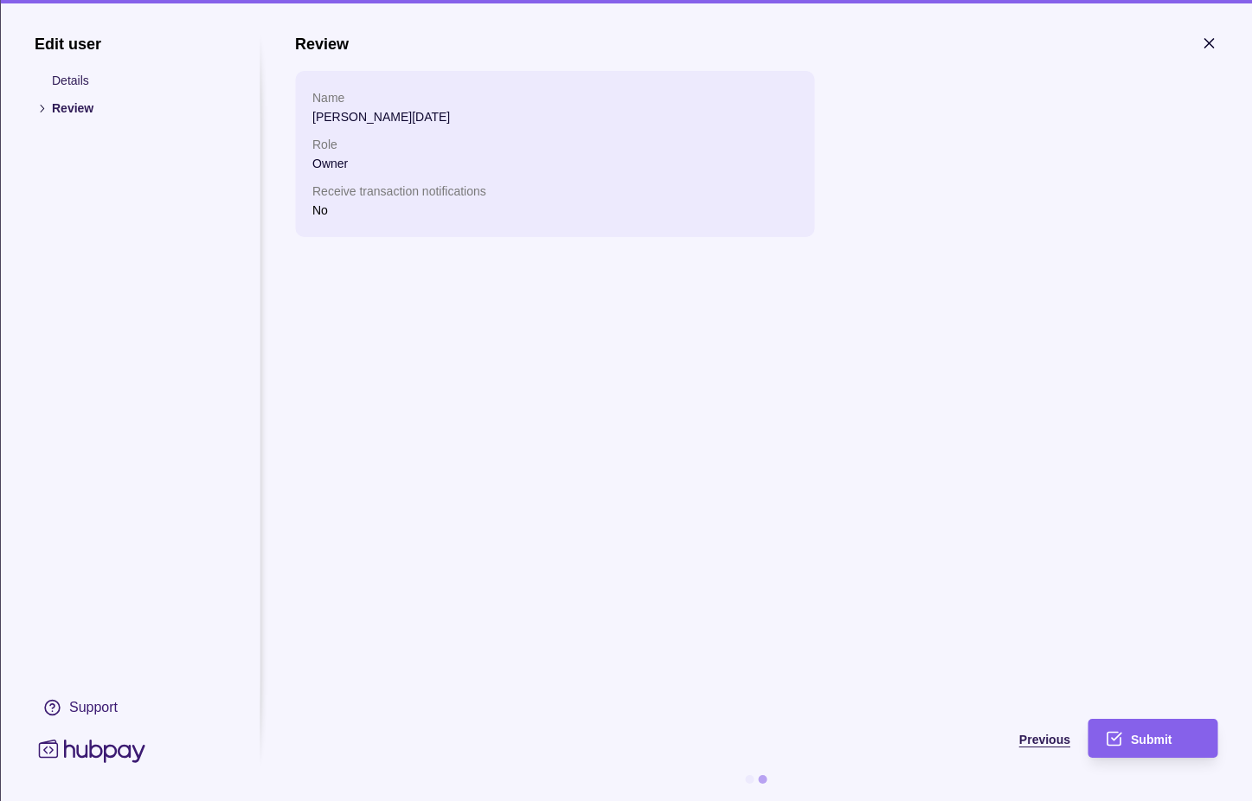
click at [1050, 743] on span "Previous" at bounding box center [1044, 740] width 51 height 14
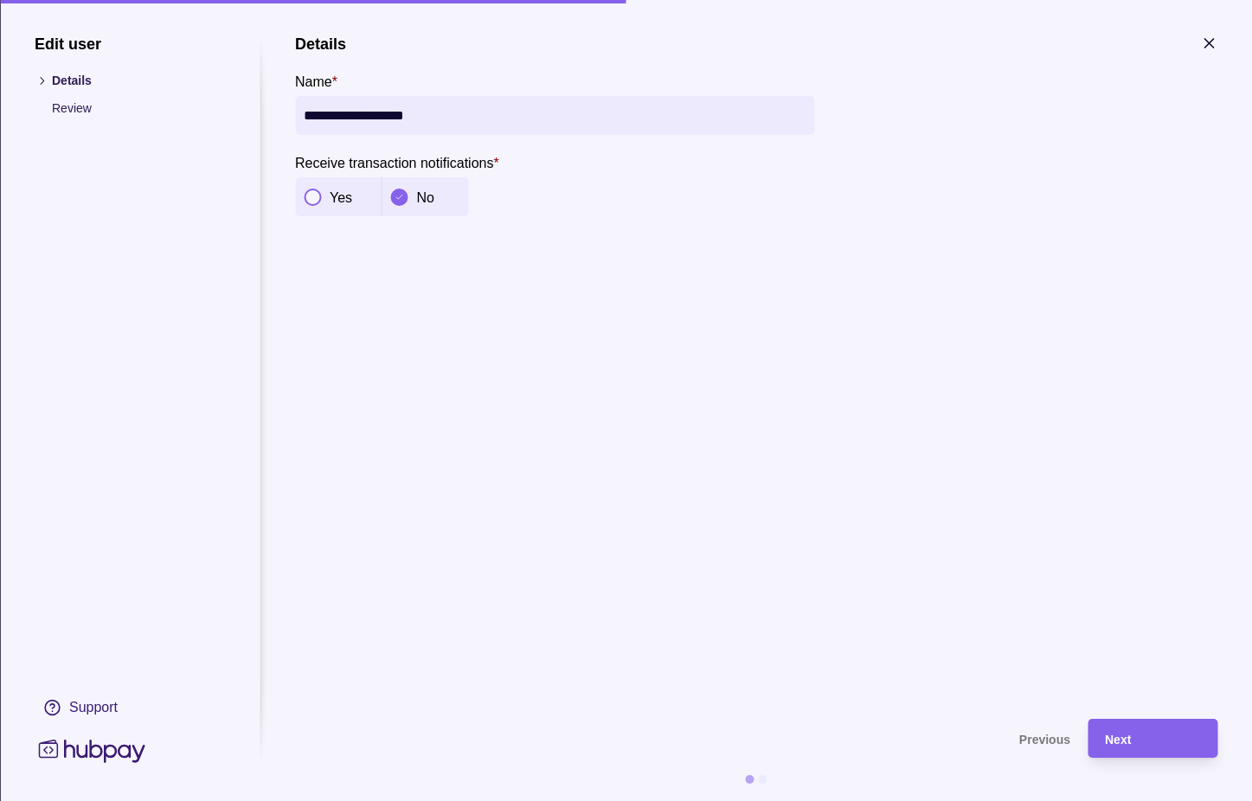
click at [68, 108] on p "Review" at bounding box center [138, 108] width 173 height 19
click at [1209, 42] on icon "button" at bounding box center [1208, 43] width 9 height 9
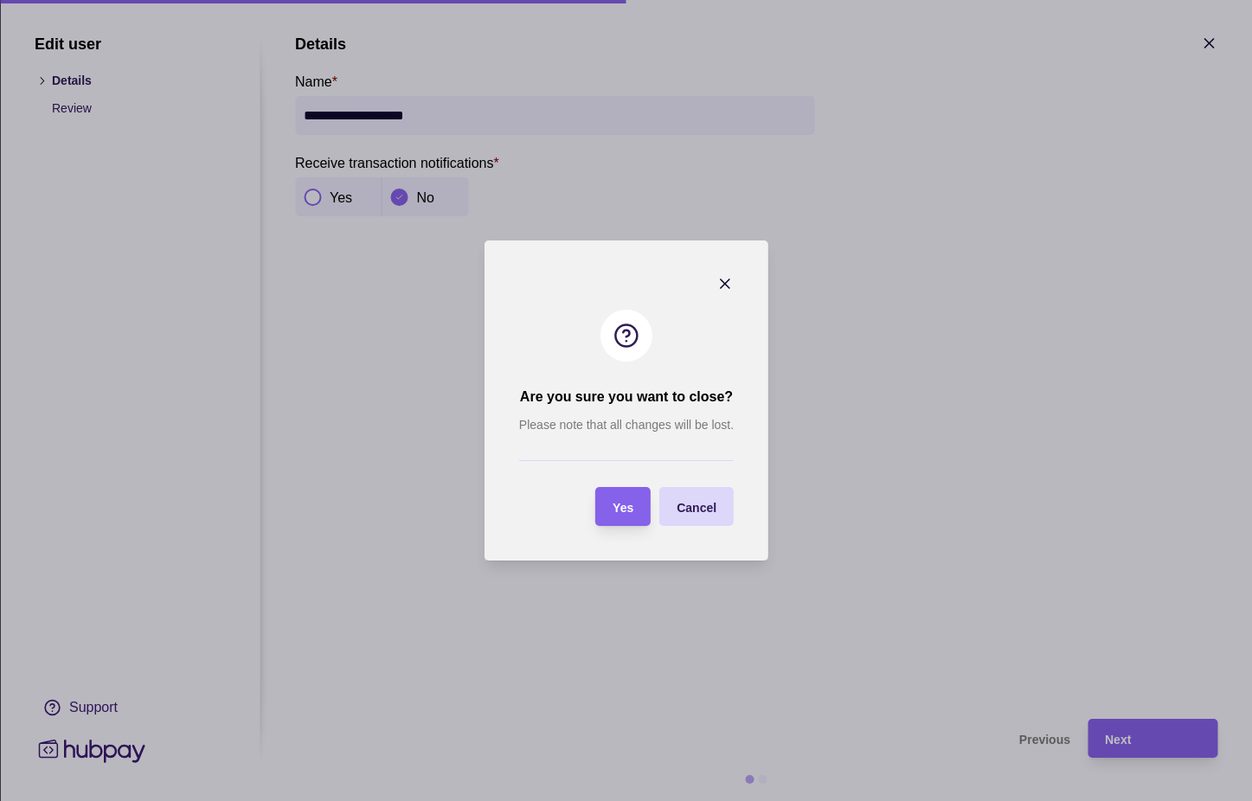
click at [617, 497] on div "Yes" at bounding box center [622, 507] width 21 height 21
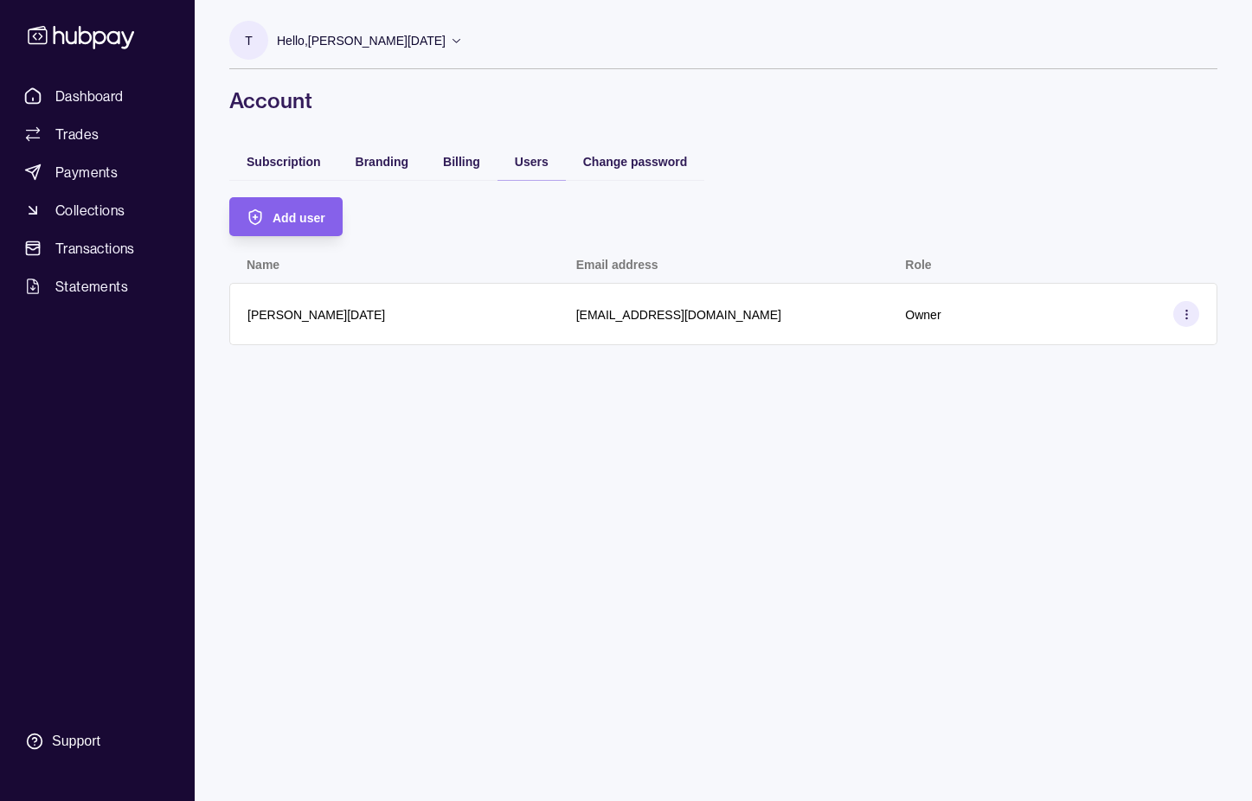
click at [407, 479] on html "Dashboard Trades Payments Collections Transactions Statements Support T Hello, …" at bounding box center [626, 400] width 1252 height 801
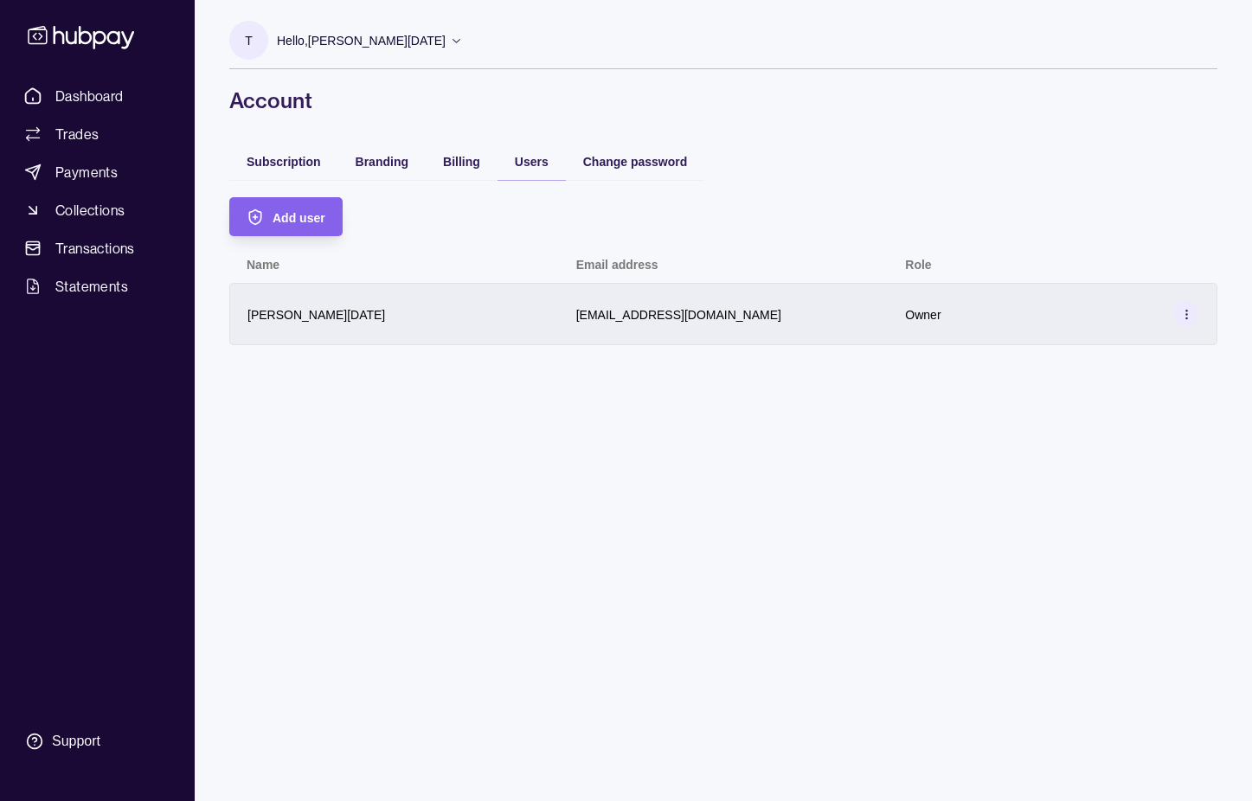
click at [535, 318] on div "[PERSON_NAME][DATE]" at bounding box center [394, 314] width 294 height 21
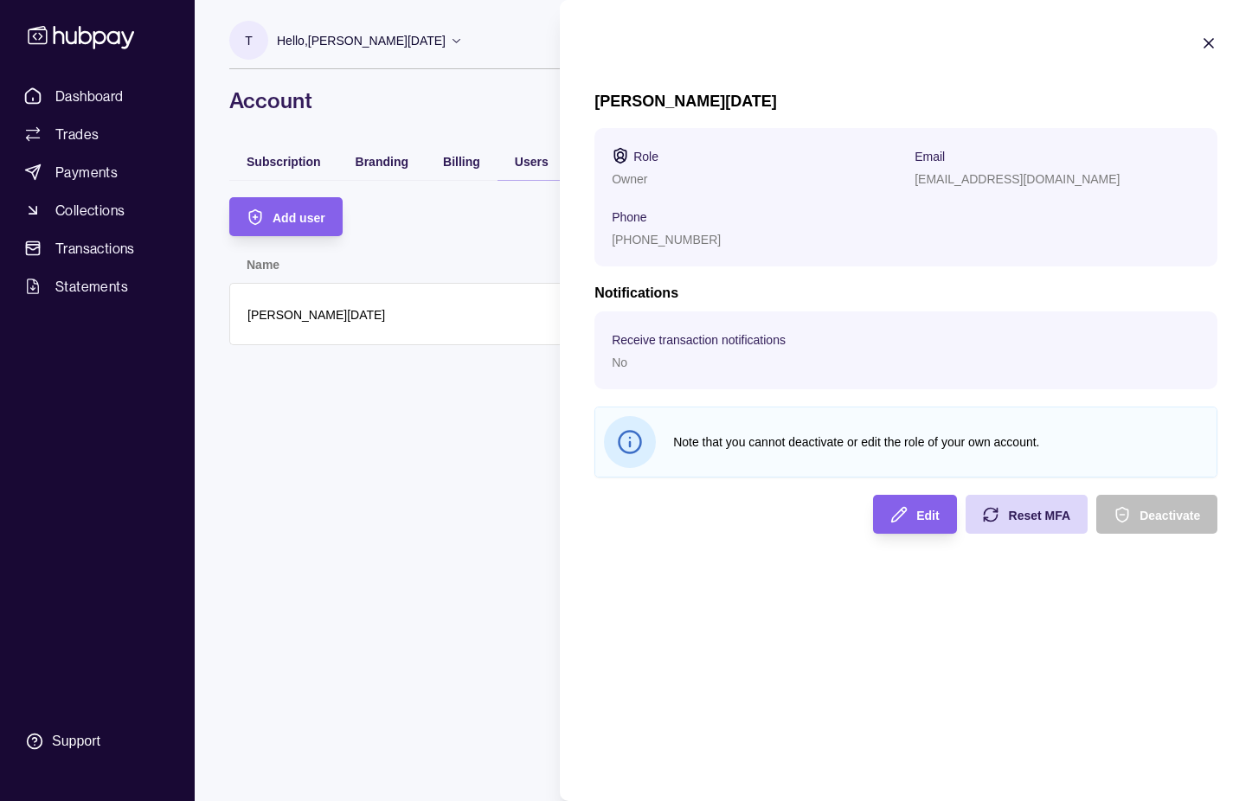
click at [509, 384] on html "Dashboard Trades Payments Collections Transactions Statements Support T Hello, …" at bounding box center [626, 400] width 1252 height 801
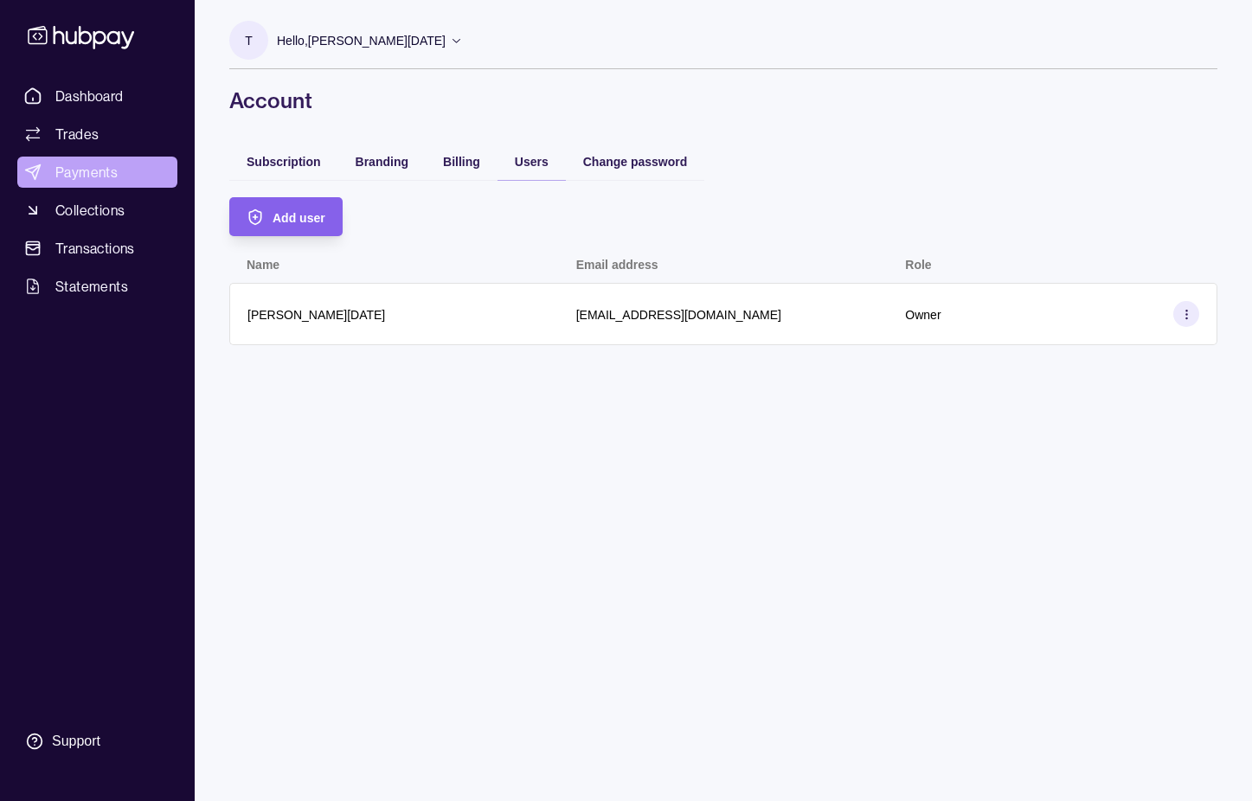
click at [87, 174] on span "Payments" at bounding box center [86, 172] width 62 height 21
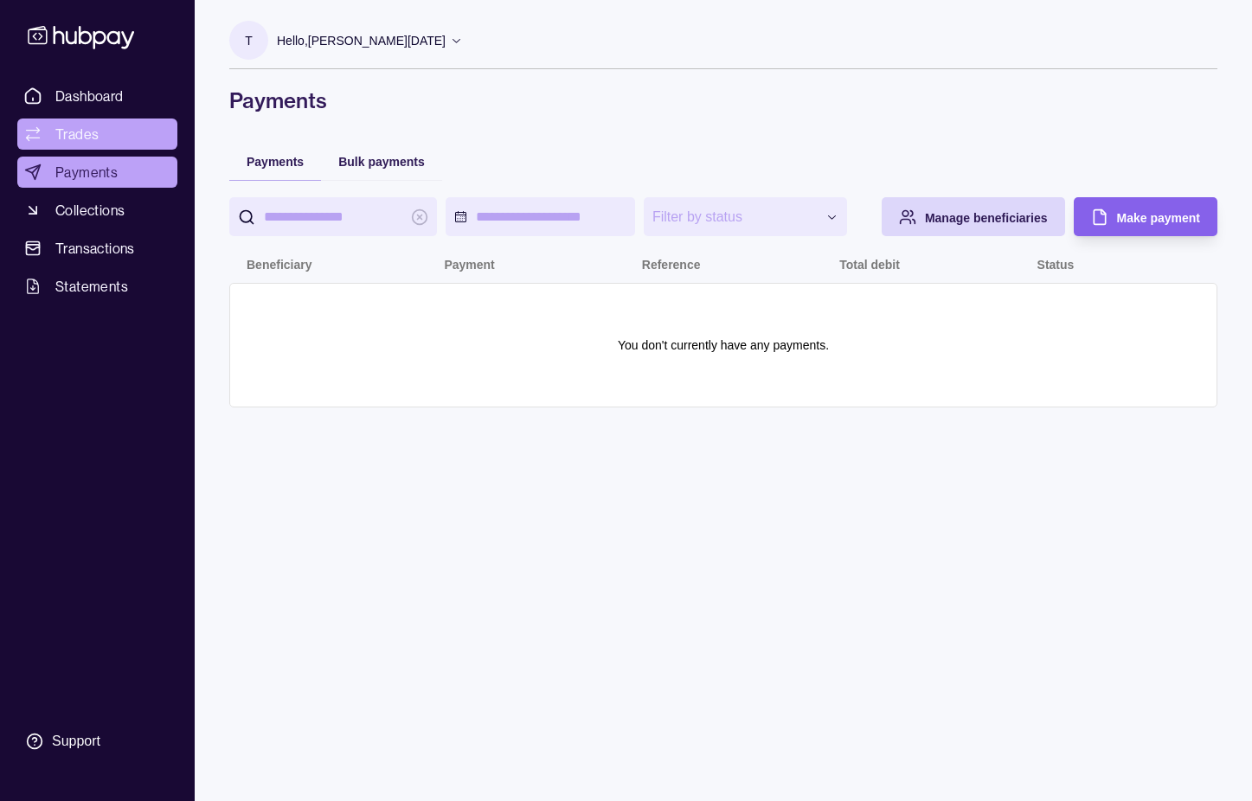
click at [78, 135] on span "Trades" at bounding box center [76, 134] width 43 height 21
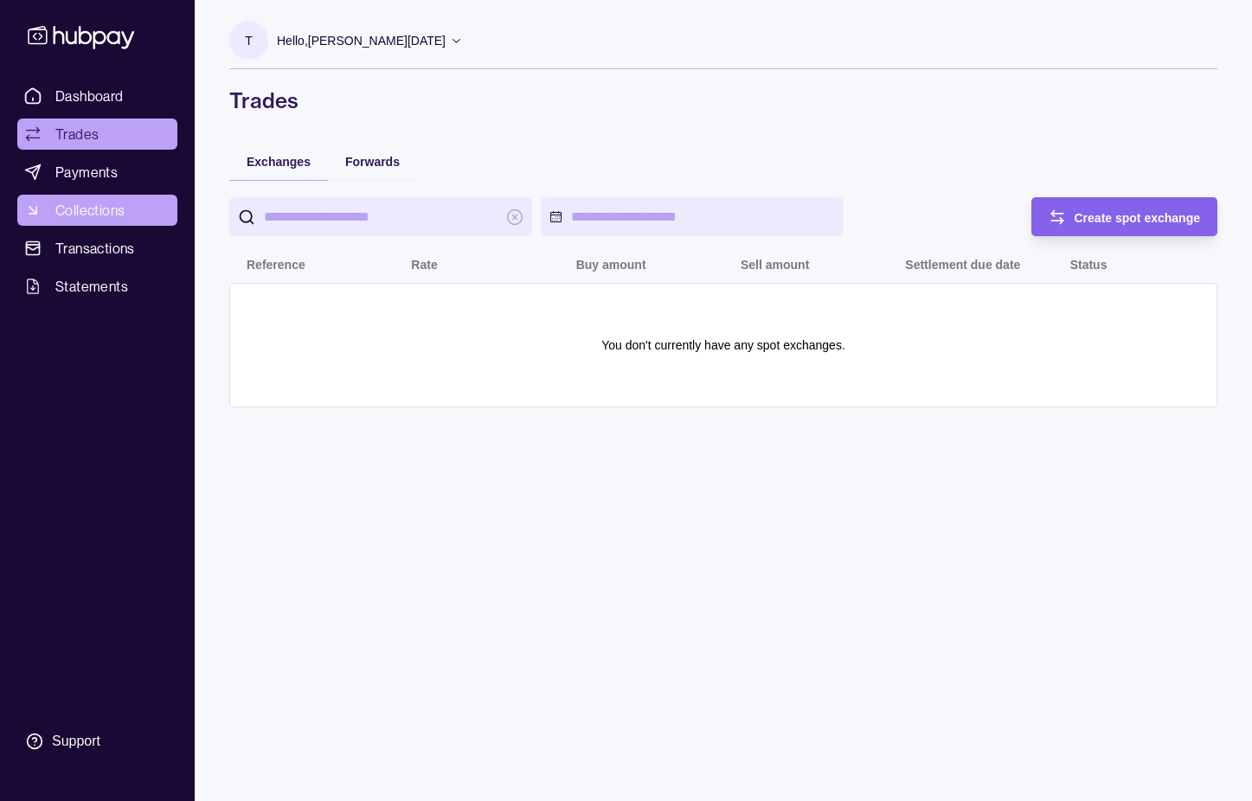
click at [75, 211] on span "Collections" at bounding box center [89, 210] width 69 height 21
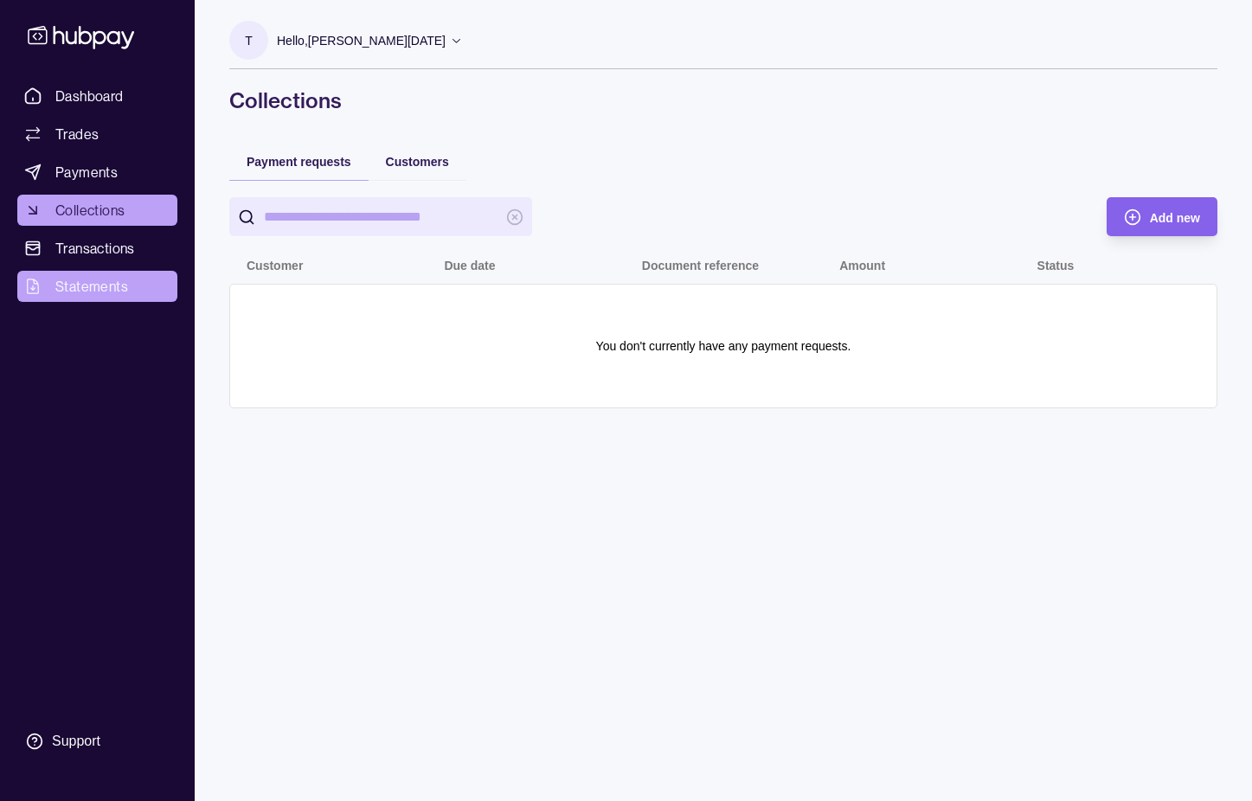
click at [81, 286] on span "Statements" at bounding box center [91, 286] width 73 height 21
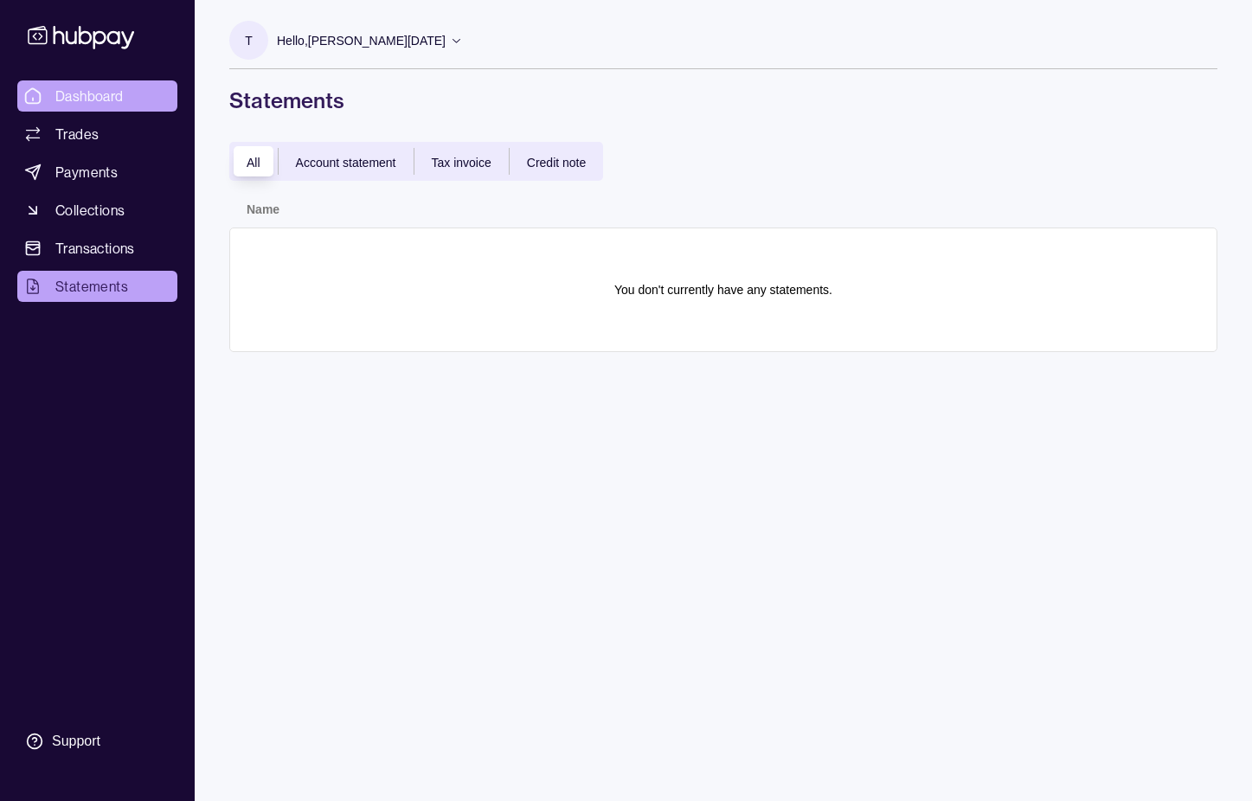
click at [77, 95] on span "Dashboard" at bounding box center [89, 96] width 68 height 21
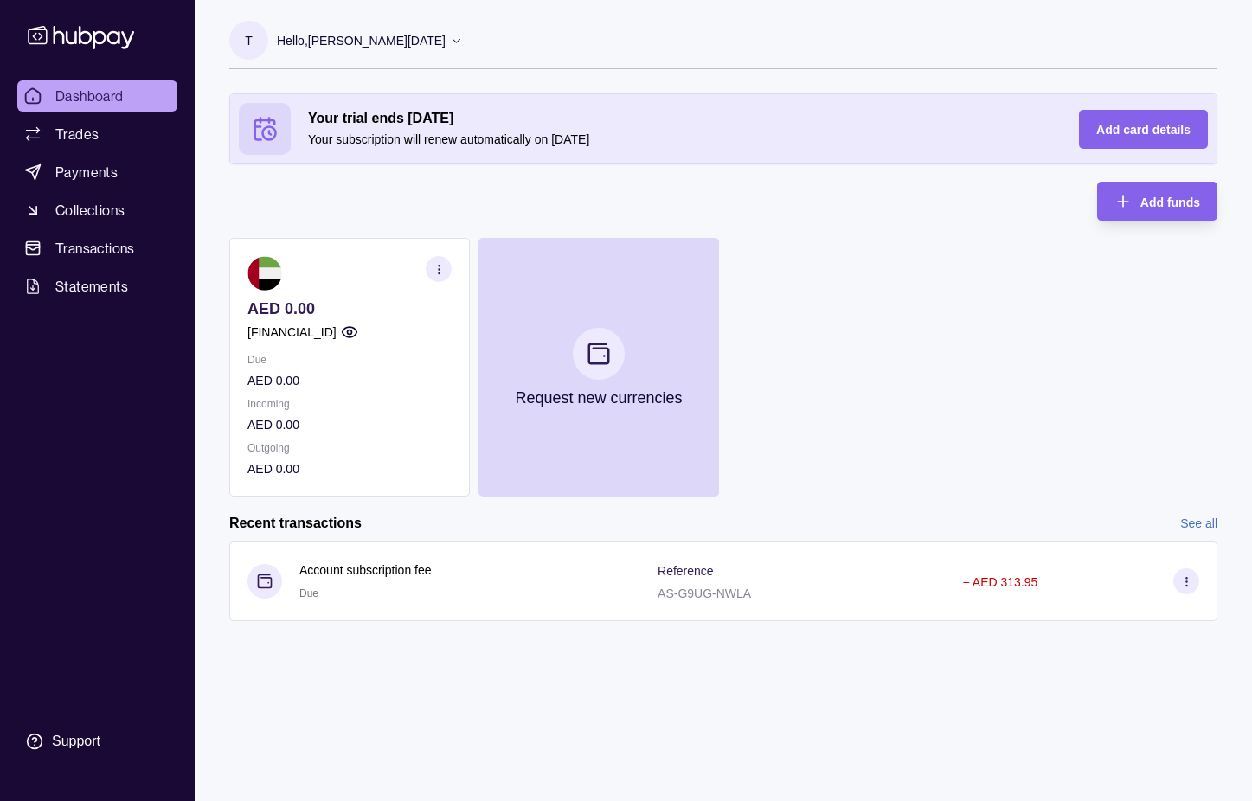
click at [450, 42] on icon at bounding box center [456, 40] width 13 height 13
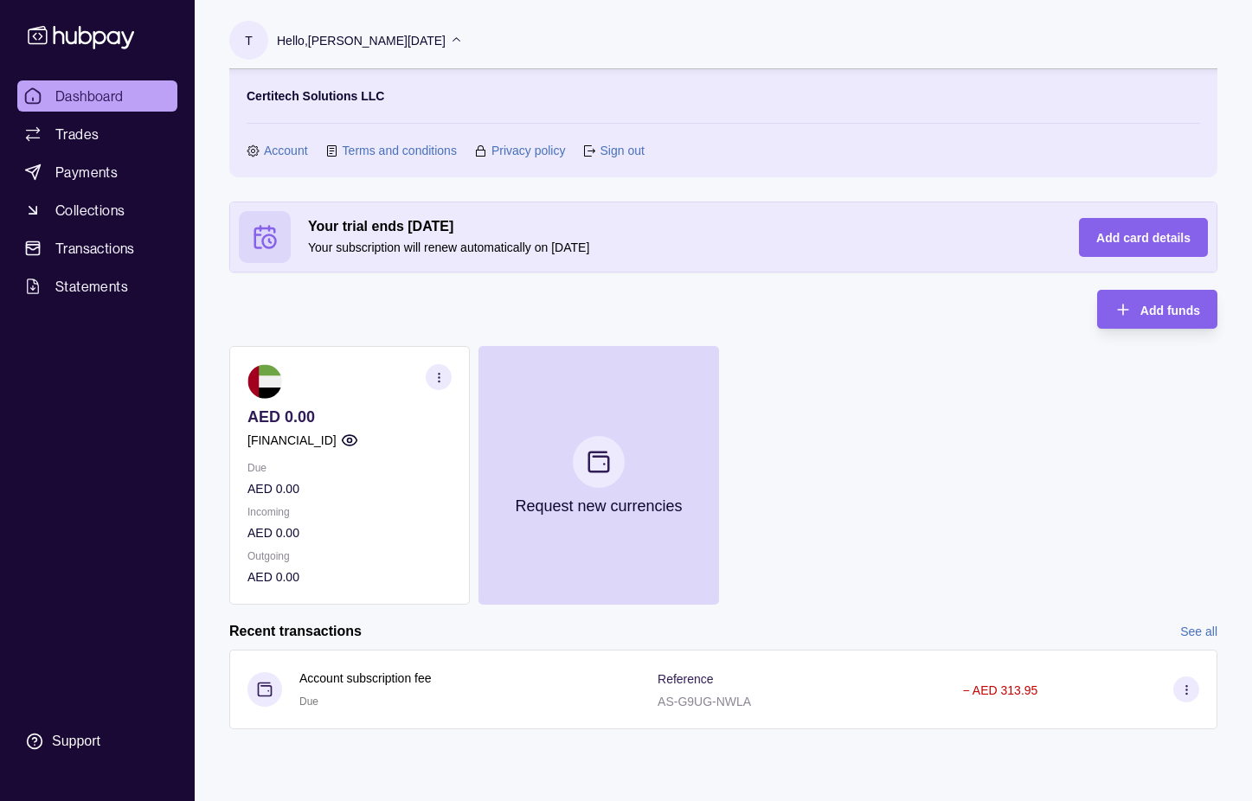
click at [868, 399] on div "AED 0.00 [FINANCIAL_ID] Due AED 0.00 Incoming AED 0.00 Outgoing AED 0.00 Reques…" at bounding box center [723, 475] width 988 height 259
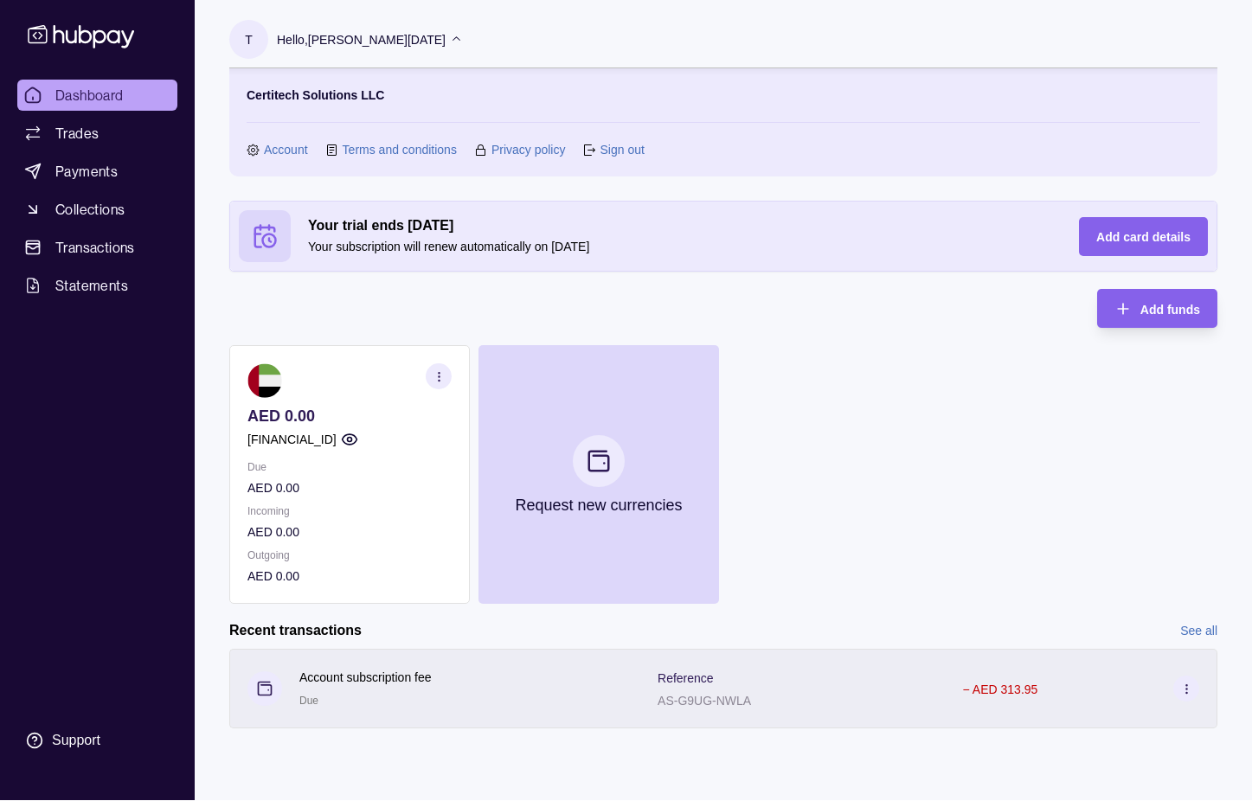
scroll to position [1, 0]
click at [1190, 686] on icon at bounding box center [1186, 689] width 13 height 13
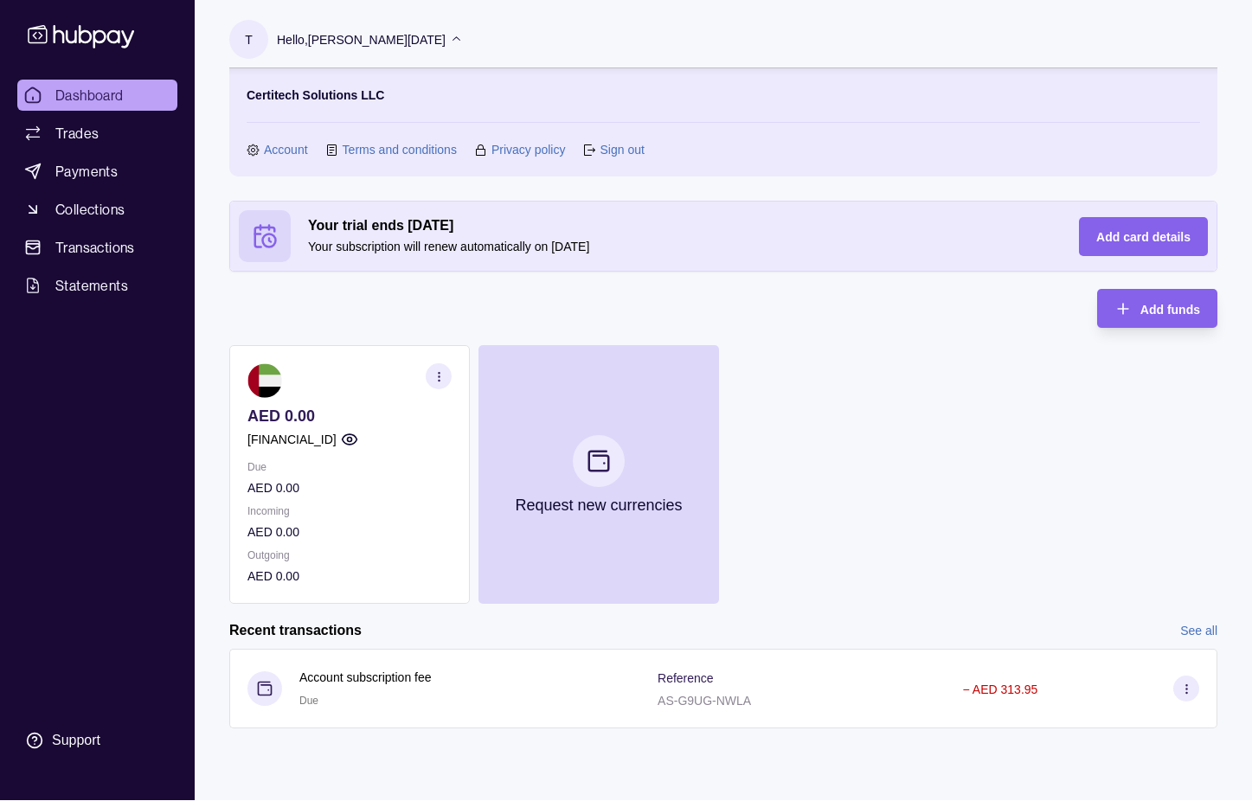
click at [457, 298] on html "Dashboard Trades Payments Collections Transactions Statements Support T Hello, …" at bounding box center [626, 399] width 1252 height 801
click at [798, 412] on div "AED 0.00 [FINANCIAL_ID] Due AED 0.00 Incoming AED 0.00 Outgoing AED 0.00 Reques…" at bounding box center [723, 474] width 988 height 259
click at [351, 439] on circle "button" at bounding box center [349, 440] width 4 height 4
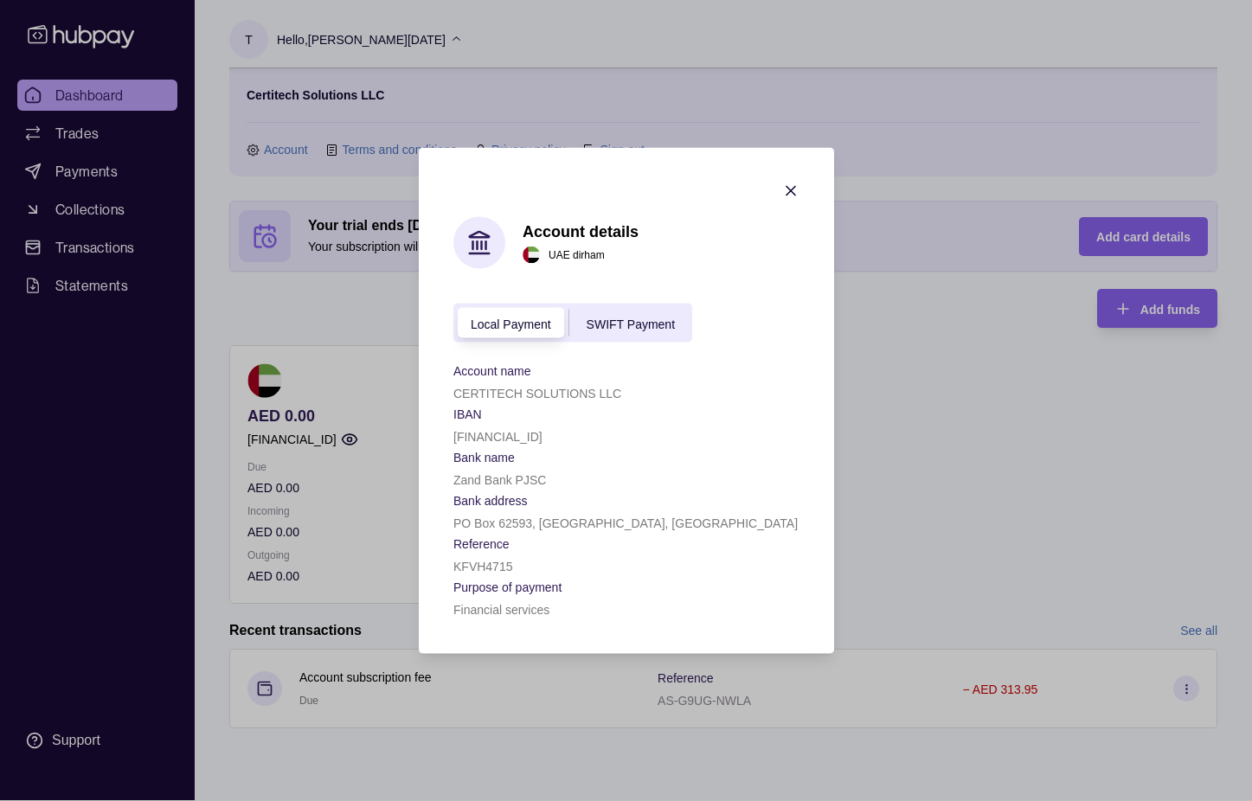
click at [650, 332] on div "SWIFT Payment" at bounding box center [629, 322] width 123 height 21
click at [611, 330] on span "SWIFT Payment" at bounding box center [630, 324] width 88 height 14
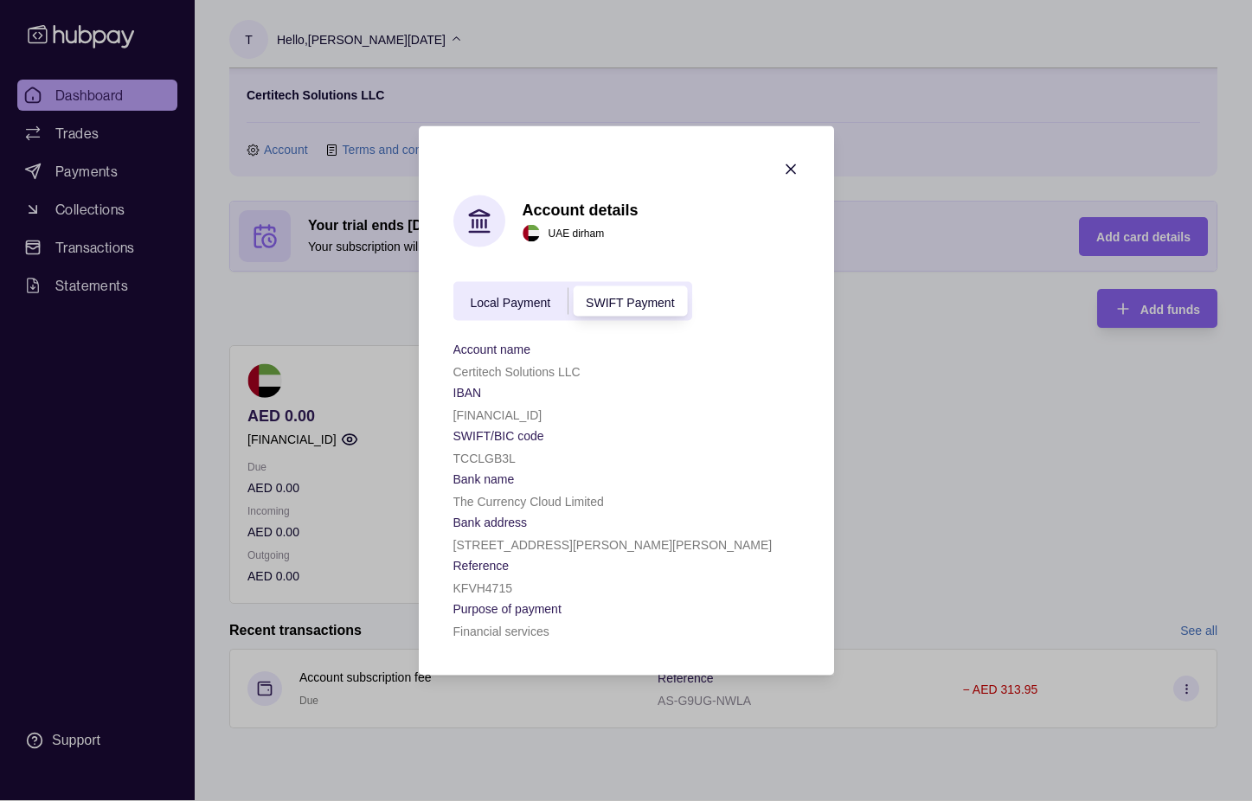
click at [630, 382] on section "IBAN" at bounding box center [626, 392] width 346 height 21
click at [787, 172] on icon "button" at bounding box center [790, 169] width 9 height 9
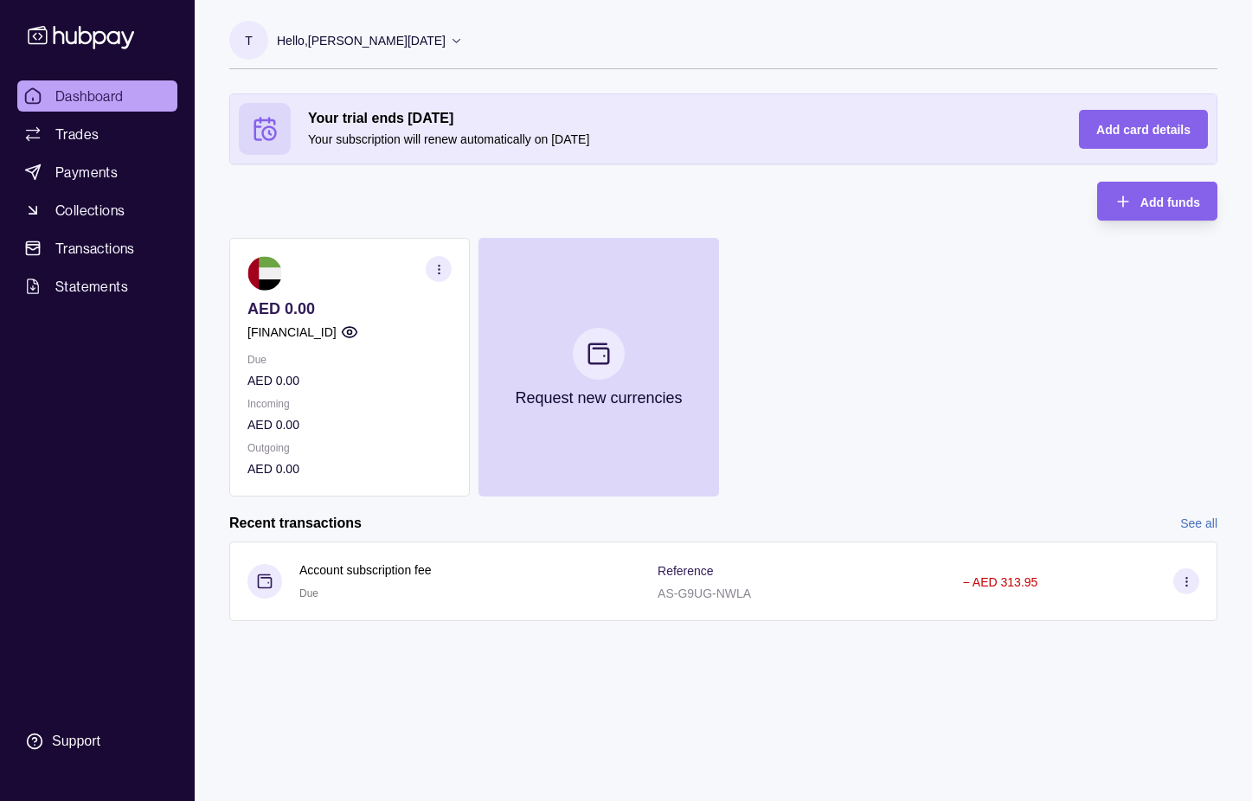
click at [440, 266] on icon "button" at bounding box center [439, 269] width 13 height 13
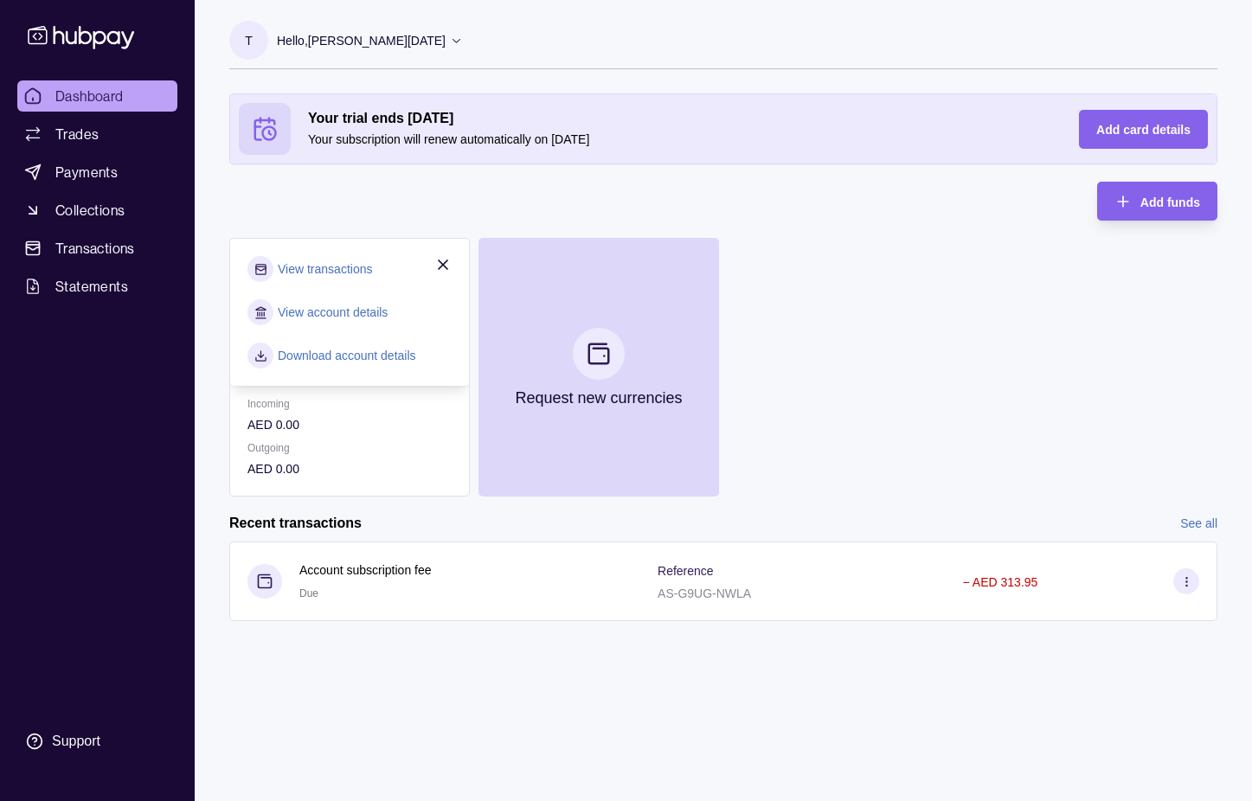
click at [854, 305] on div "AED 0.00 [FINANCIAL_ID] Due AED 0.00 Incoming AED 0.00 Outgoing AED 0.00 View t…" at bounding box center [723, 367] width 988 height 259
